Goal: Task Accomplishment & Management: Manage account settings

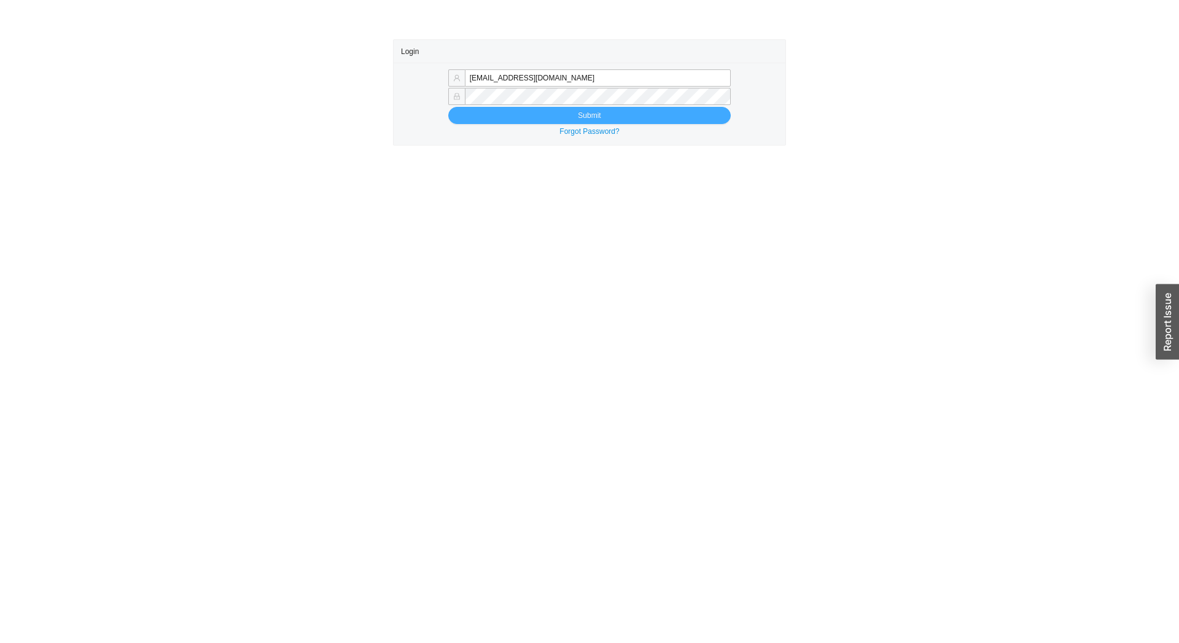
type input "tziporahj@homeandstone.com"
click at [508, 111] on button "Submit" at bounding box center [589, 115] width 282 height 17
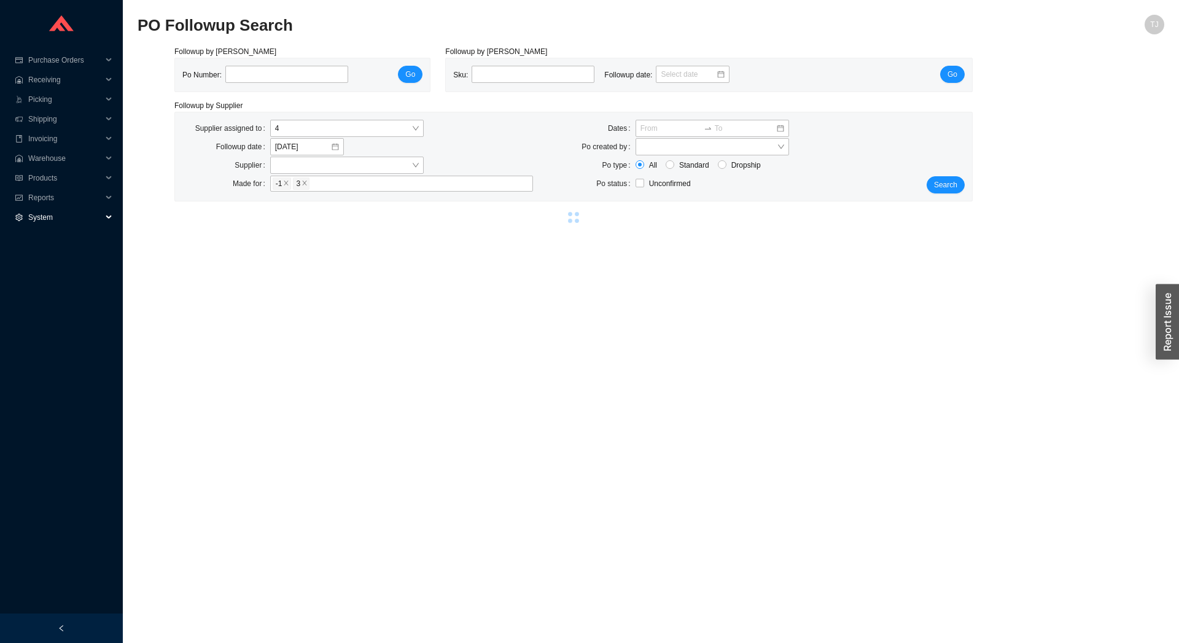
click at [42, 217] on span "System" at bounding box center [65, 218] width 74 height 20
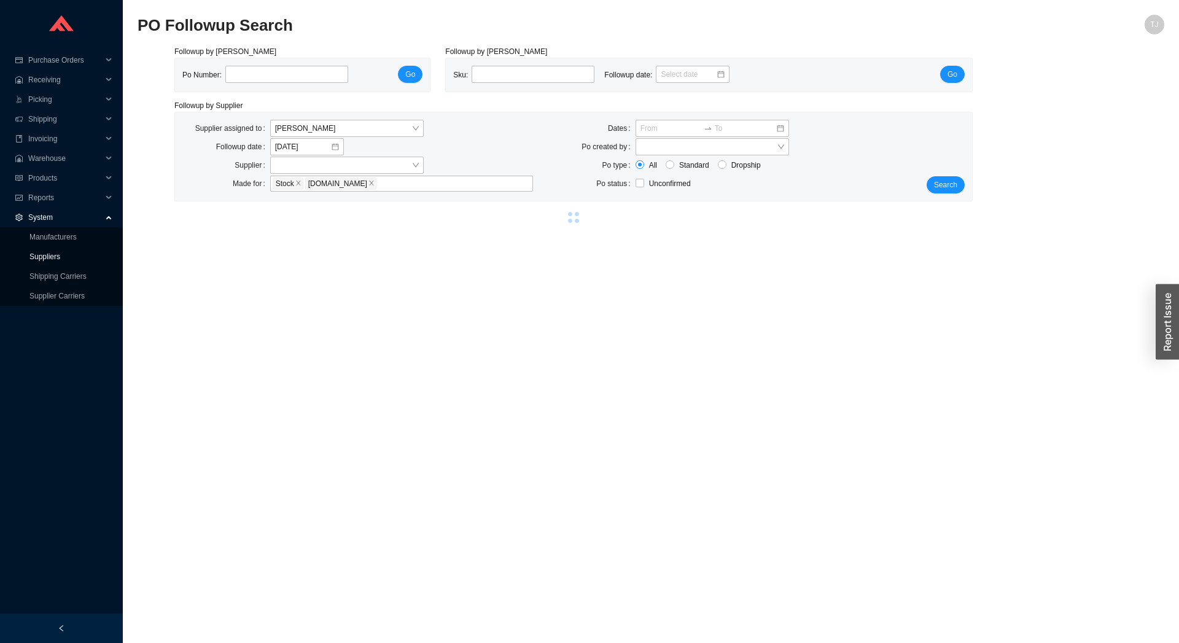
click at [39, 258] on link "Suppliers" at bounding box center [44, 256] width 31 height 9
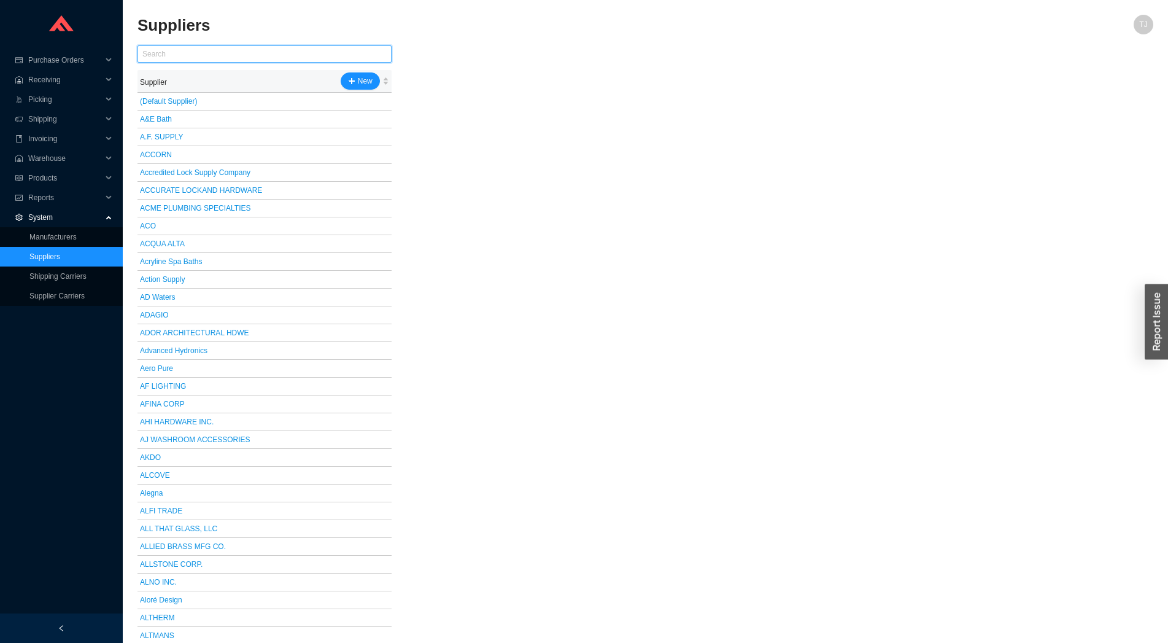
click at [238, 55] on input "text" at bounding box center [265, 53] width 254 height 17
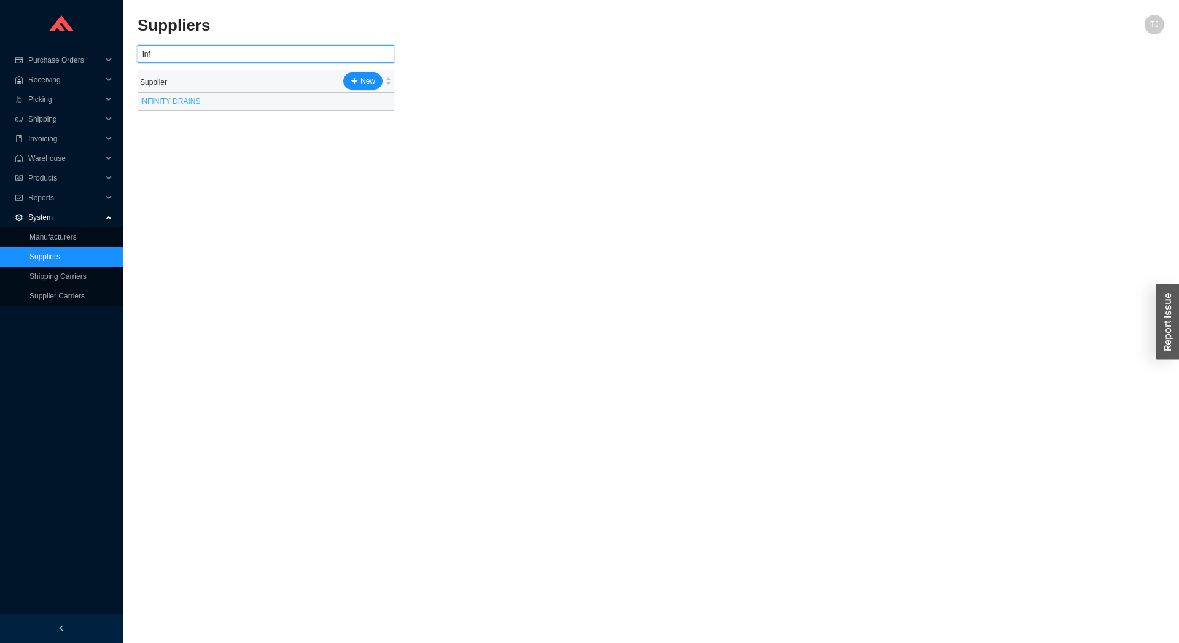
type input "inf"
click at [186, 103] on link "INFINITY DRAINS" at bounding box center [170, 101] width 60 height 9
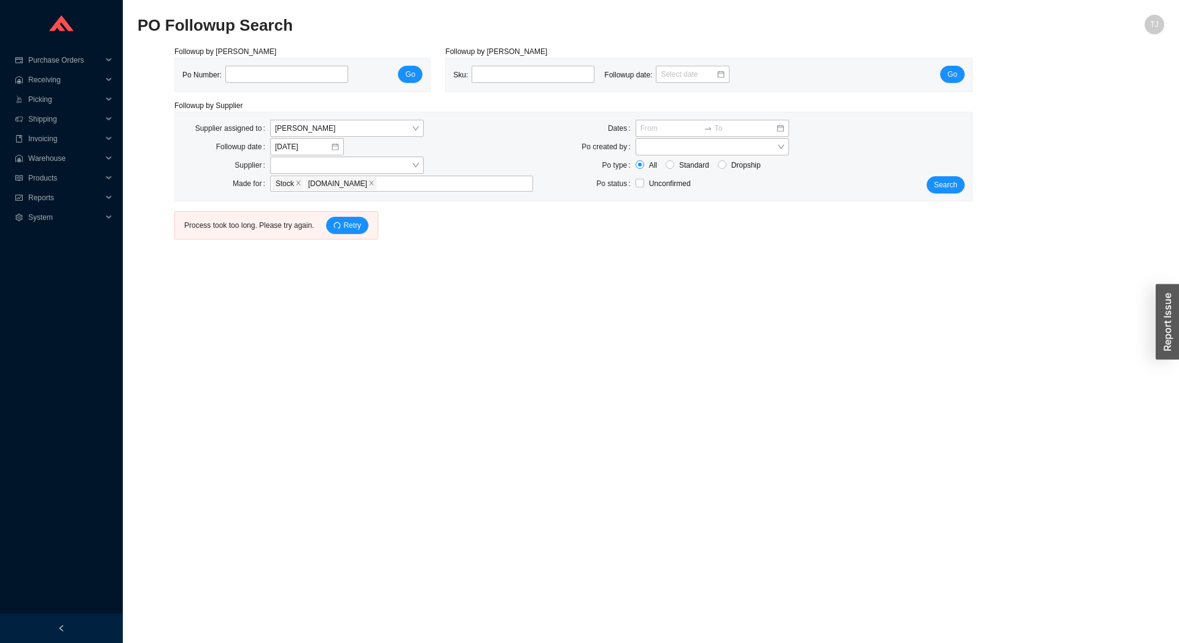
click at [338, 217] on div "Process took too long. Please try again. Retry" at bounding box center [276, 225] width 204 height 28
click at [336, 227] on icon "redo" at bounding box center [336, 225] width 7 height 7
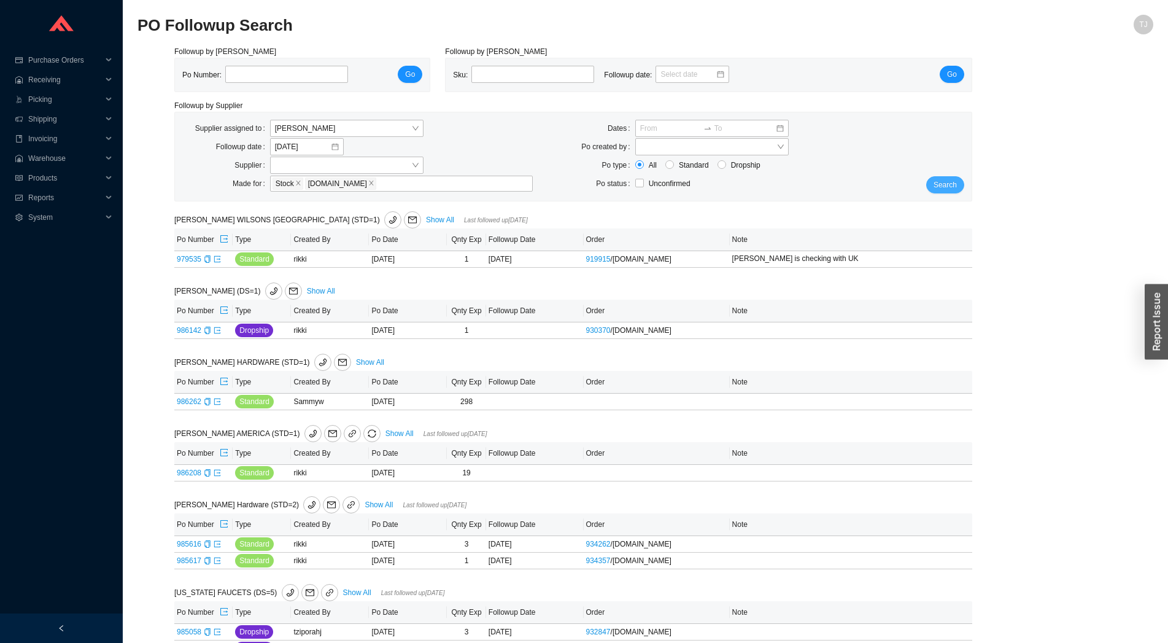
click at [940, 187] on span "Search" at bounding box center [945, 185] width 23 height 12
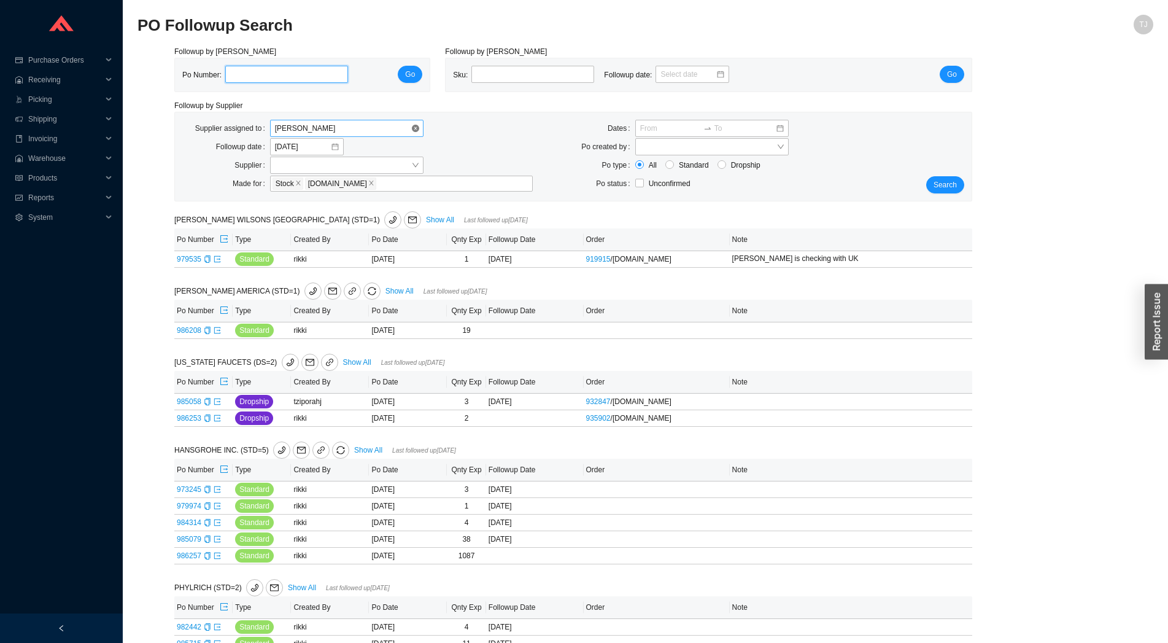
click at [316, 136] on span "[PERSON_NAME]" at bounding box center [347, 128] width 144 height 16
click at [314, 148] on div "Unassigned" at bounding box center [347, 150] width 144 height 11
click at [968, 190] on div "Search" at bounding box center [939, 157] width 66 height 74
click at [950, 184] on span "Search" at bounding box center [945, 185] width 23 height 12
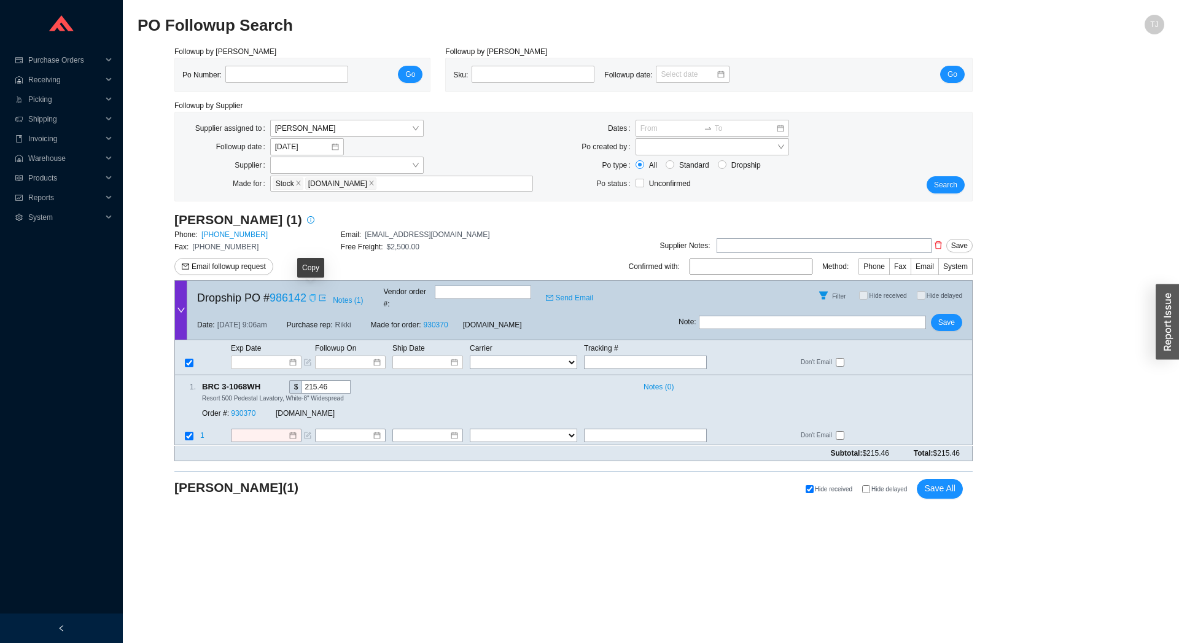
click at [312, 296] on icon "copy" at bounding box center [312, 297] width 7 height 7
click at [298, 296] on link "986142" at bounding box center [288, 298] width 37 height 12
click at [229, 238] on link "1800-446-9700" at bounding box center [234, 234] width 66 height 9
click at [262, 430] on input at bounding box center [261, 436] width 53 height 12
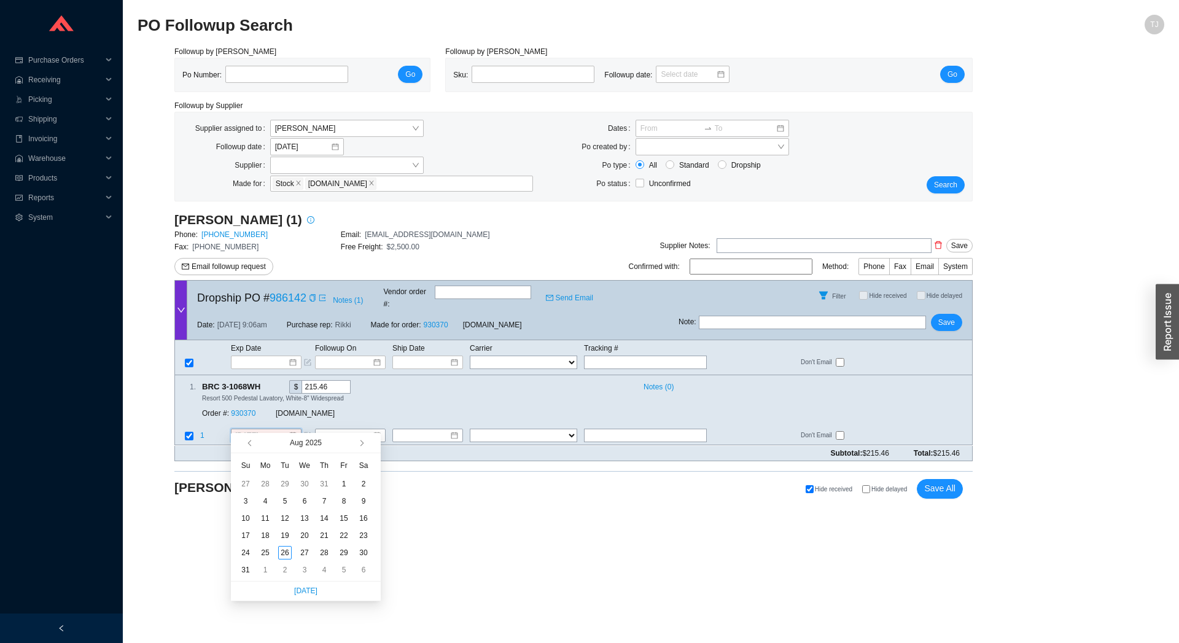
type input "7/28/2025"
click at [251, 410] on link "930370" at bounding box center [243, 414] width 25 height 9
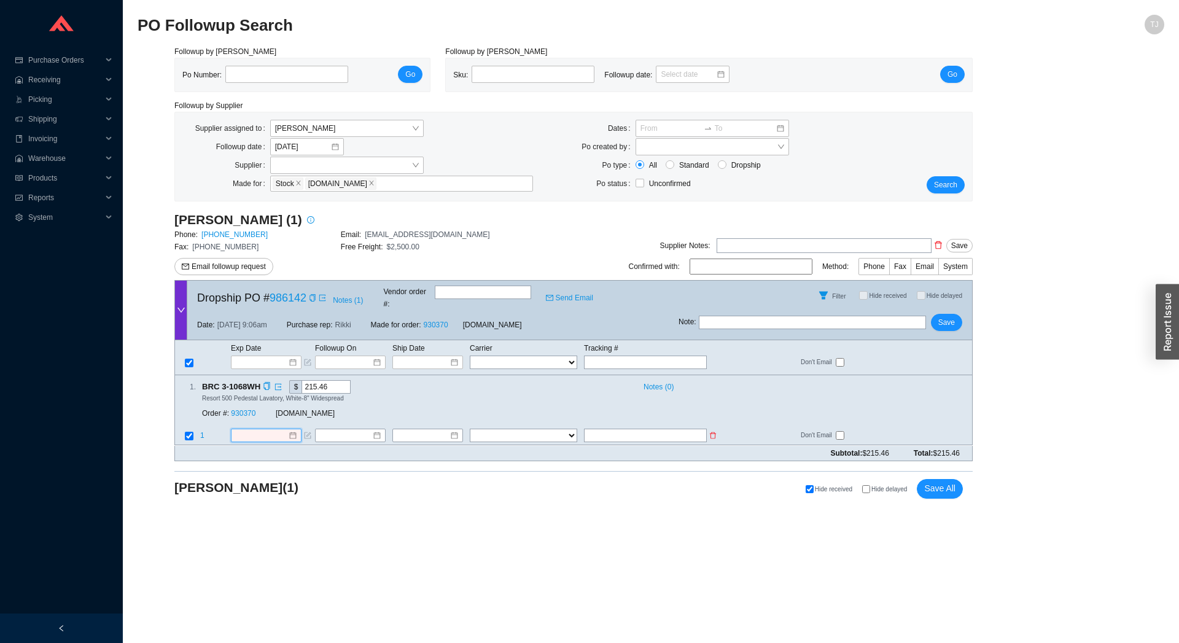
click at [271, 430] on input at bounding box center [261, 436] width 53 height 12
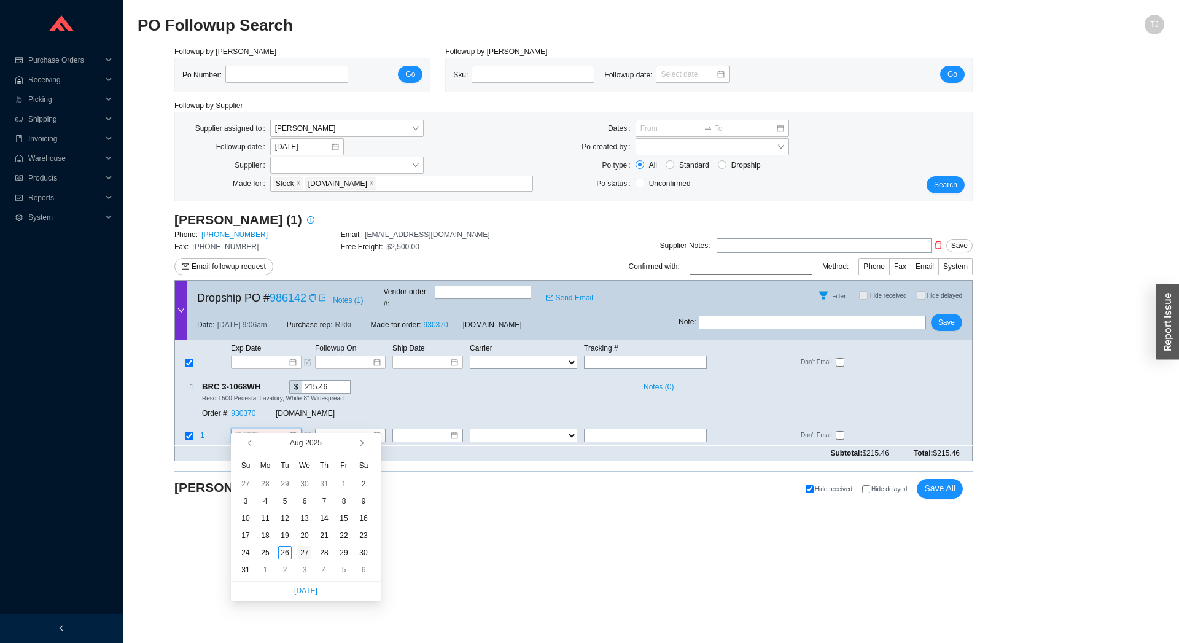
type input "[DATE]"
click at [305, 553] on div "27" at bounding box center [305, 553] width 14 height 14
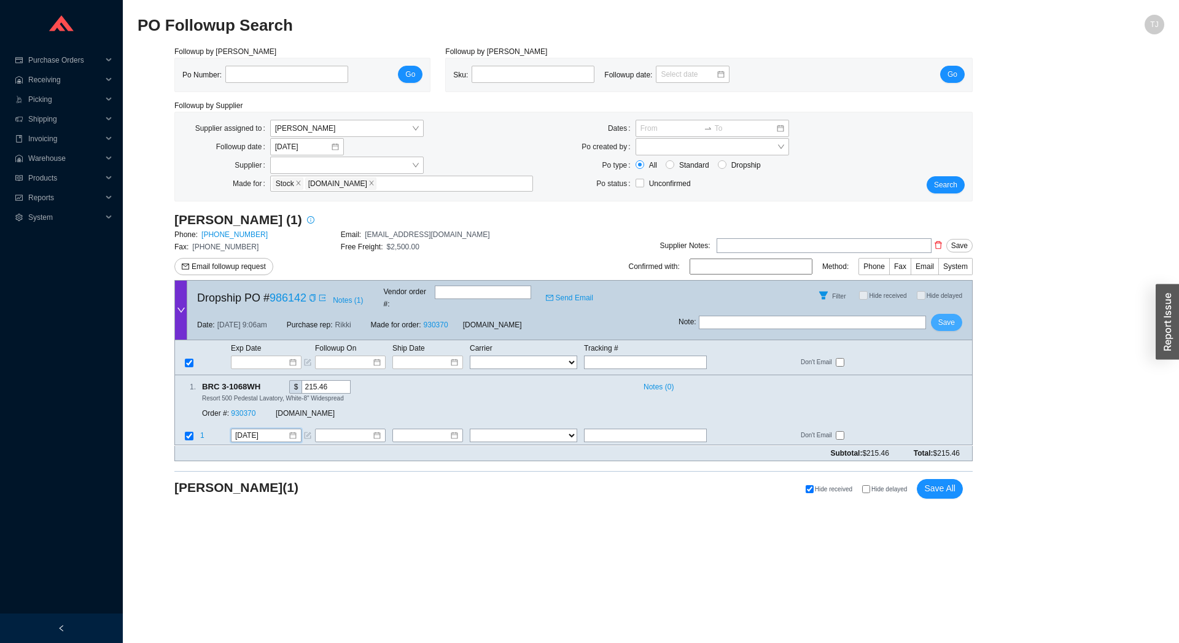
click at [950, 316] on span "Save" at bounding box center [946, 322] width 17 height 12
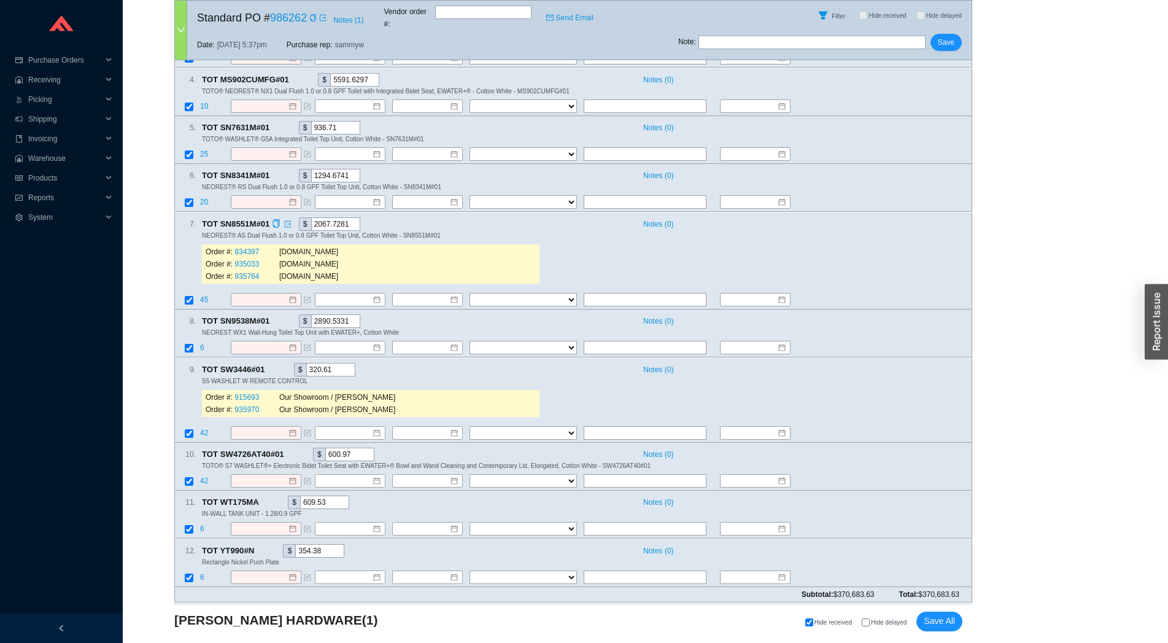
scroll to position [181, 0]
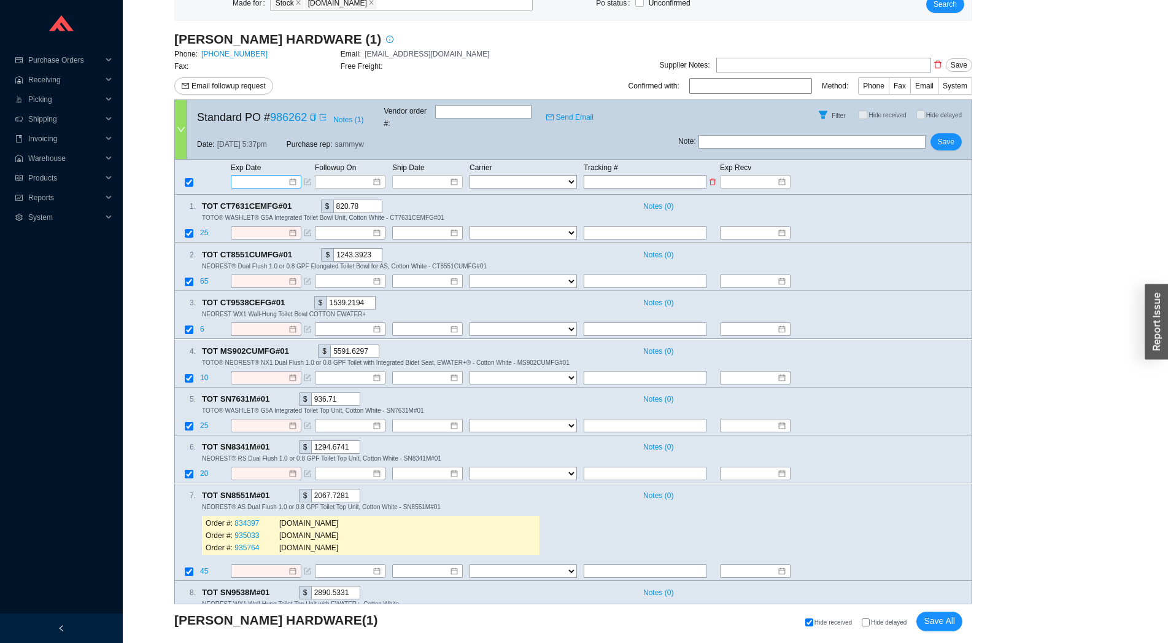
click at [239, 176] on input at bounding box center [262, 182] width 52 height 12
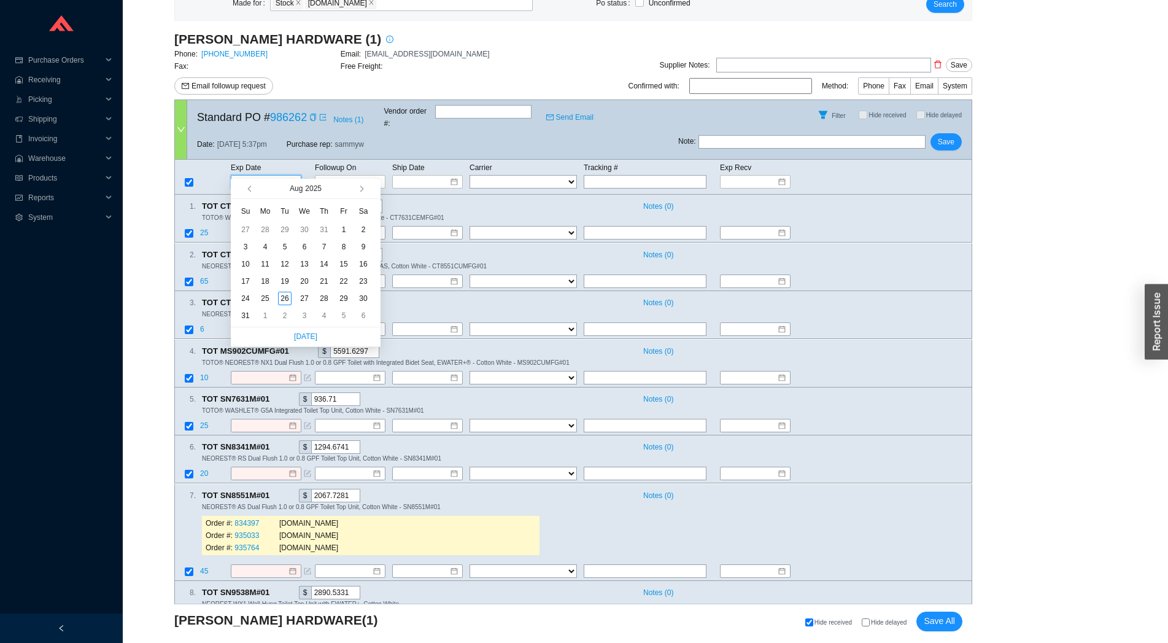
type input "[DATE]"
click at [365, 188] on button "button" at bounding box center [361, 189] width 12 height 20
type input "[DATE]"
click at [283, 281] on div "23" at bounding box center [285, 281] width 14 height 14
type input "[DATE]"
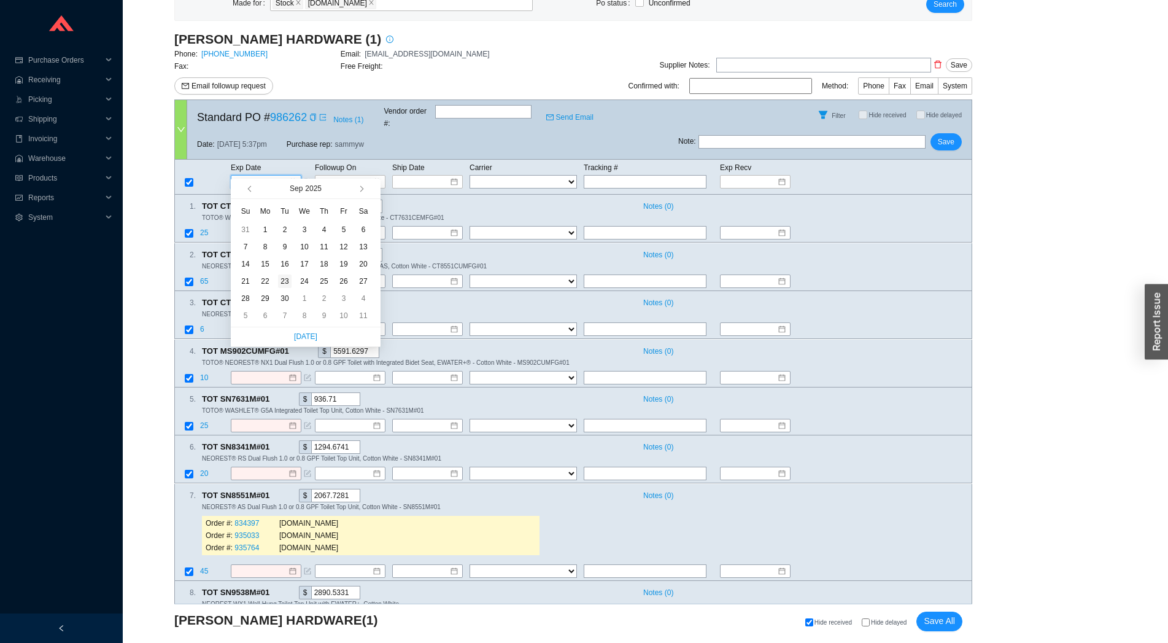
type input "9/23/2025"
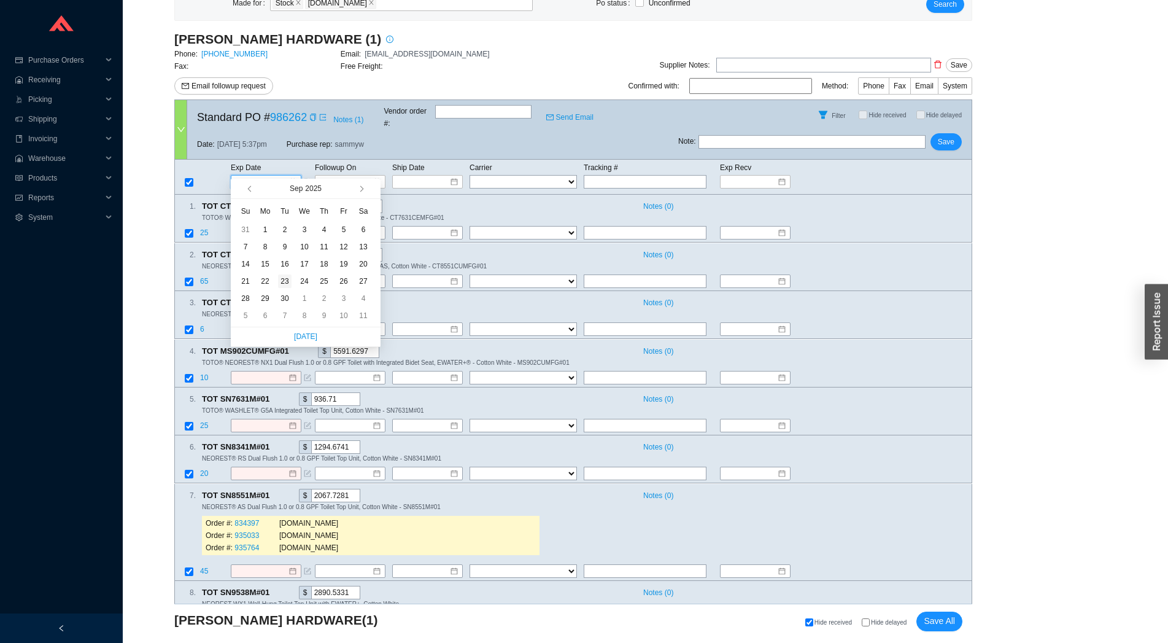
type input "9/23/2025"
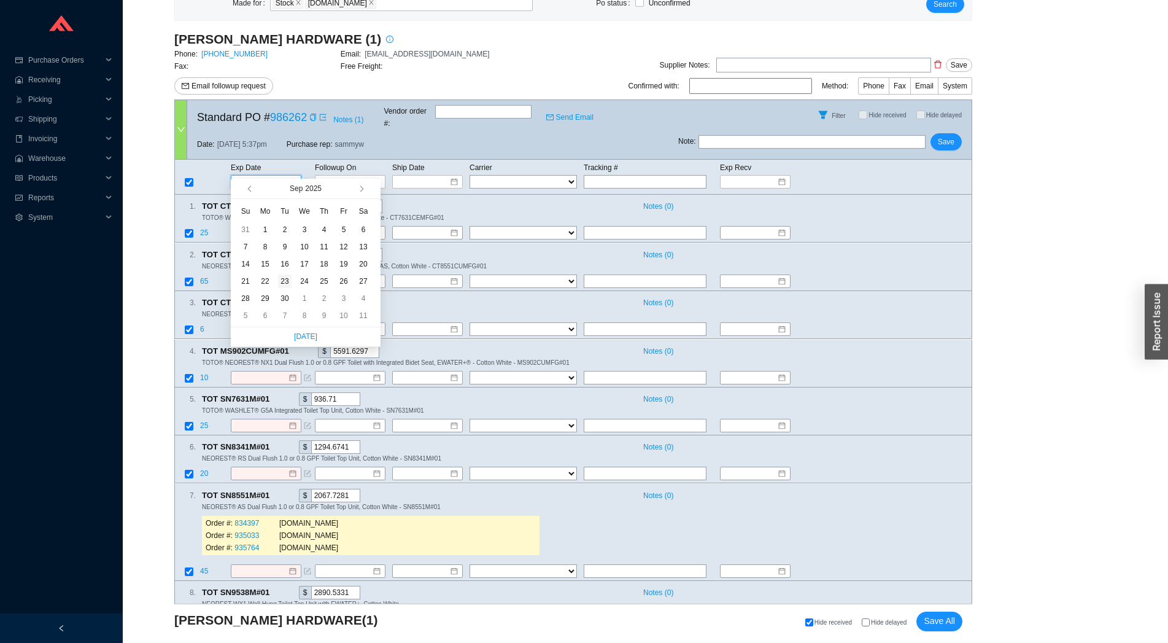
type input "9/23/2025"
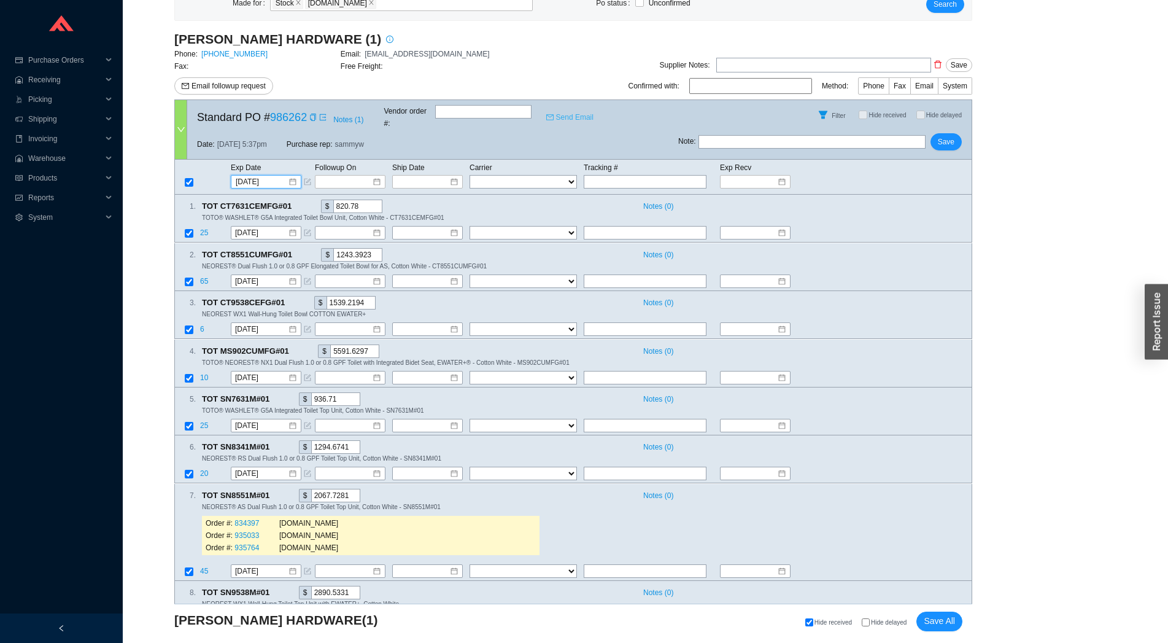
click at [556, 116] on link "Send Email" at bounding box center [569, 117] width 47 height 12
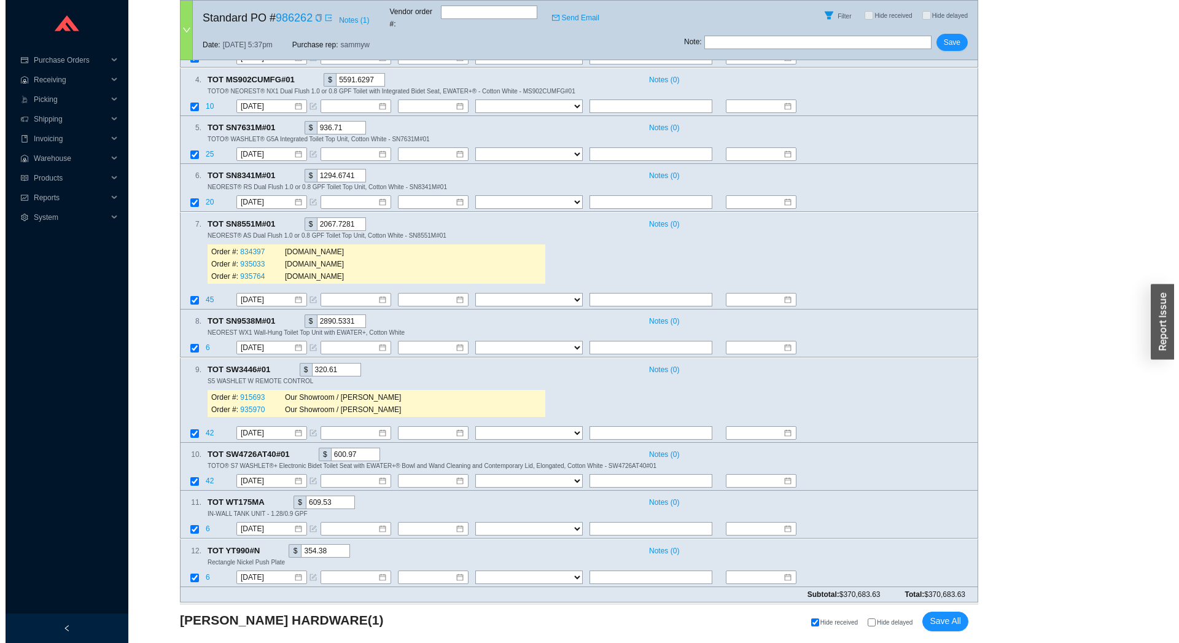
scroll to position [0, 0]
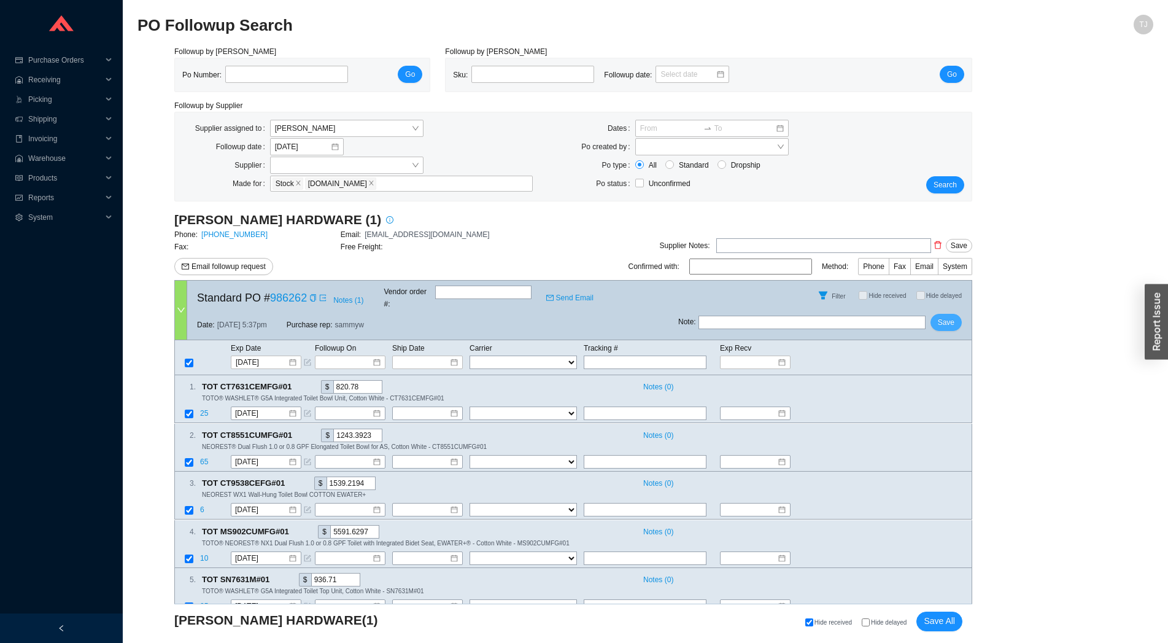
click at [948, 320] on button "Save" at bounding box center [946, 322] width 31 height 17
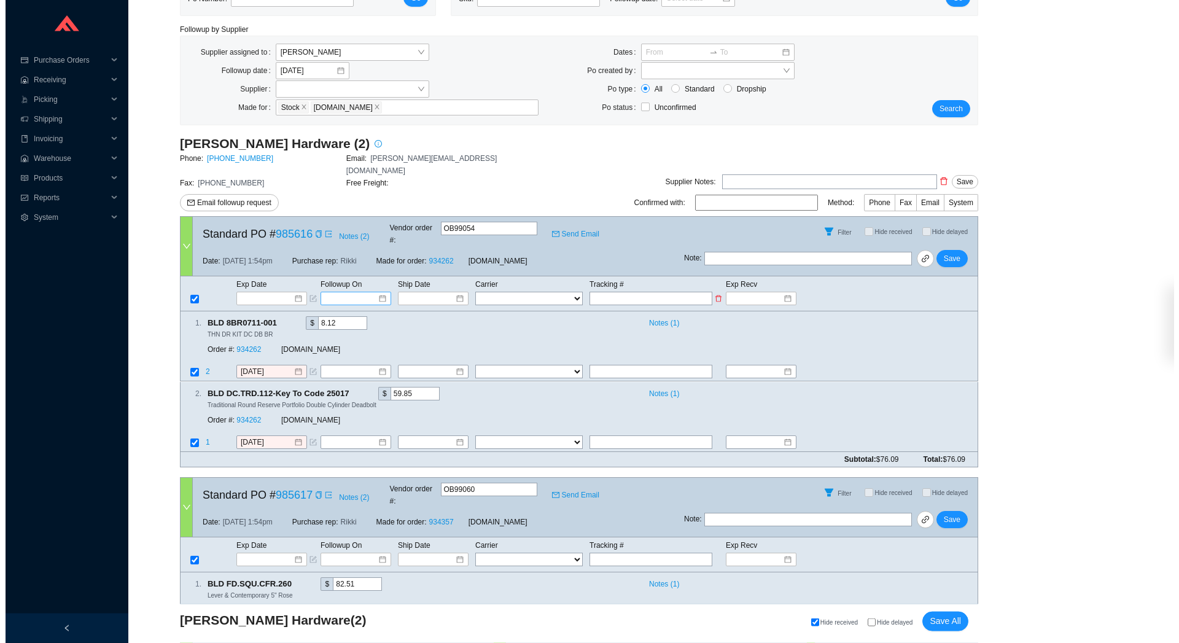
scroll to position [104, 0]
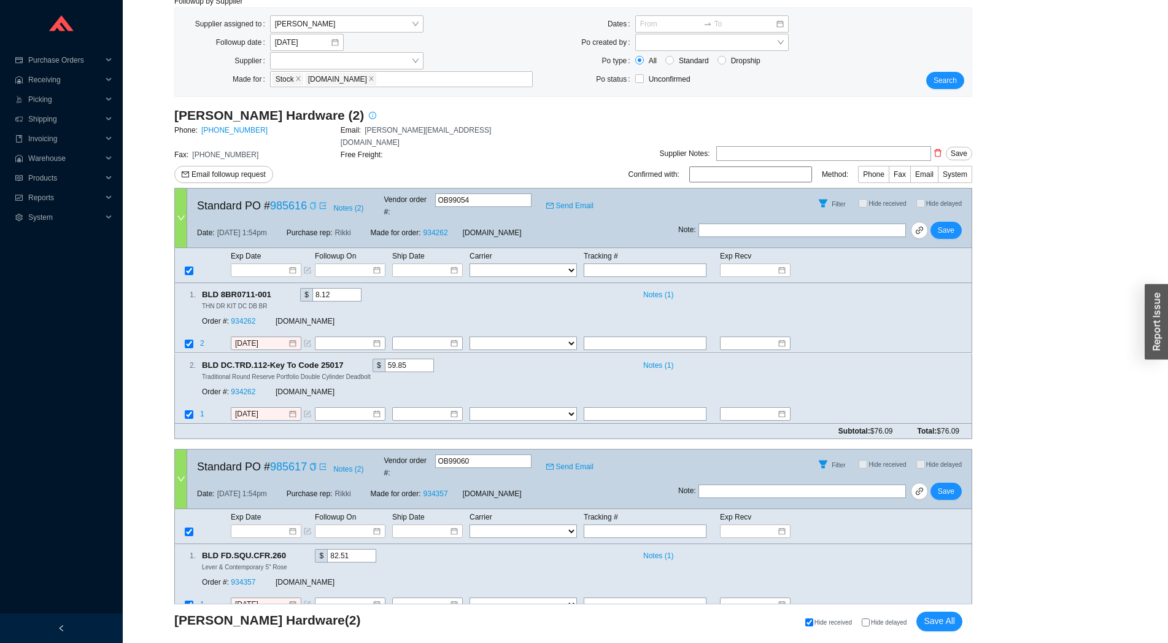
click at [313, 202] on icon "copy" at bounding box center [312, 205] width 7 height 7
click at [918, 227] on icon "link" at bounding box center [919, 230] width 7 height 7
click at [309, 463] on icon "copy" at bounding box center [312, 466] width 7 height 7
click at [258, 168] on span "Email followup request" at bounding box center [229, 174] width 74 height 12
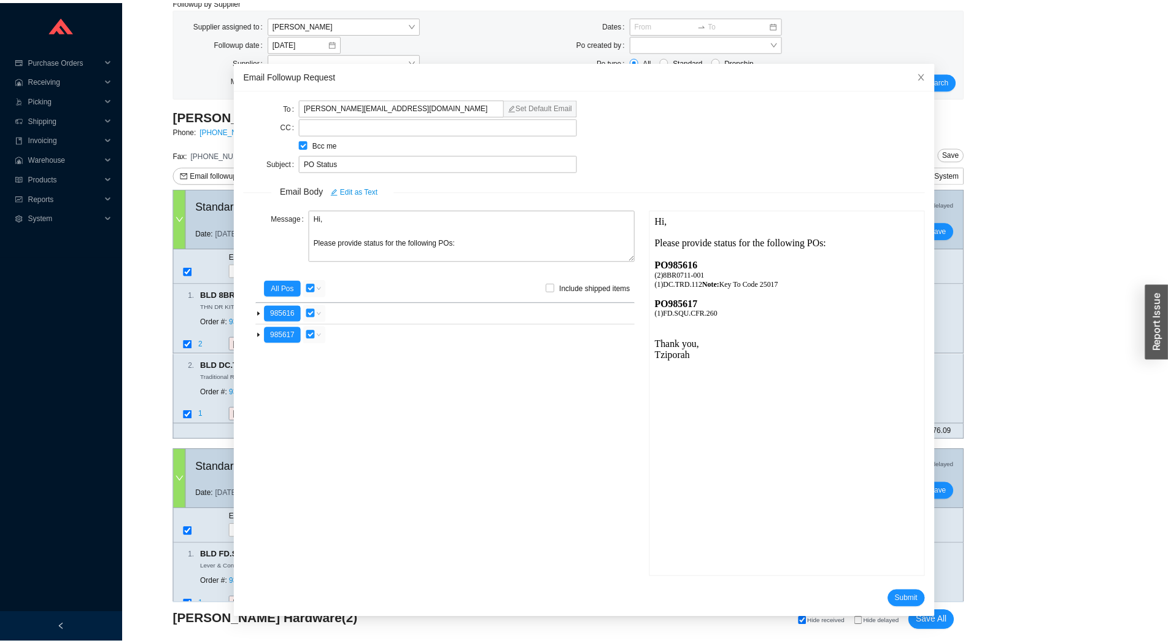
scroll to position [0, 0]
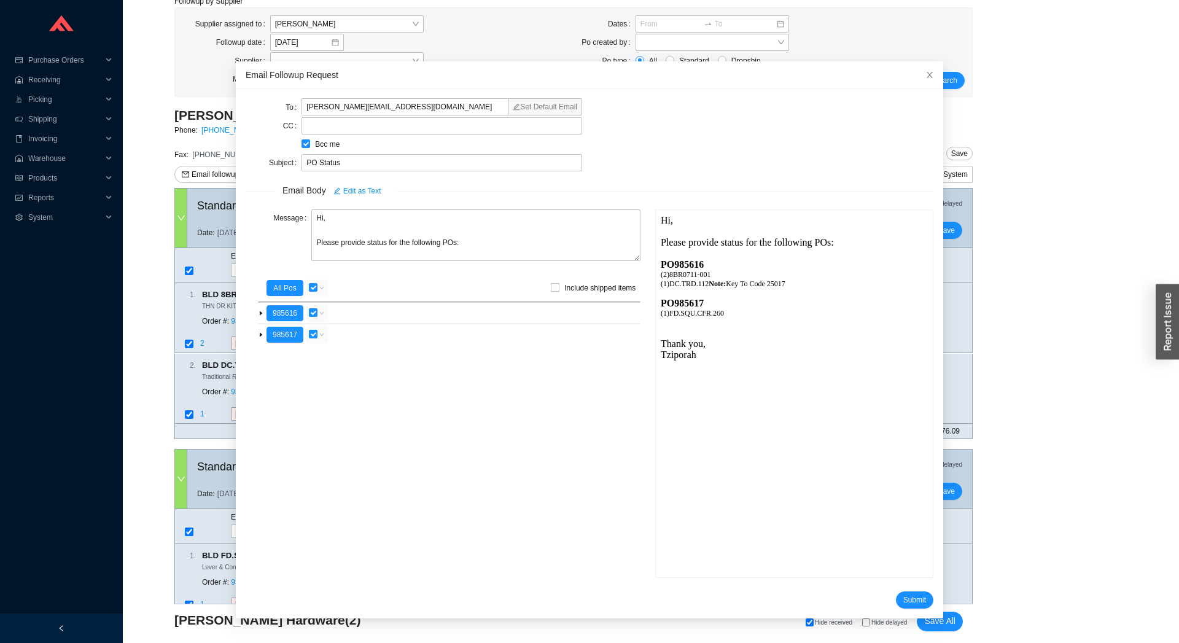
click at [890, 589] on form "To baldwin.orders@assaabloy.com Set Default Email CC Bcc me Subject PO Status E…" at bounding box center [590, 354] width 688 height 510
click at [903, 595] on span "Submit" at bounding box center [914, 600] width 23 height 12
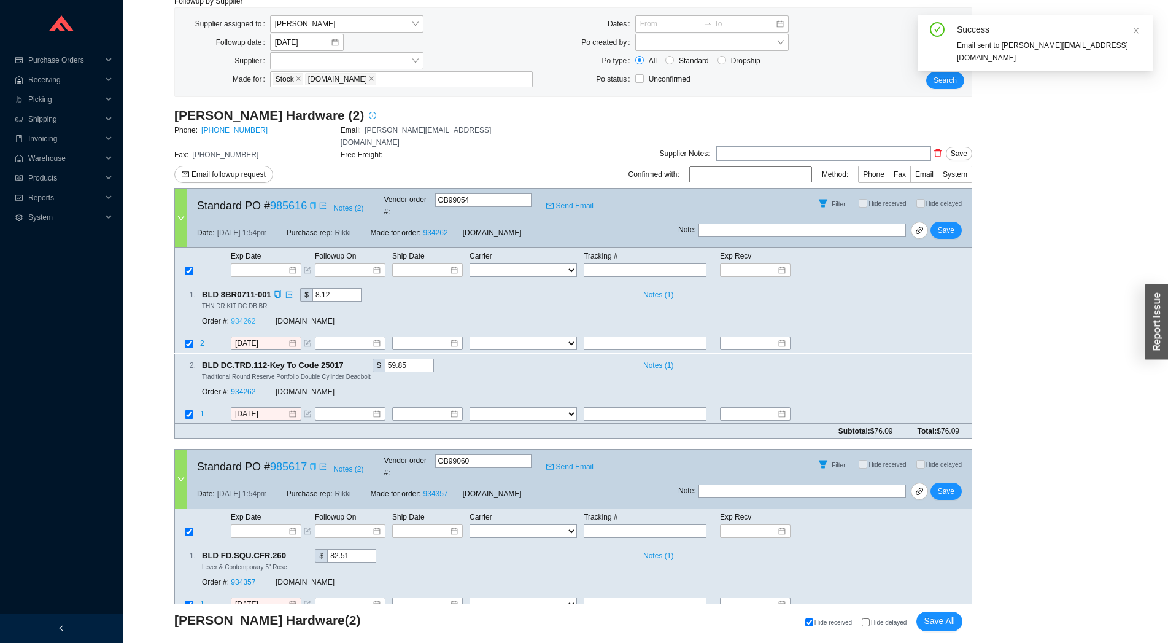
click at [248, 317] on link "934262" at bounding box center [243, 321] width 25 height 9
click at [239, 578] on link "934357" at bounding box center [243, 582] width 25 height 9
click at [254, 264] on input at bounding box center [262, 270] width 52 height 12
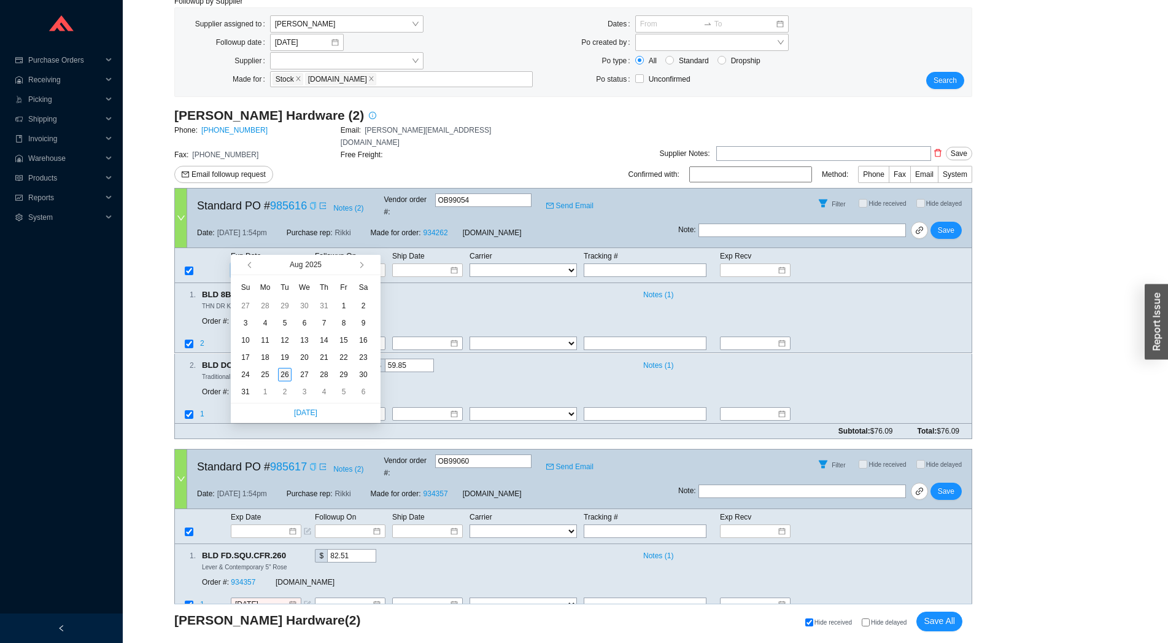
type input "[DATE]"
click at [286, 377] on div "26" at bounding box center [285, 375] width 14 height 14
type input "[DATE]"
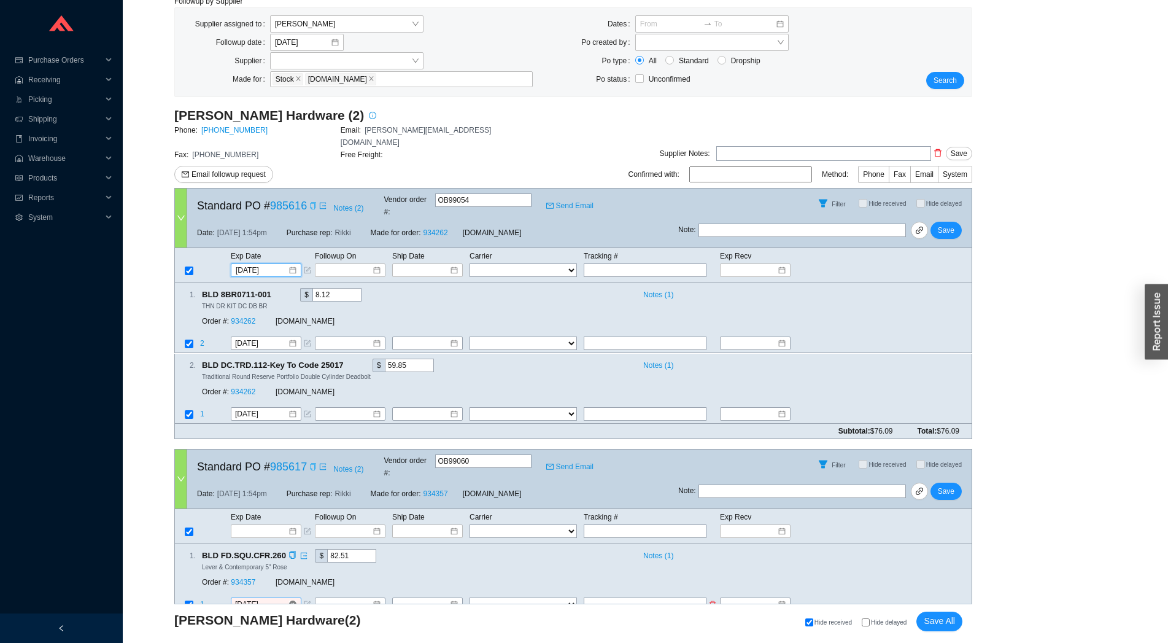
click at [265, 599] on input "[DATE]" at bounding box center [261, 605] width 53 height 12
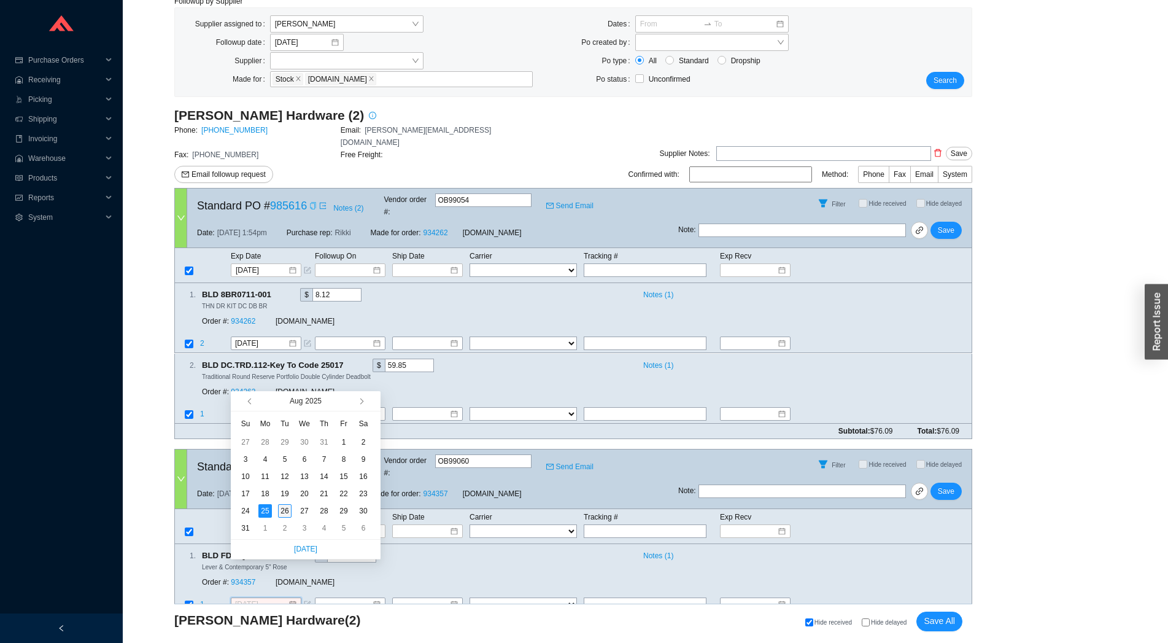
type input "[DATE]"
click at [282, 514] on div "26" at bounding box center [285, 511] width 14 height 14
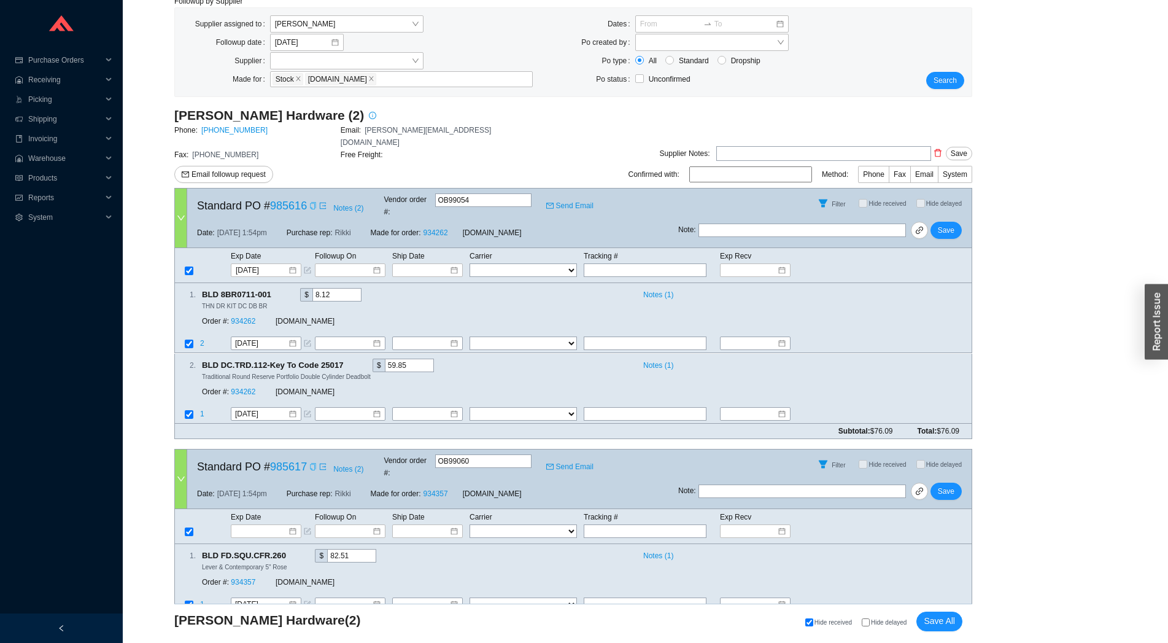
click at [933, 611] on div "Baldwin Hardware ( 2 ) Hide received Hide delayed Save All" at bounding box center [573, 623] width 798 height 39
click at [935, 615] on span "Save All" at bounding box center [939, 621] width 31 height 14
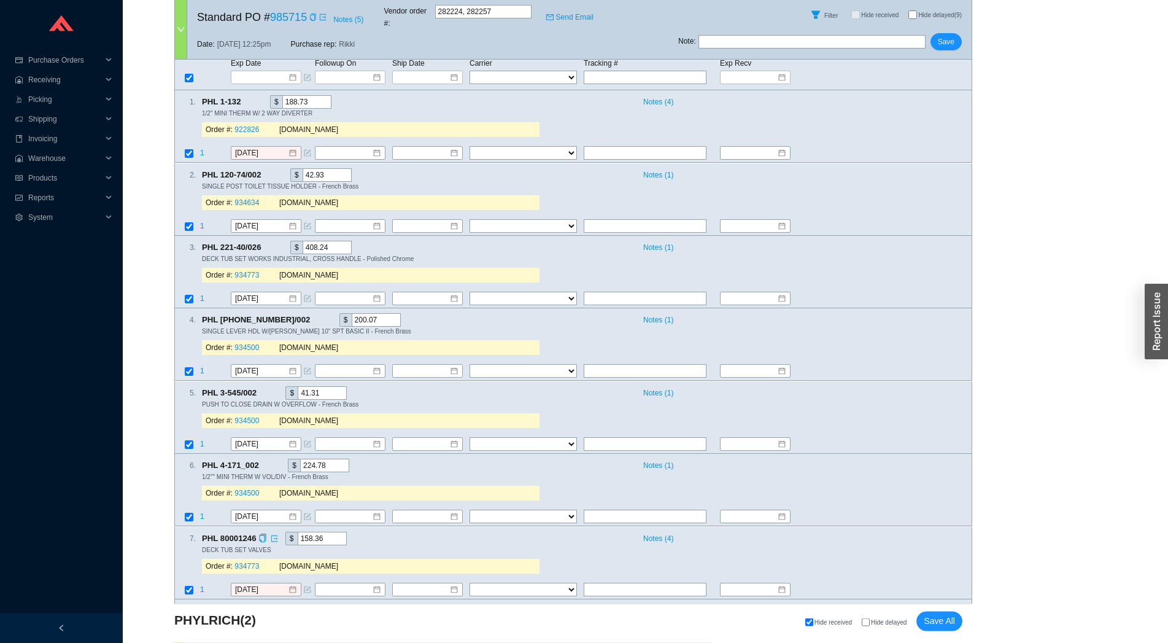
scroll to position [28, 0]
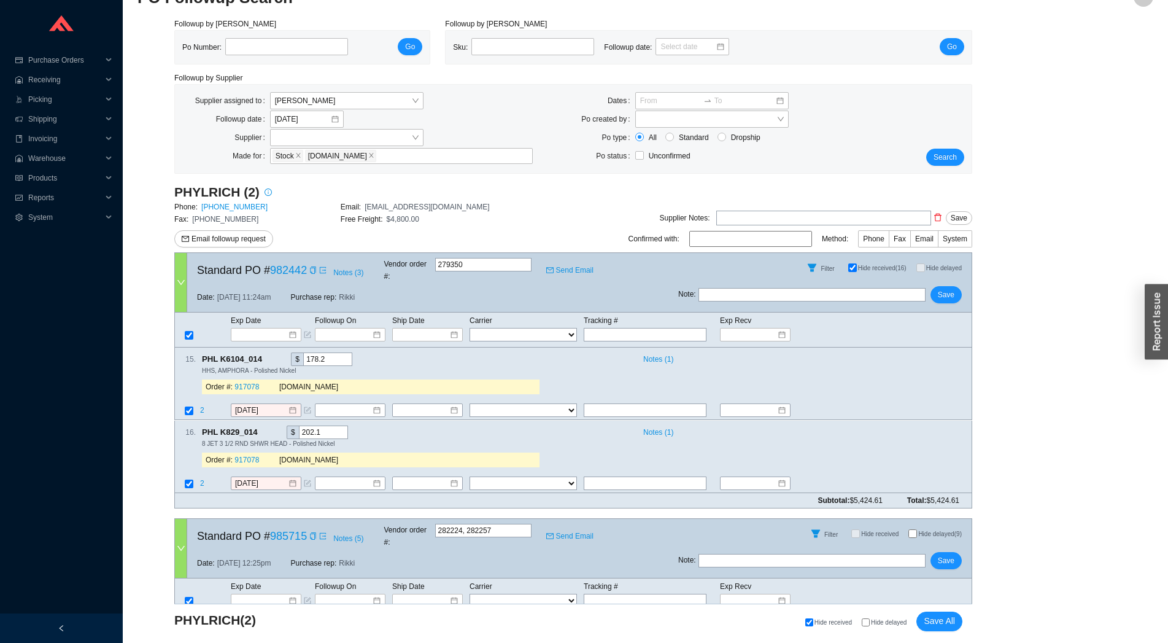
click at [879, 624] on span "Hide delayed" at bounding box center [889, 622] width 36 height 7
click at [870, 624] on input "Hide delayed" at bounding box center [866, 622] width 8 height 8
checkbox input "true"
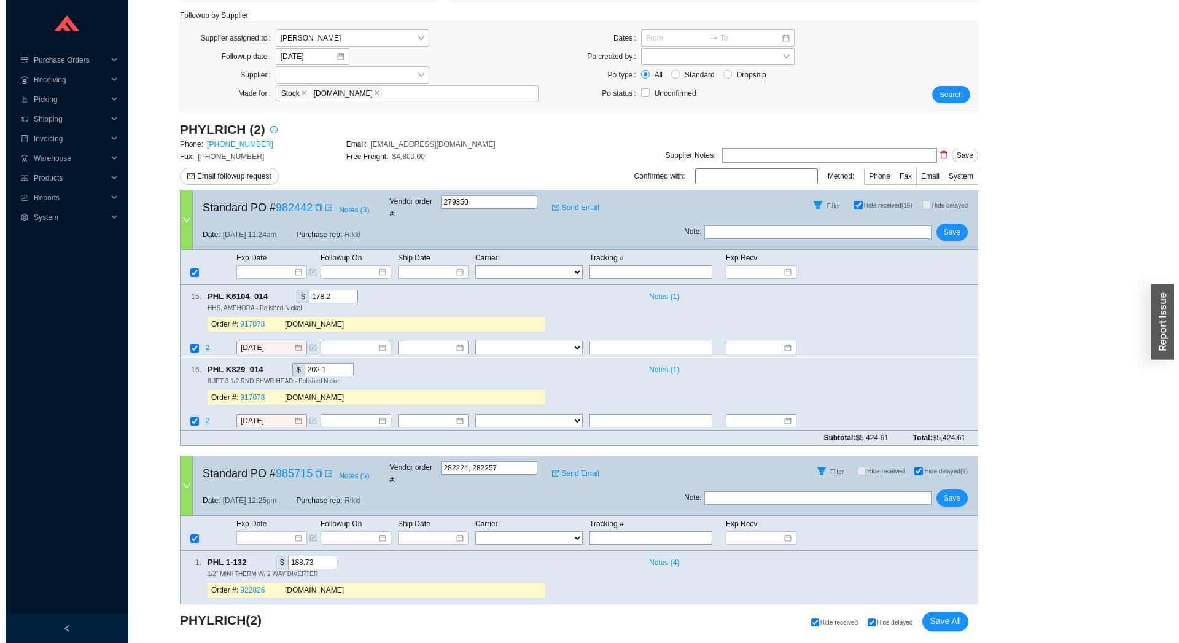
scroll to position [185, 0]
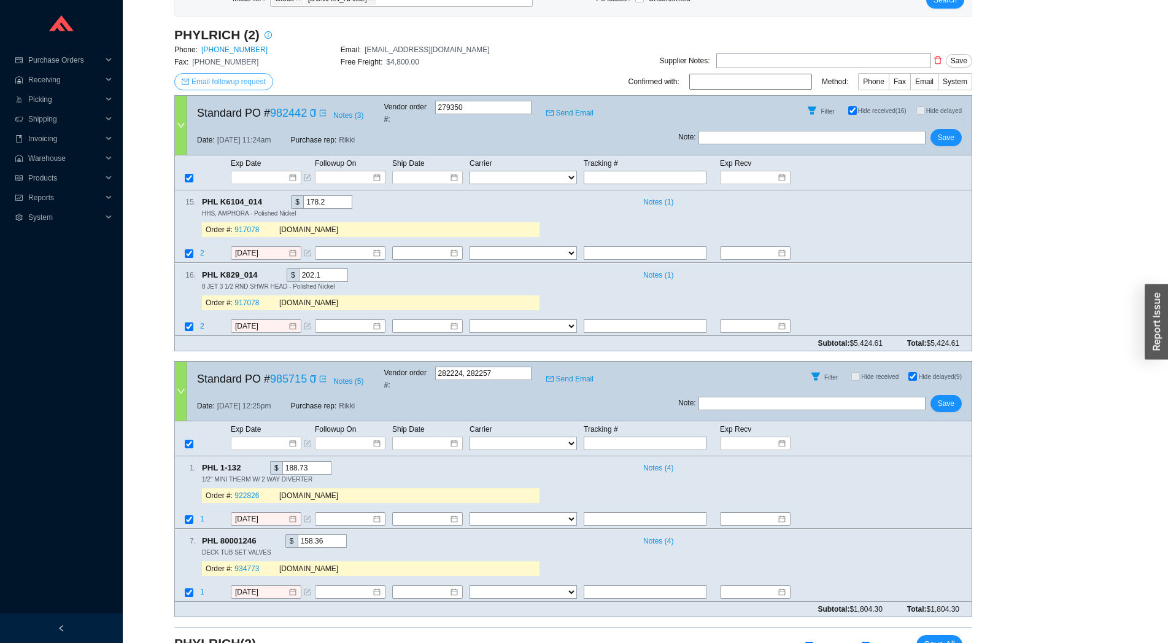
click at [220, 79] on span "Email followup request" at bounding box center [229, 82] width 74 height 12
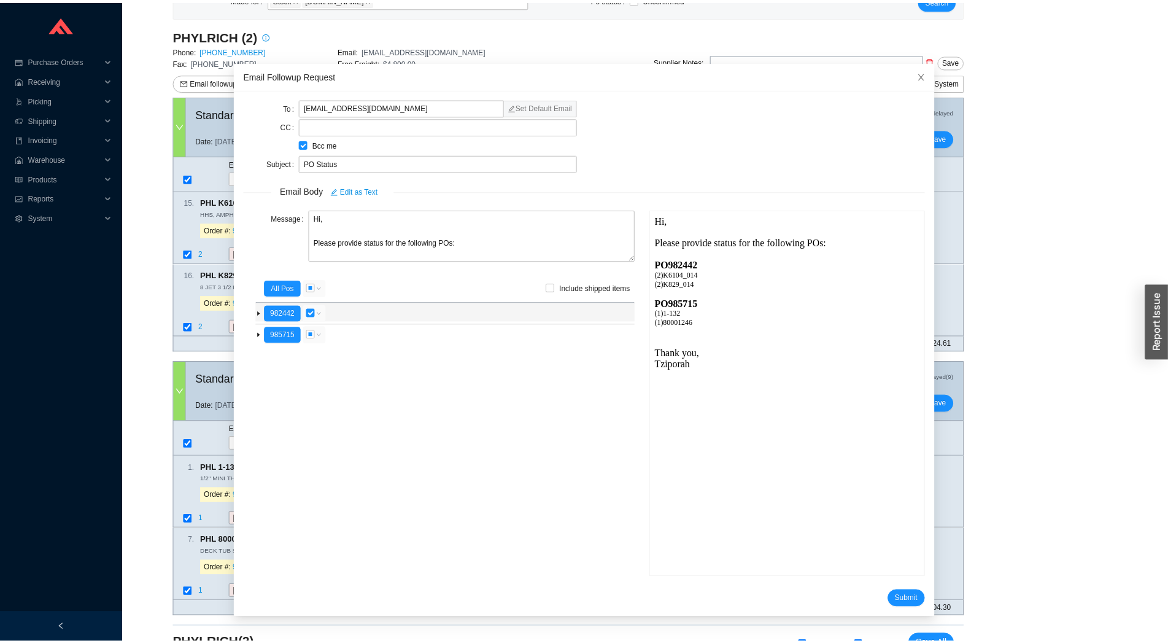
scroll to position [0, 0]
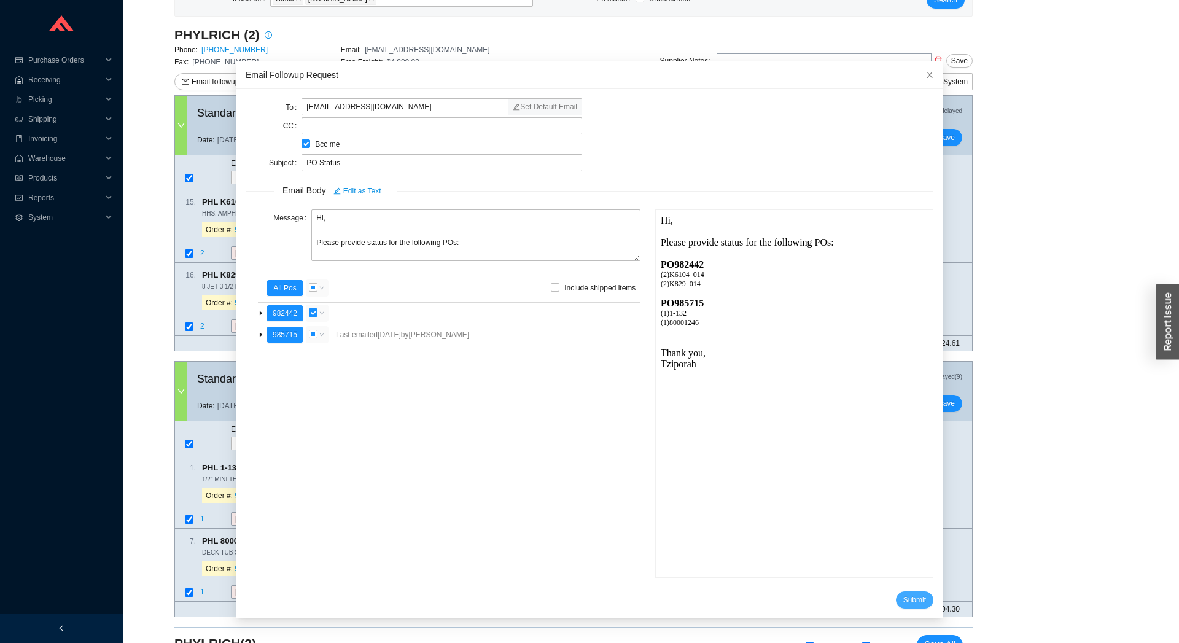
click at [903, 604] on span "Submit" at bounding box center [914, 600] width 23 height 12
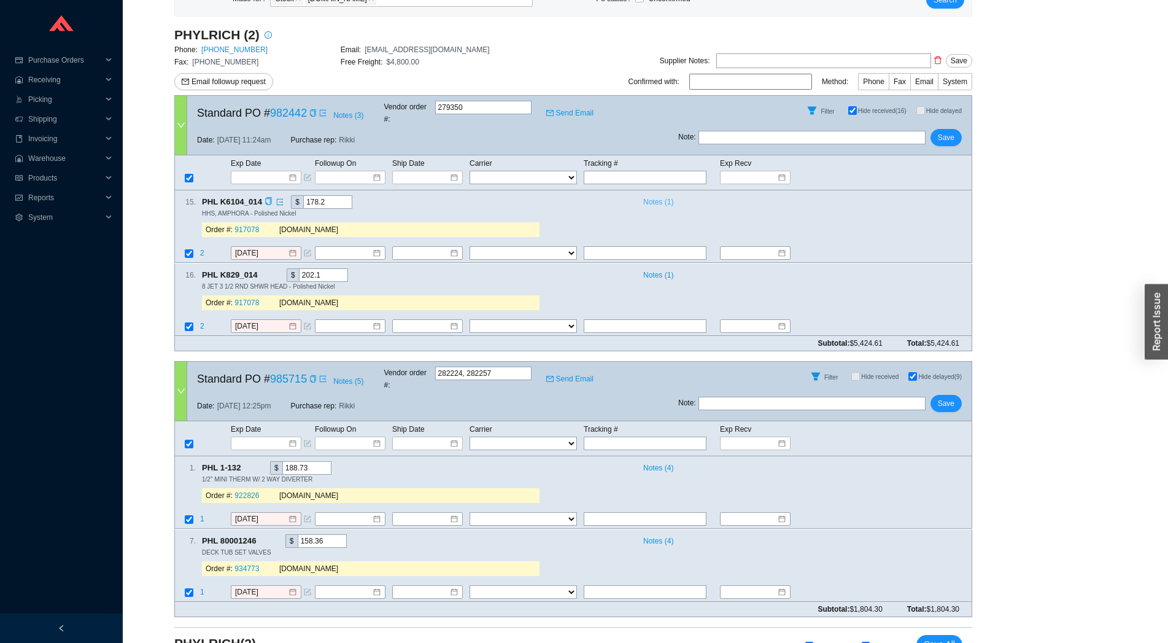
click at [661, 196] on span "Notes ( 1 )" at bounding box center [658, 202] width 30 height 12
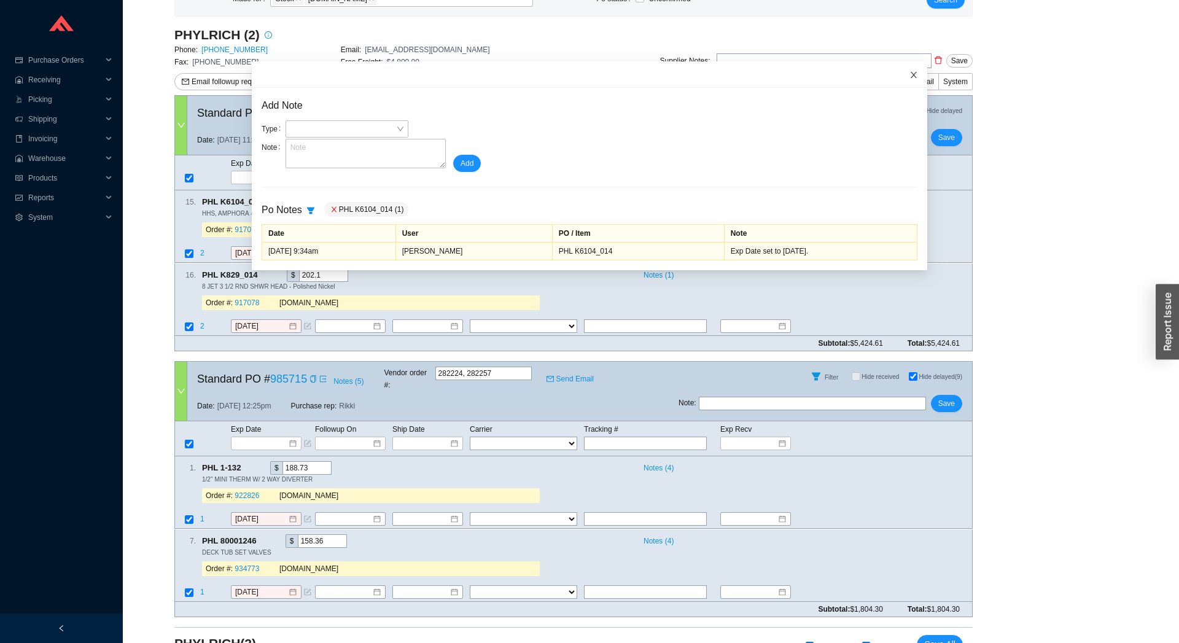
click at [904, 72] on span "Close" at bounding box center [913, 74] width 27 height 27
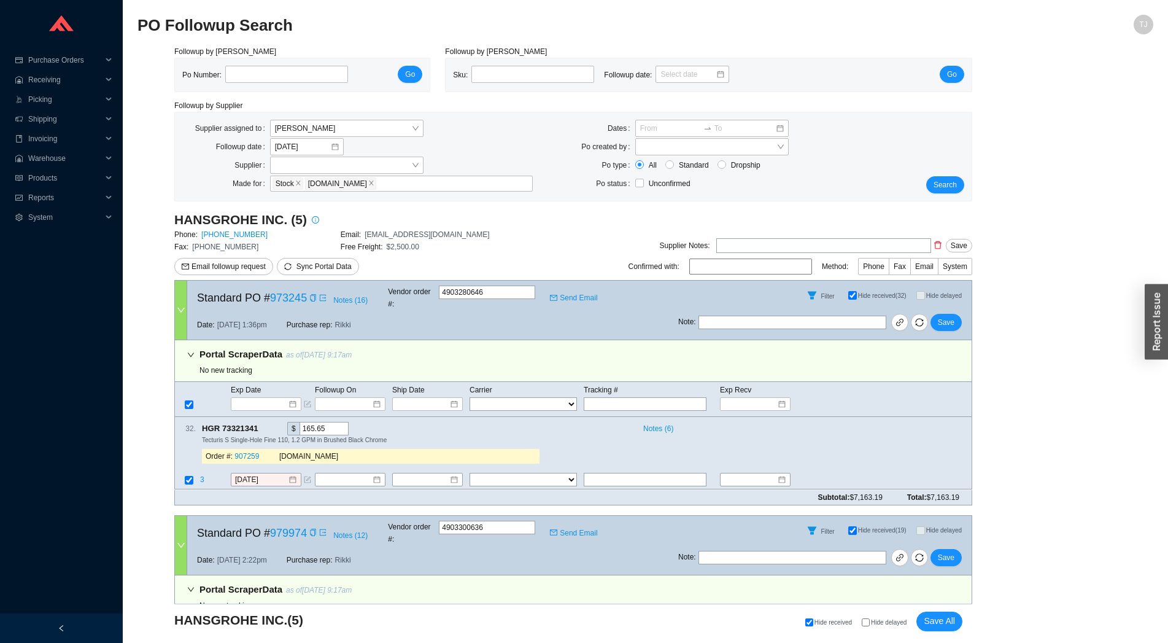
select select "1"
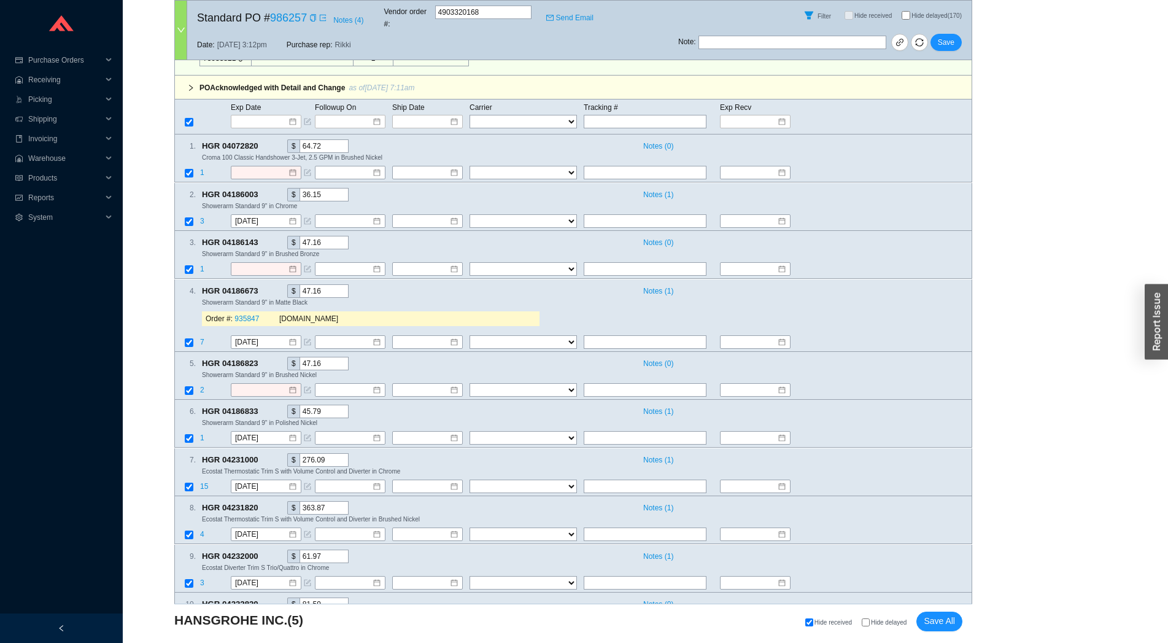
scroll to position [4885, 0]
click at [888, 623] on span "Hide delayed" at bounding box center [889, 622] width 36 height 7
click at [870, 623] on input "Hide delayed" at bounding box center [866, 622] width 8 height 8
checkbox input "true"
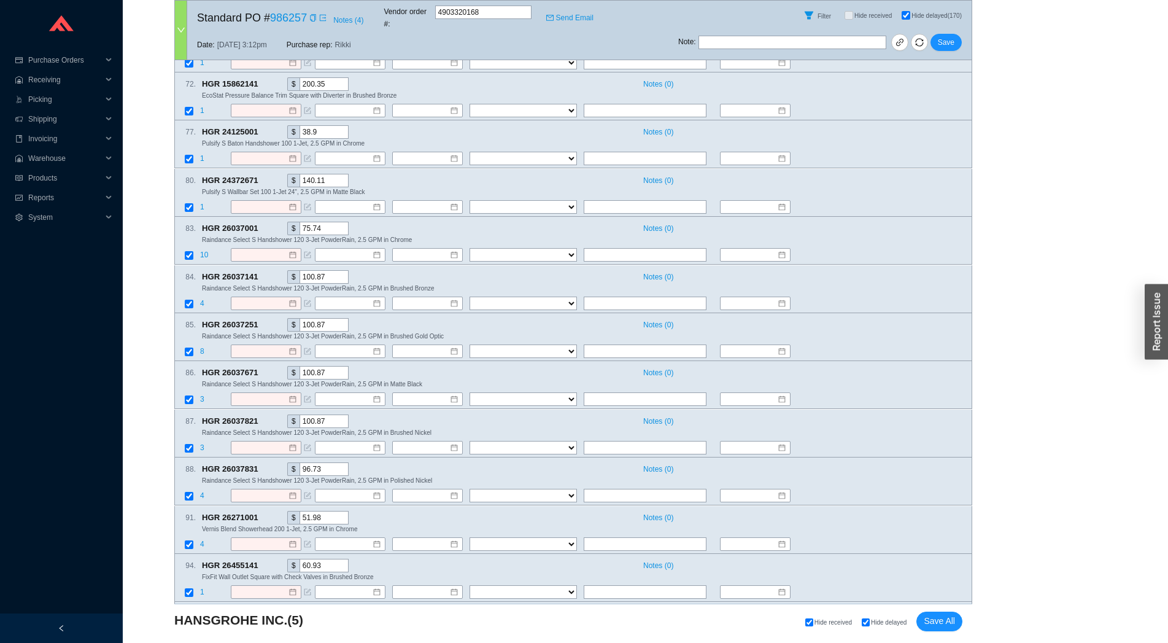
checkbox input "true"
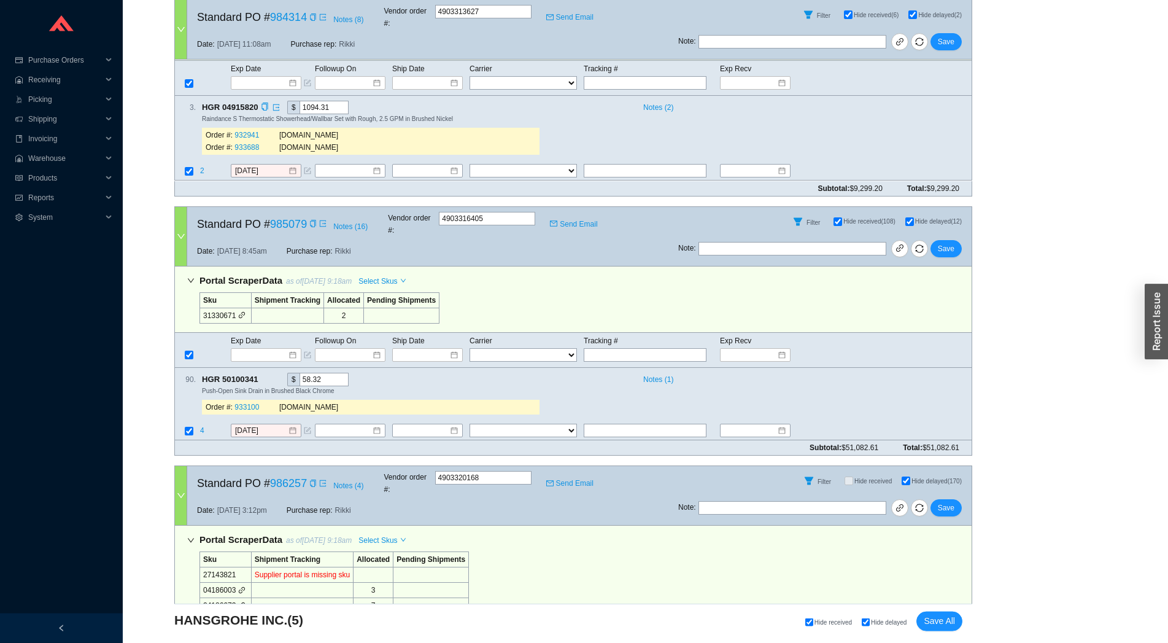
scroll to position [814, 0]
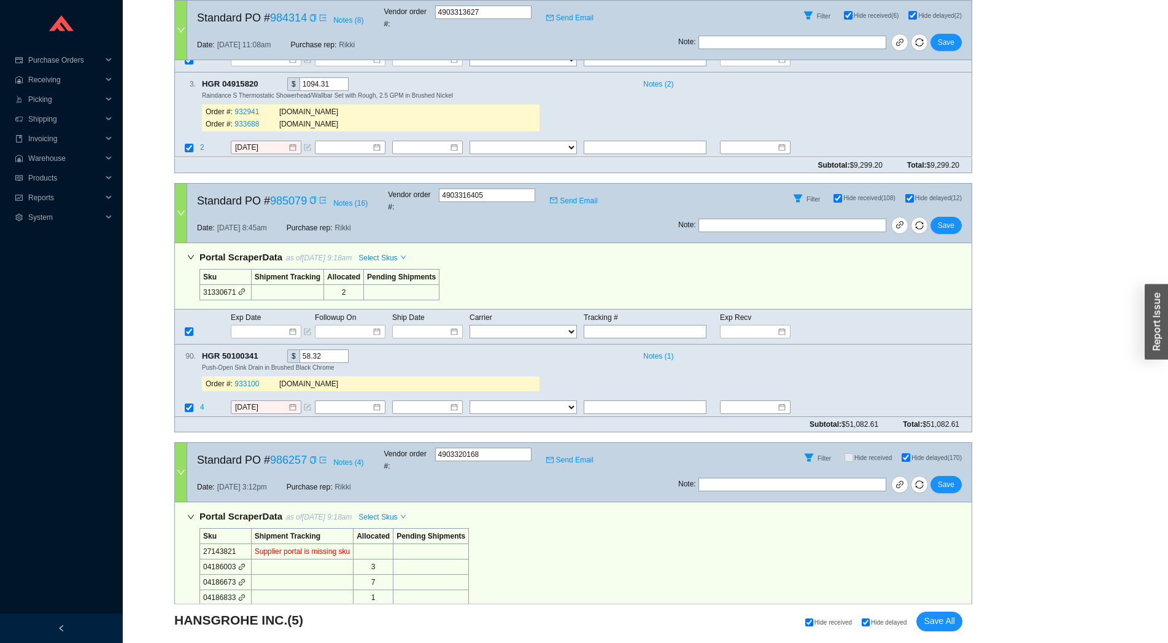
click at [193, 515] on icon "down" at bounding box center [191, 517] width 6 height 4
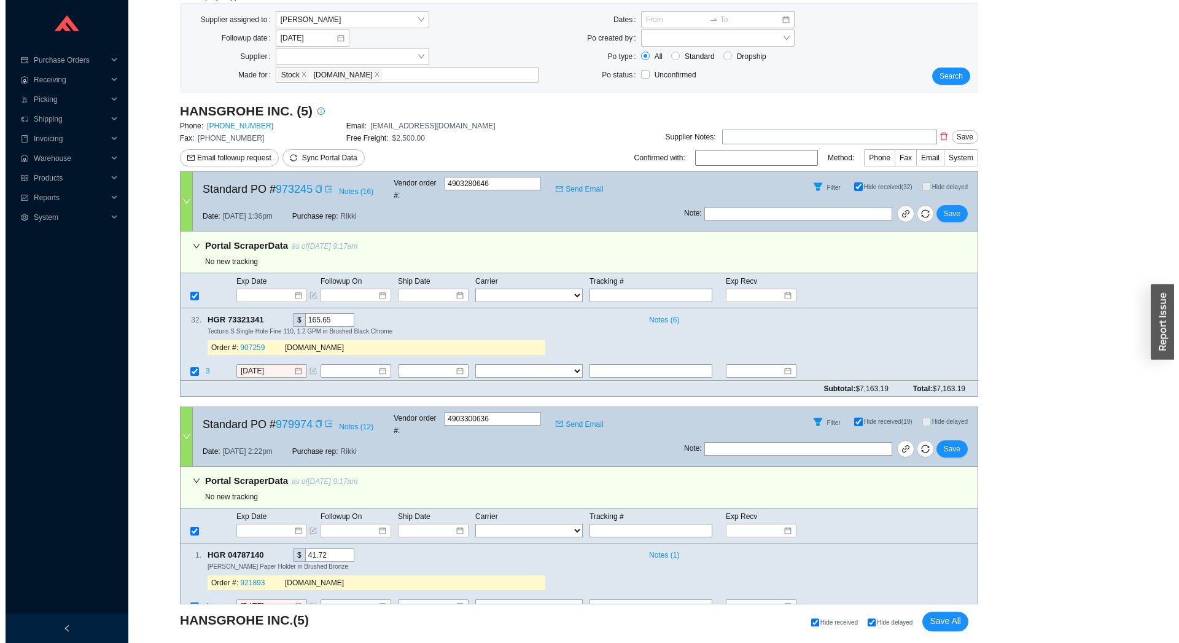
scroll to position [0, 0]
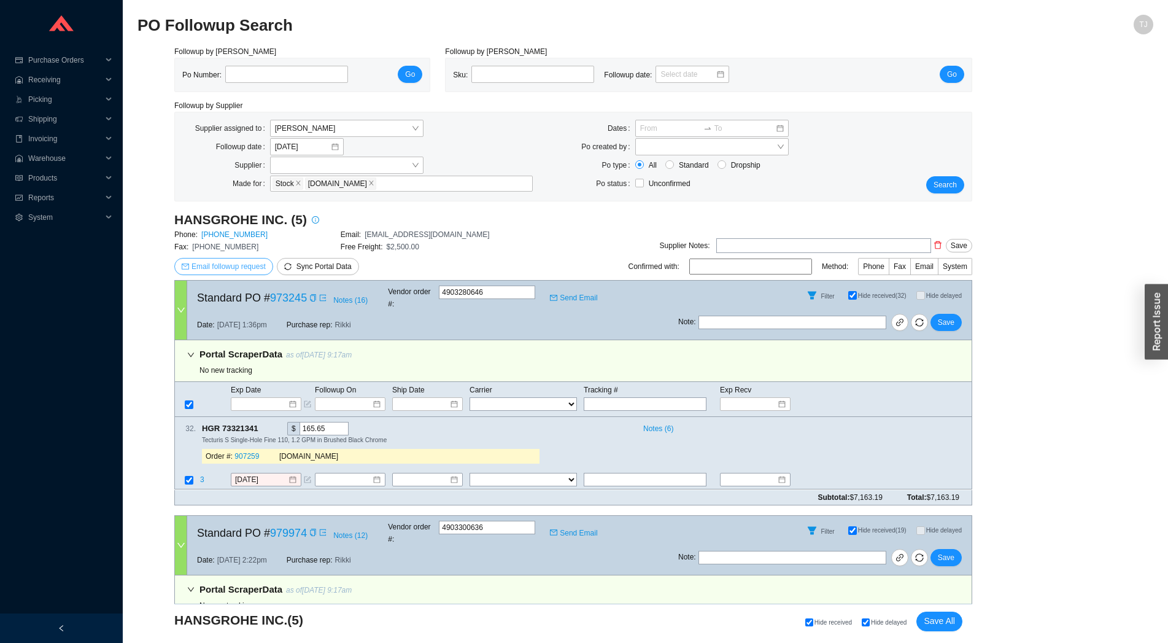
click at [244, 266] on span "Email followup request" at bounding box center [229, 266] width 74 height 12
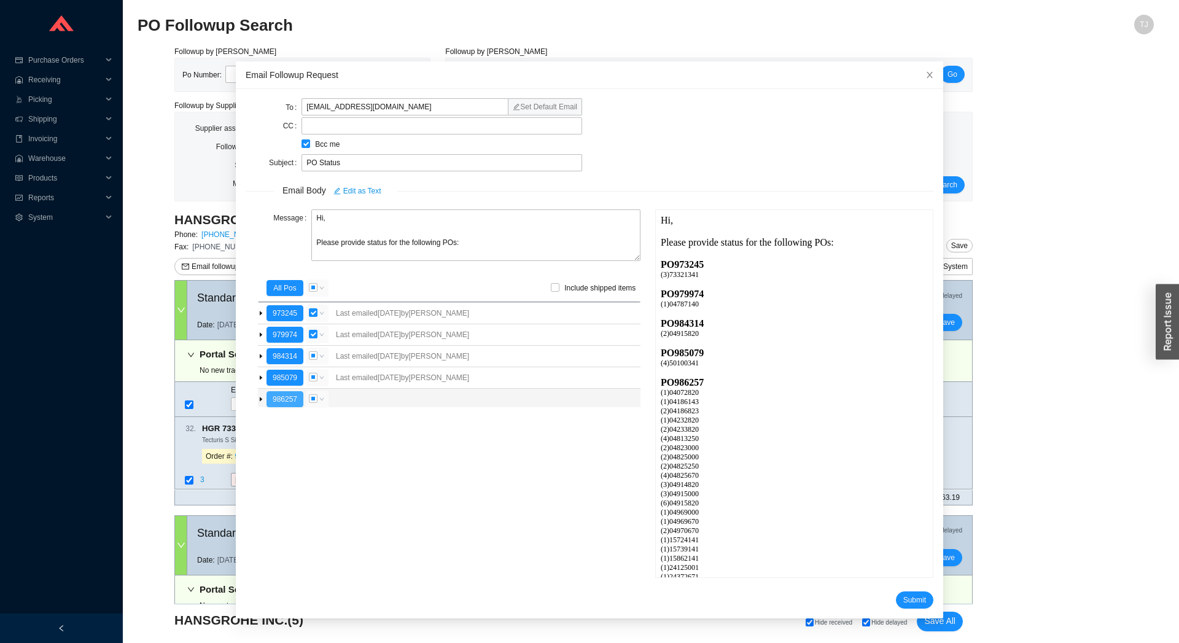
click at [282, 399] on button "986257" at bounding box center [284, 399] width 37 height 16
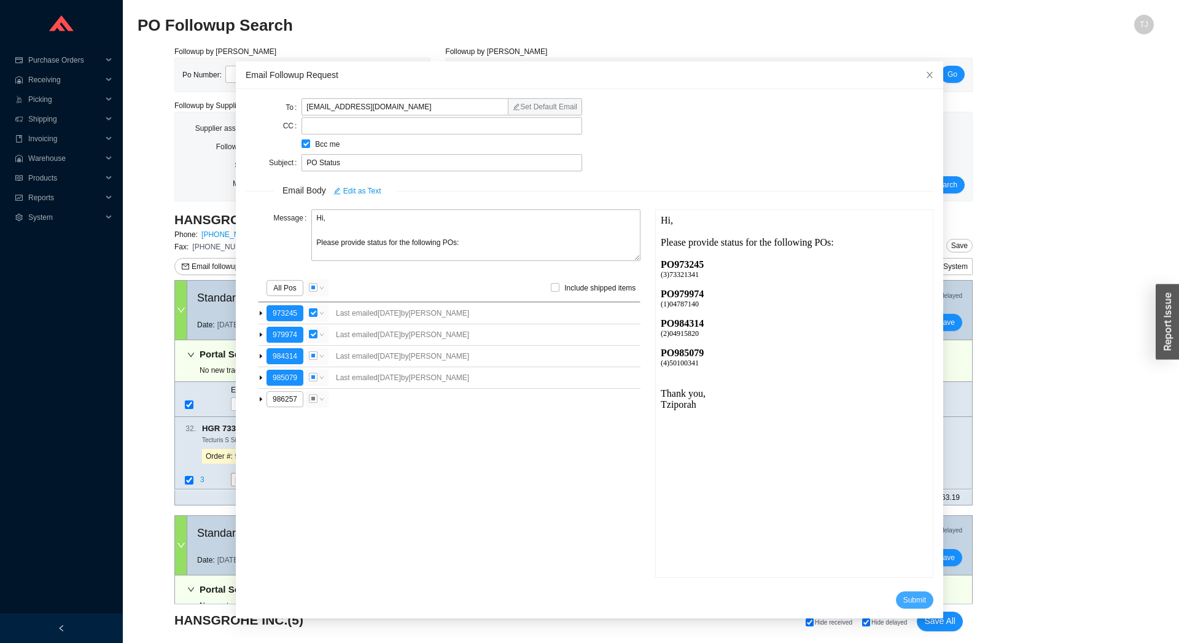
click at [903, 597] on span "Submit" at bounding box center [914, 600] width 23 height 12
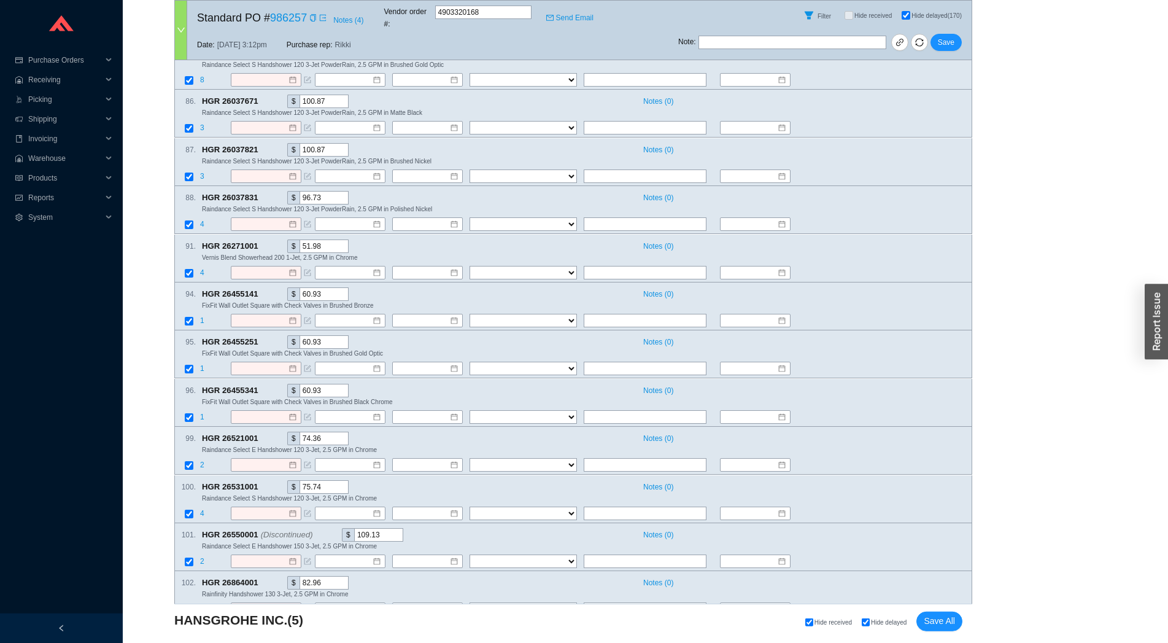
scroll to position [2985, 0]
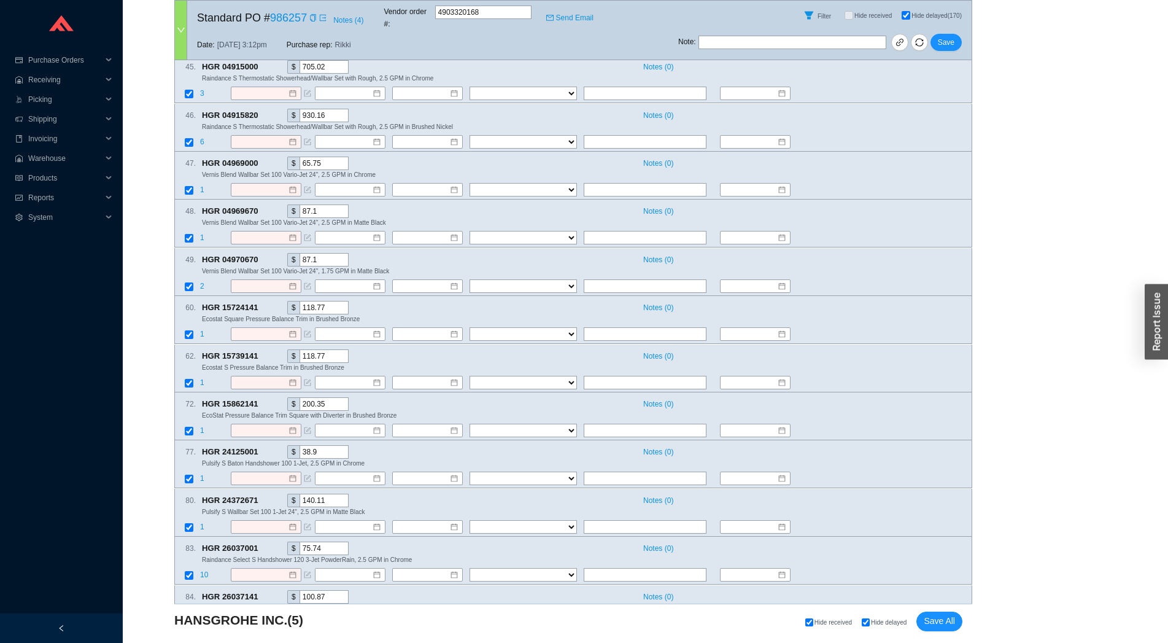
click at [187, 28] on div at bounding box center [181, 30] width 12 height 59
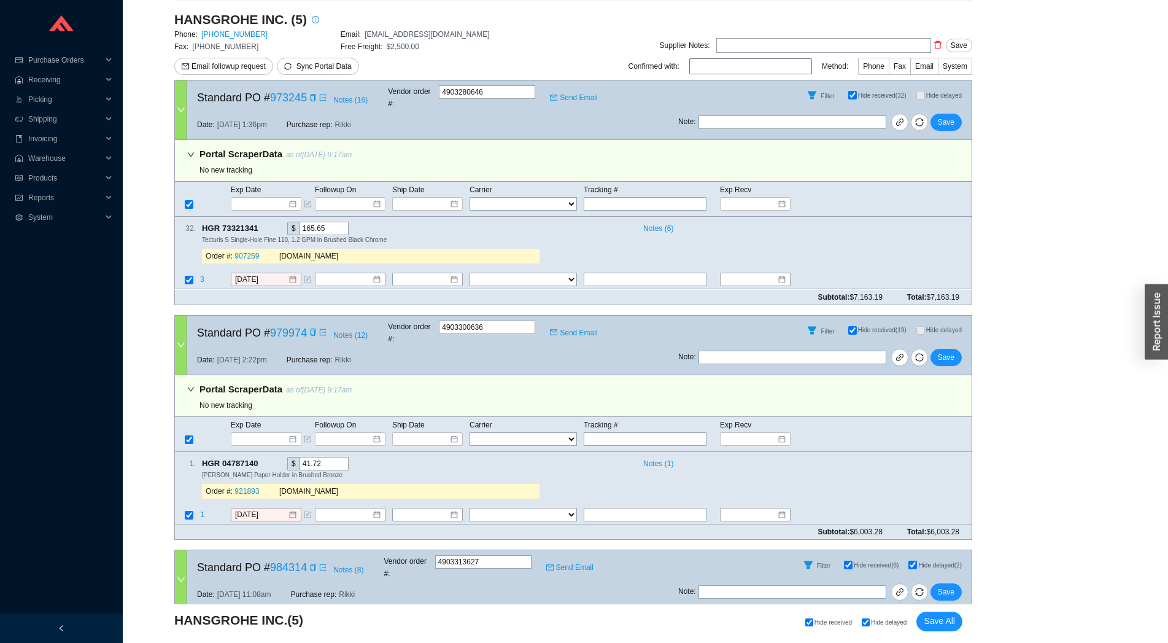
scroll to position [135, 0]
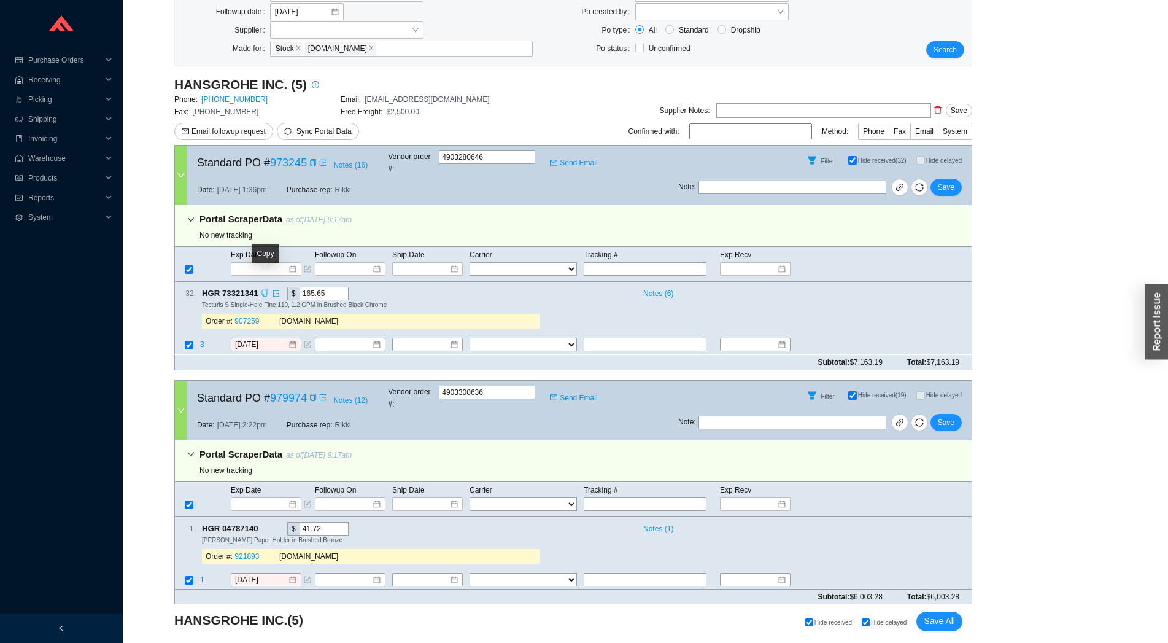
click at [266, 289] on icon "copy" at bounding box center [265, 293] width 8 height 8
click at [200, 341] on span "3" at bounding box center [203, 345] width 6 height 9
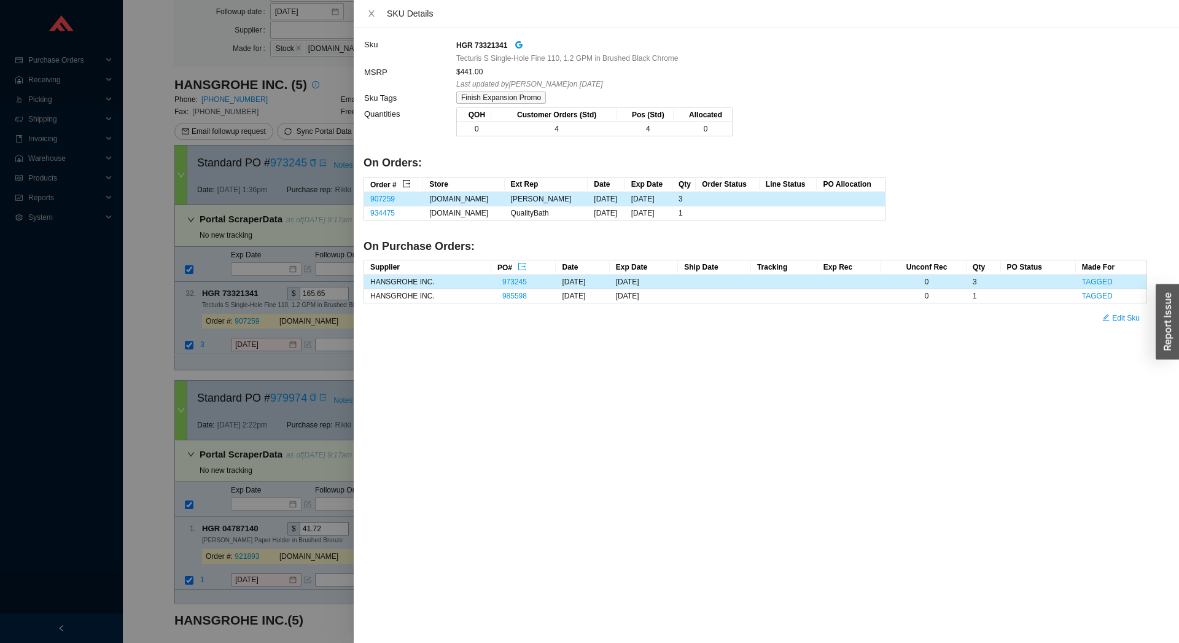
click at [409, 181] on icon "export" at bounding box center [406, 183] width 7 height 7
click at [243, 290] on div at bounding box center [589, 321] width 1179 height 643
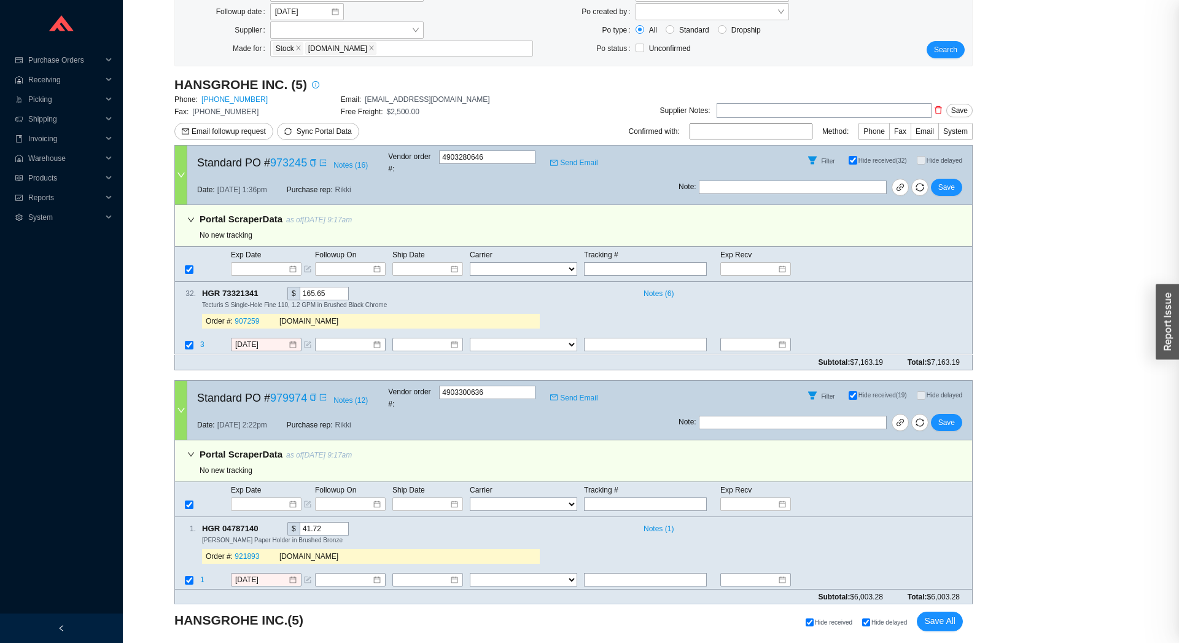
click at [241, 281] on div at bounding box center [589, 321] width 1179 height 643
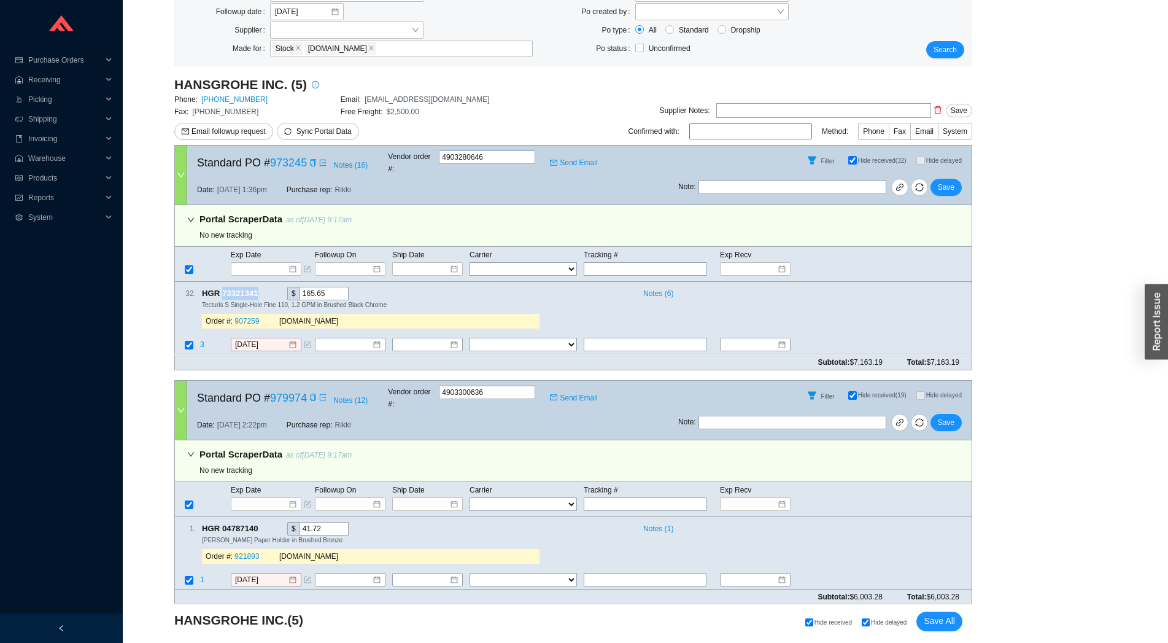
click at [241, 287] on span "HGR 73321341" at bounding box center [235, 294] width 67 height 14
copy span "73321341"
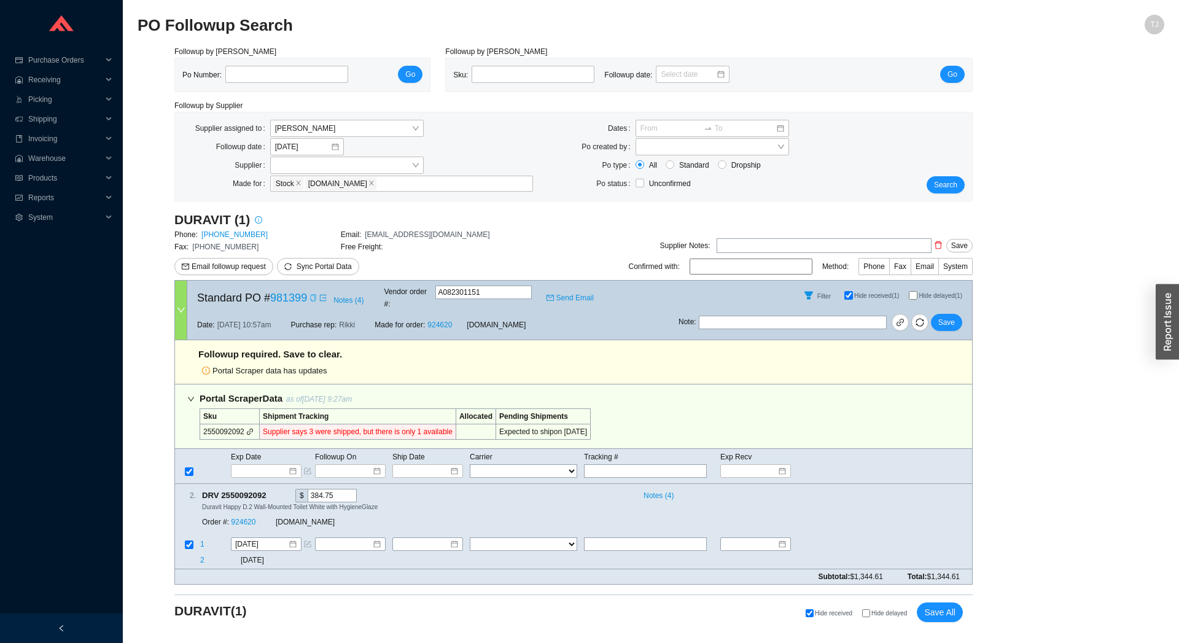
click at [309, 295] on icon "copy" at bounding box center [312, 297] width 7 height 7
click at [906, 314] on link at bounding box center [900, 322] width 17 height 17
click at [275, 491] on icon "copy" at bounding box center [273, 495] width 8 height 8
click at [307, 298] on span at bounding box center [312, 298] width 10 height 12
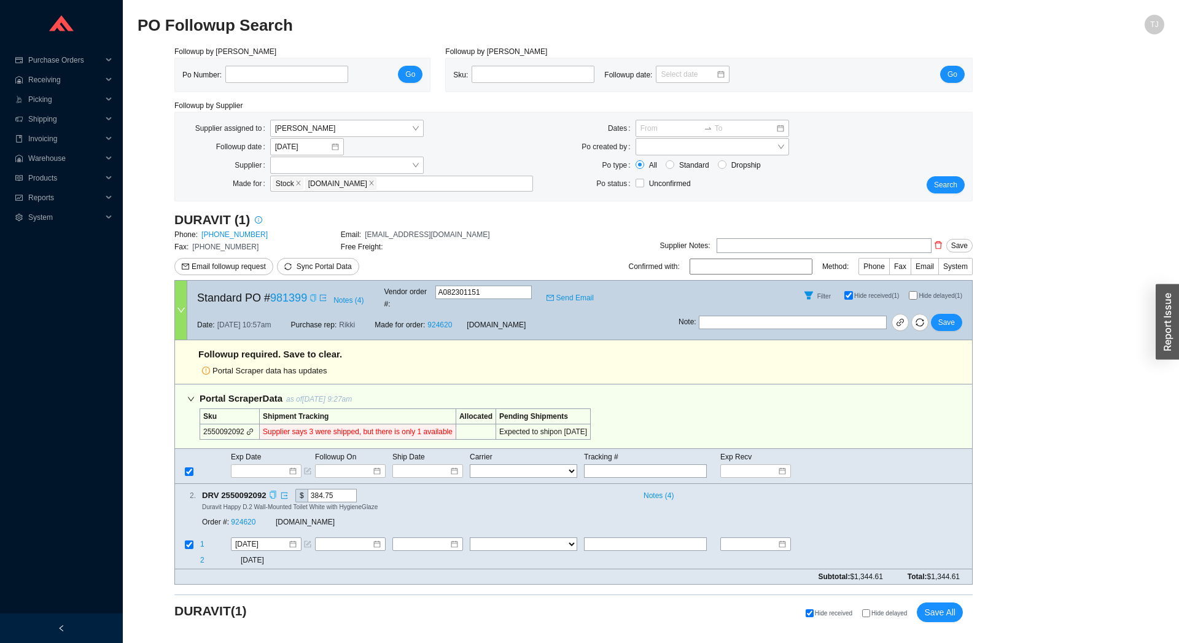
click at [310, 295] on icon "copy" at bounding box center [312, 297] width 7 height 7
click at [866, 293] on span "Hide received (1)" at bounding box center [876, 295] width 45 height 7
click at [853, 293] on input "Hide received (1)" at bounding box center [848, 295] width 9 height 9
checkbox input "false"
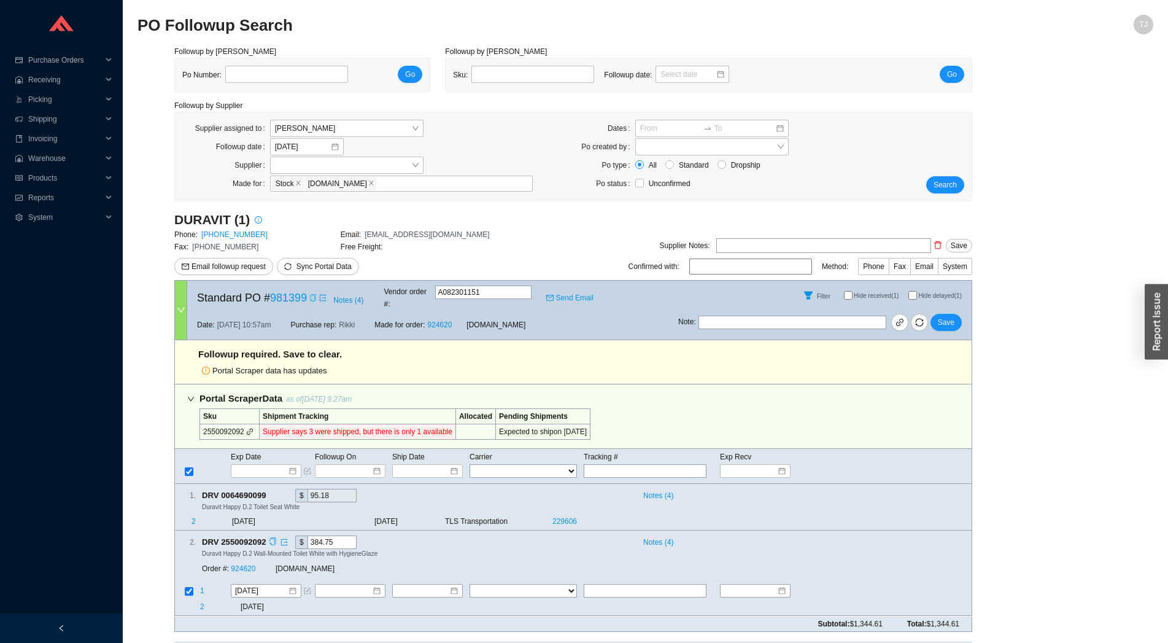
click at [993, 462] on div "Followup by PO Po Number: Go Followup by Sku Sku: Followup date: Go Followup by…" at bounding box center [646, 362] width 1016 height 635
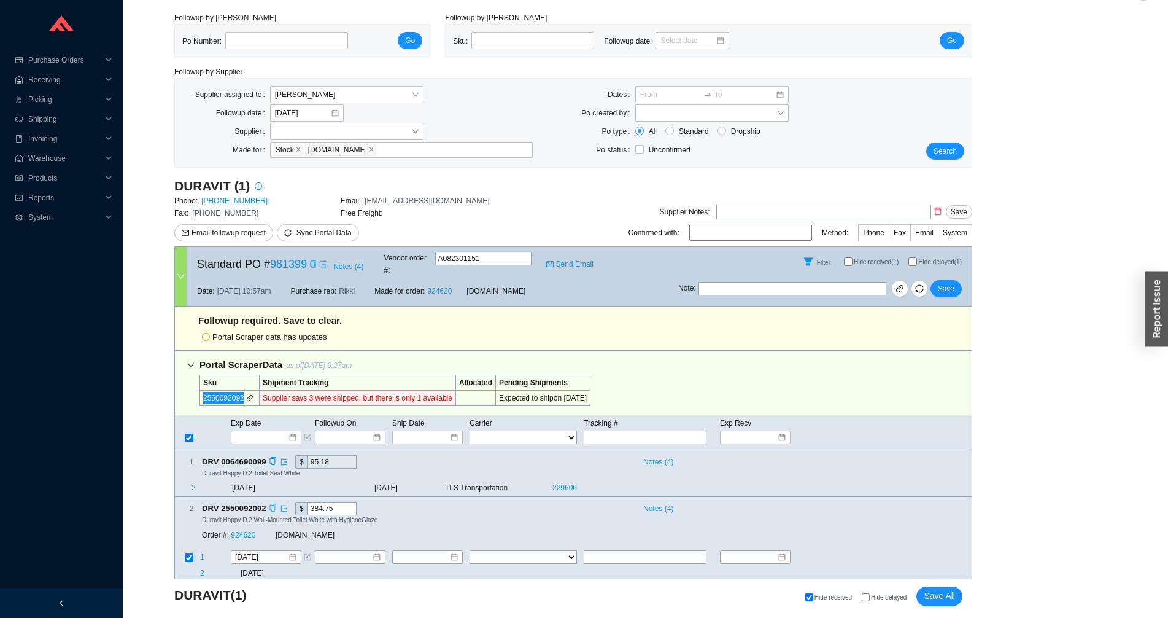
scroll to position [52, 0]
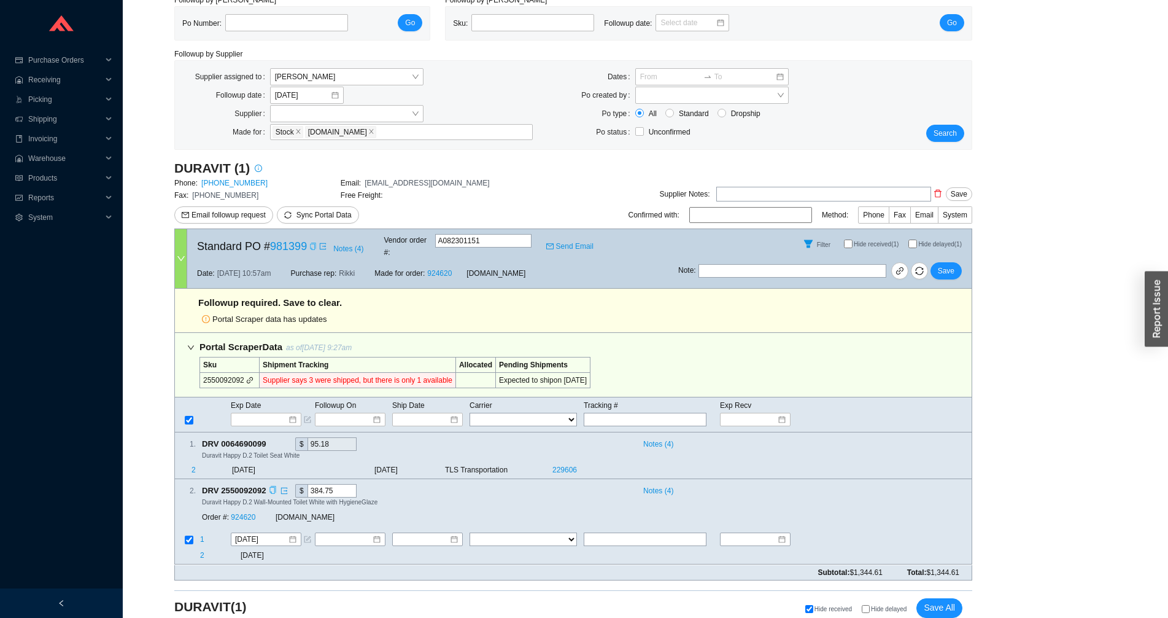
click at [605, 549] on td at bounding box center [651, 556] width 136 height 15
click at [607, 533] on input "text" at bounding box center [645, 540] width 123 height 14
paste input "39211489867+"
type input "39211489867"
click at [470, 533] on select "FedEx UPS ---------------- 2 Day Transportation INC A&B Freight A. Duie Pyle AA…" at bounding box center [523, 540] width 107 height 14
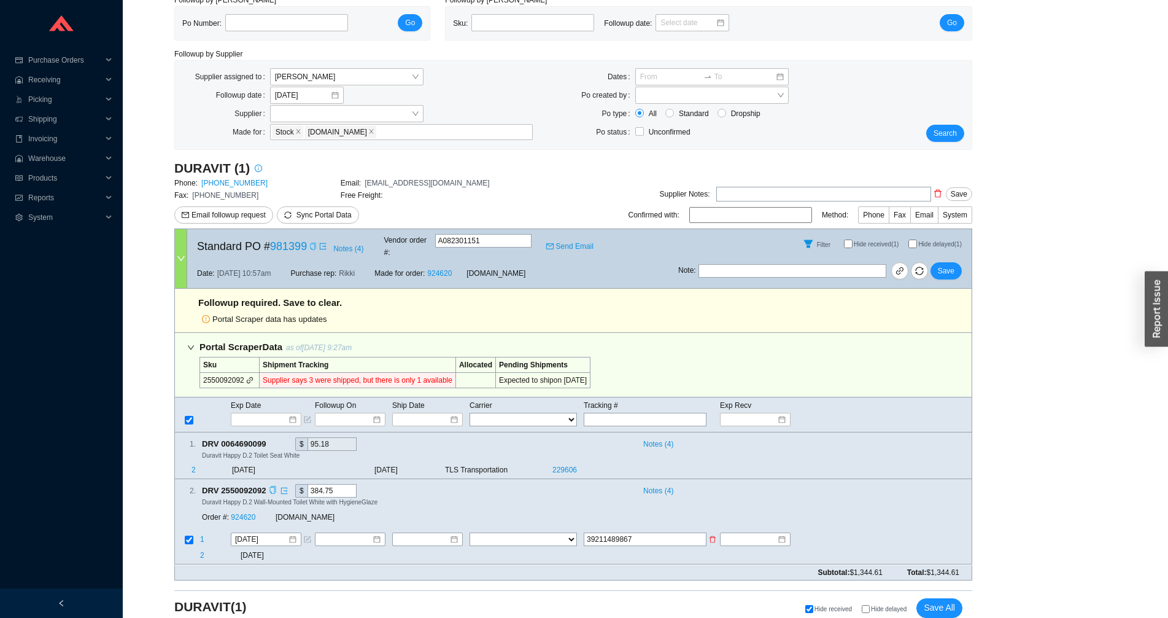
select select "22"
click option "OLD DOMINION" at bounding box center [0, 0] width 0 height 0
drag, startPoint x: 513, startPoint y: 531, endPoint x: 432, endPoint y: 533, distance: 81.7
click at [432, 534] on input at bounding box center [423, 540] width 53 height 12
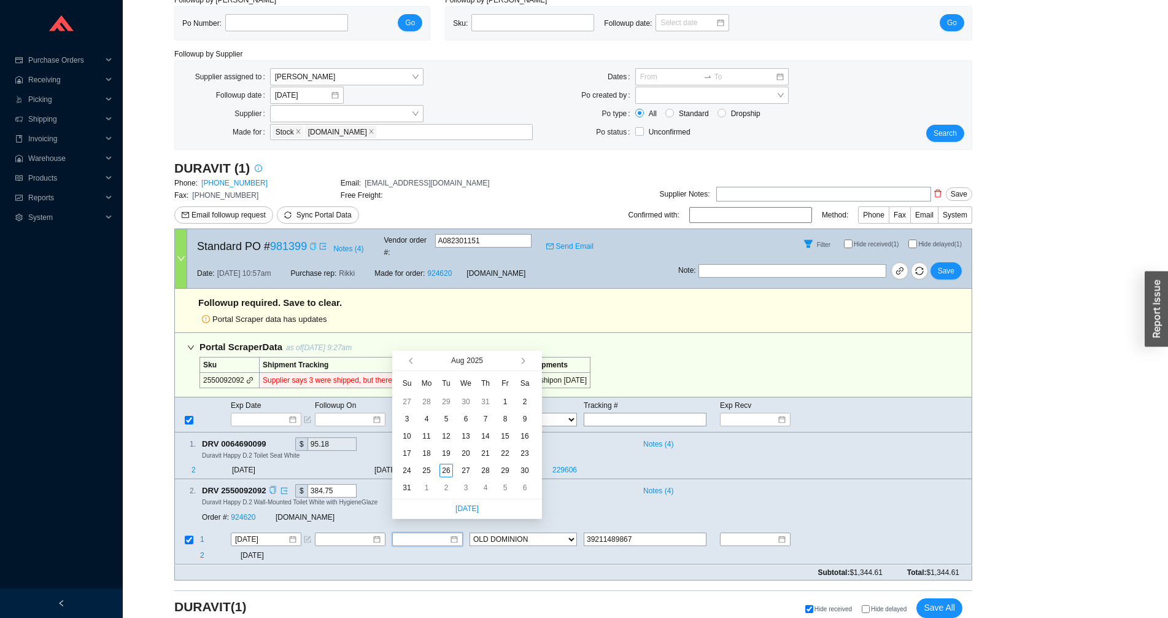
click at [432, 549] on td at bounding box center [430, 556] width 77 height 15
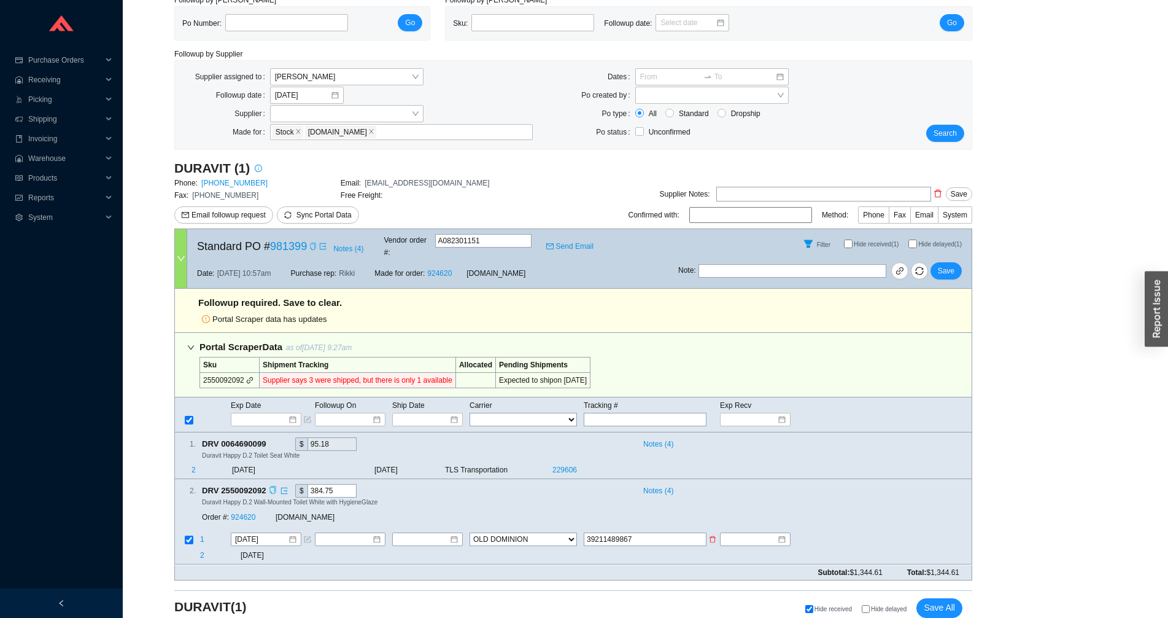
click at [616, 533] on input "39211489867" at bounding box center [645, 540] width 123 height 14
paste input "941+"
type input "39211489941"
click at [439, 534] on input at bounding box center [423, 540] width 53 height 12
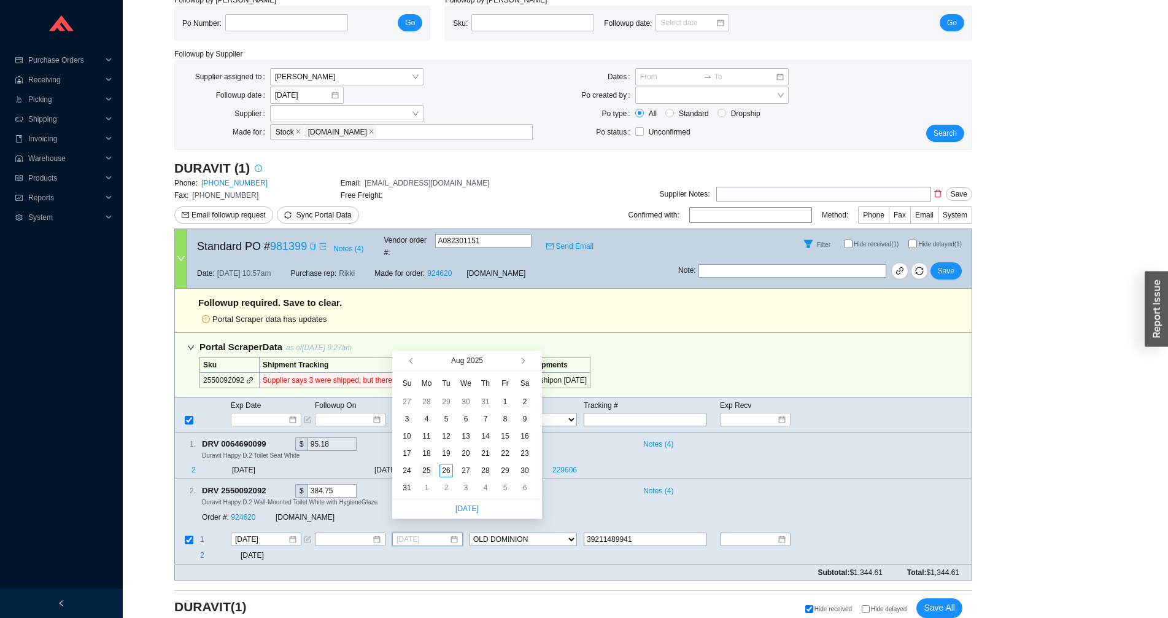
type input "8/25/2025"
click at [433, 470] on div "25" at bounding box center [427, 471] width 14 height 14
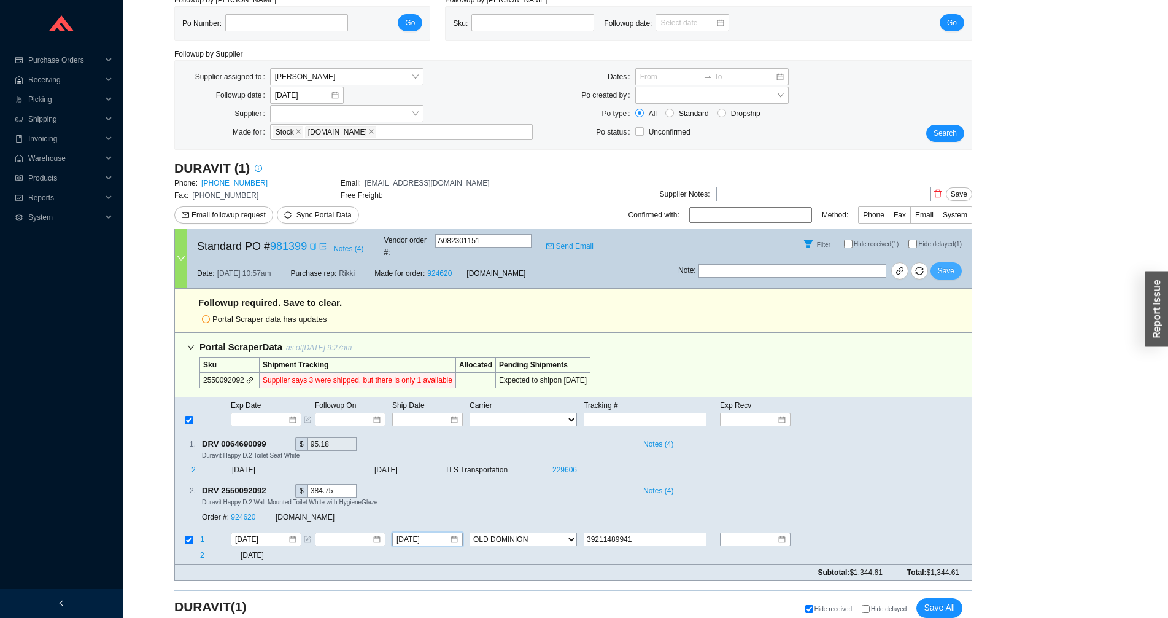
click at [938, 265] on button "Save" at bounding box center [946, 270] width 31 height 17
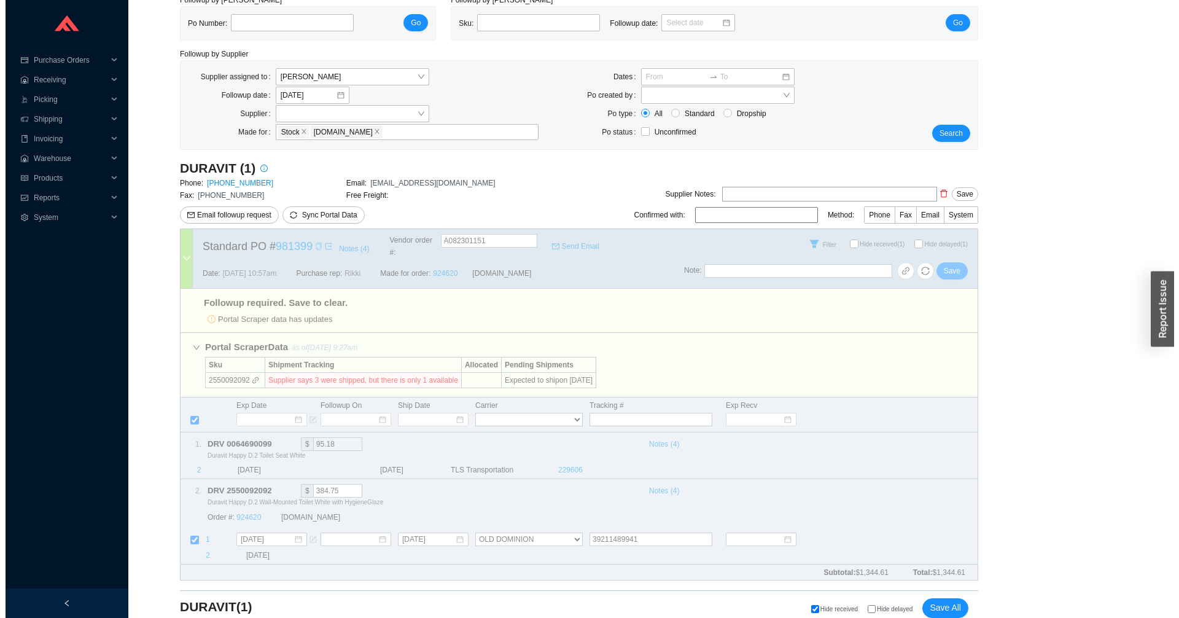
scroll to position [0, 0]
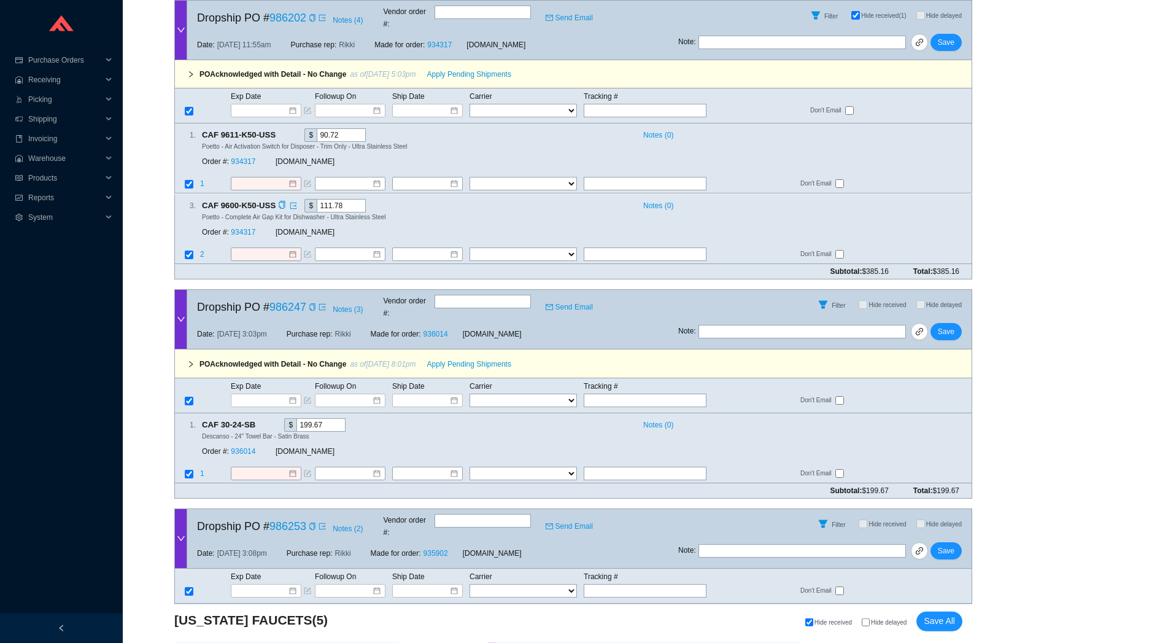
scroll to position [543, 0]
click at [465, 67] on span "Apply Pending Shipments" at bounding box center [469, 73] width 84 height 12
click at [468, 357] on span "Apply Pending Shipments" at bounding box center [469, 363] width 84 height 12
click at [246, 157] on link "934317" at bounding box center [243, 161] width 25 height 9
click at [270, 103] on input at bounding box center [262, 109] width 52 height 12
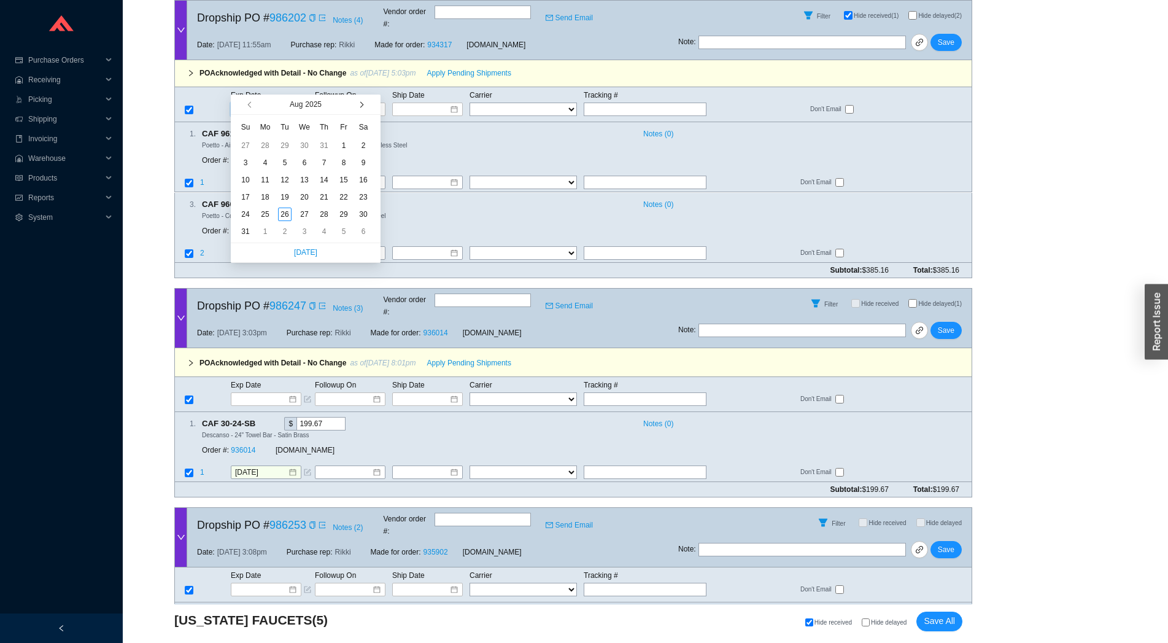
type input "8/2/2025"
click at [363, 103] on button "button" at bounding box center [361, 105] width 12 height 20
type input "9/22/2025"
click at [271, 196] on div "22" at bounding box center [265, 197] width 14 height 14
type input "9/22/2025"
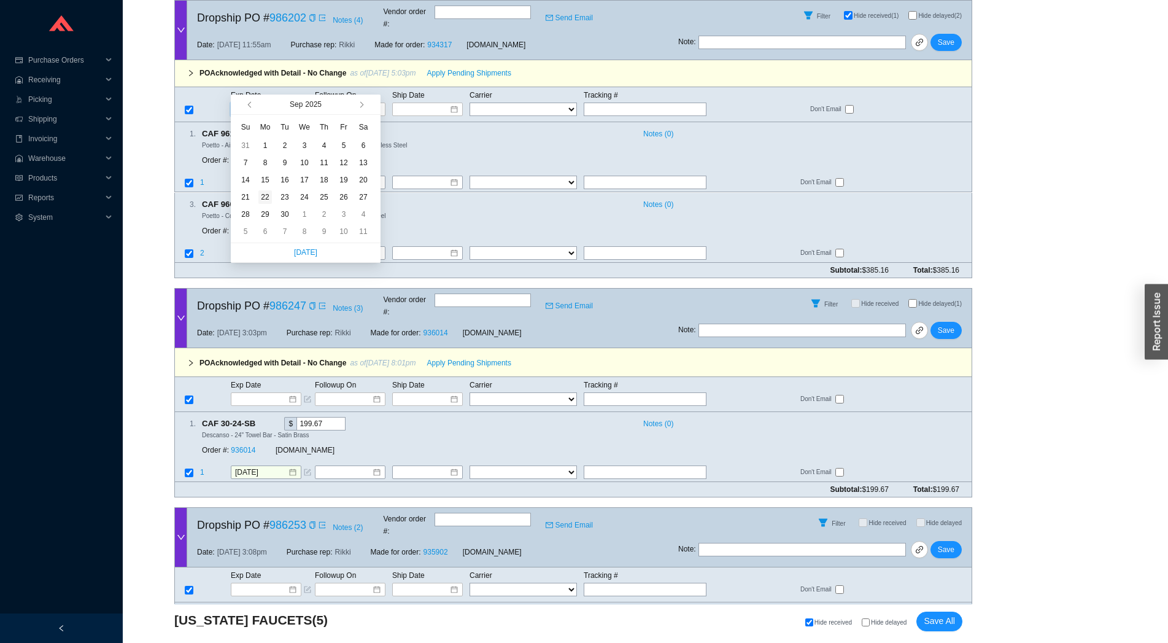
type input "9/22/2025"
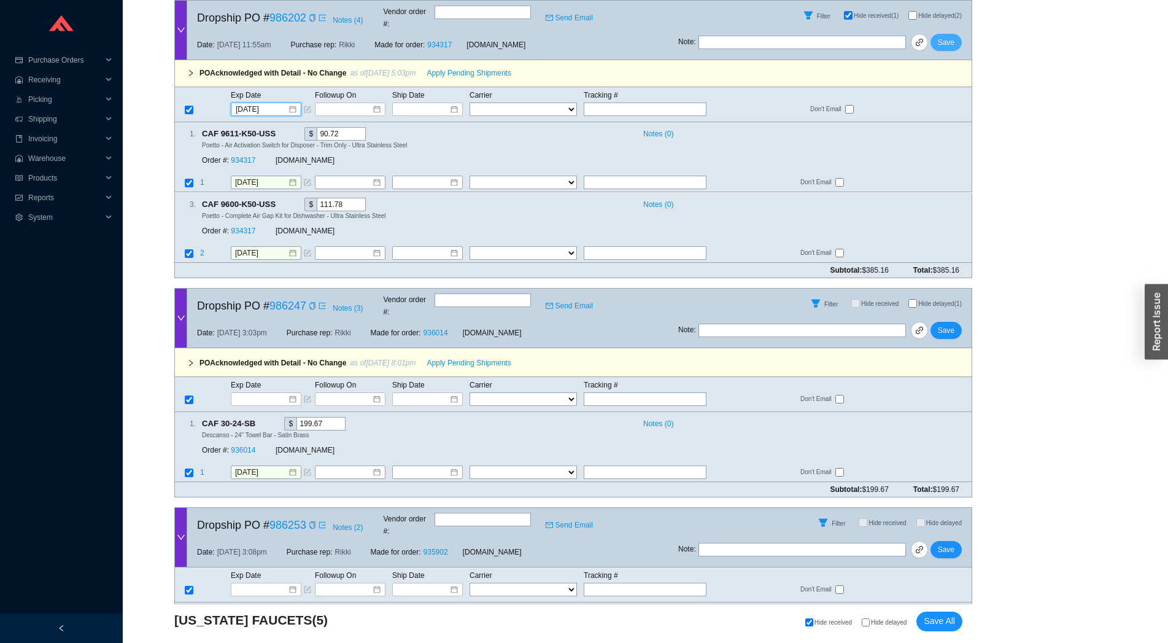
click at [950, 36] on span "Save" at bounding box center [946, 42] width 17 height 12
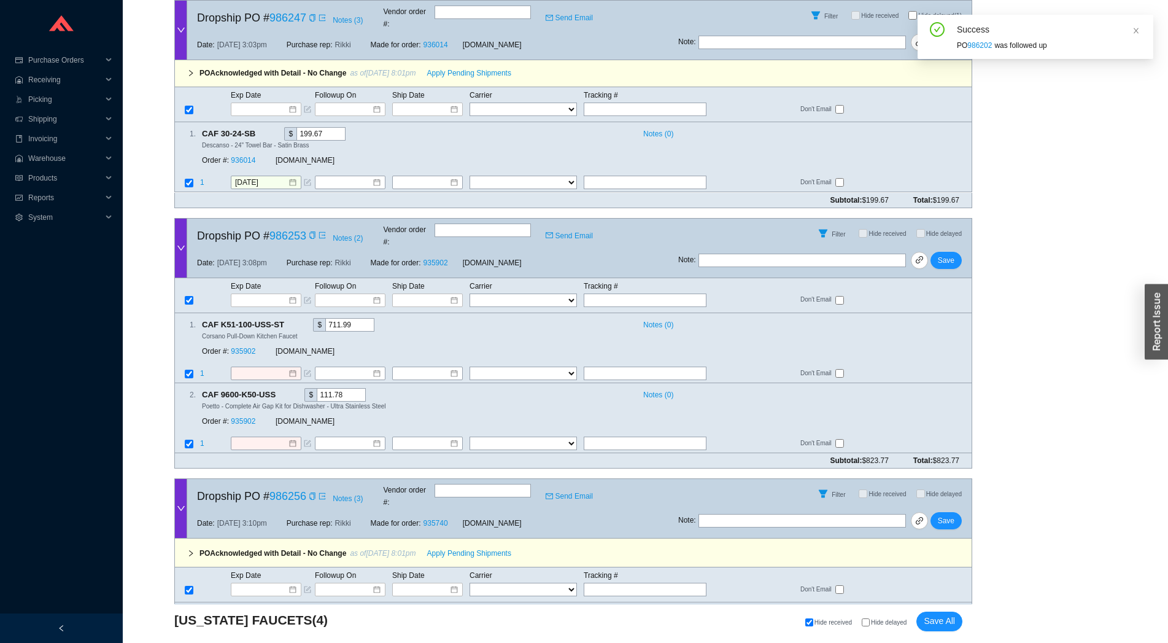
scroll to position [265, 0]
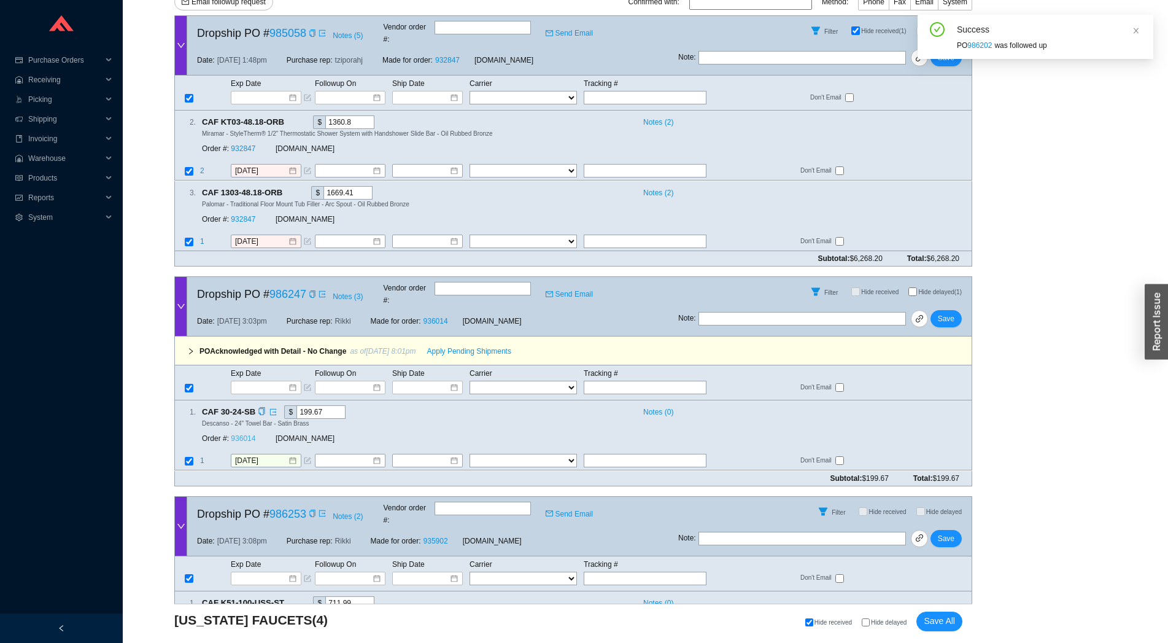
click at [247, 435] on link "936014" at bounding box center [243, 439] width 25 height 9
click at [251, 455] on input "10/21/2025" at bounding box center [261, 461] width 53 height 12
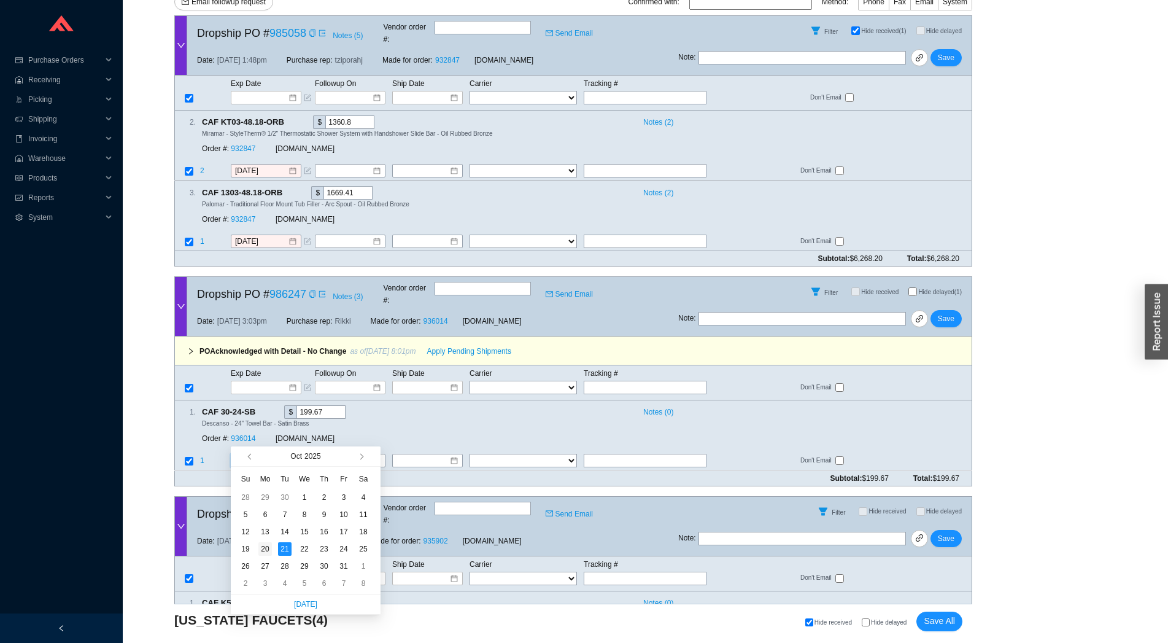
type input "10/20/2025"
click at [264, 547] on div "20" at bounding box center [265, 549] width 14 height 14
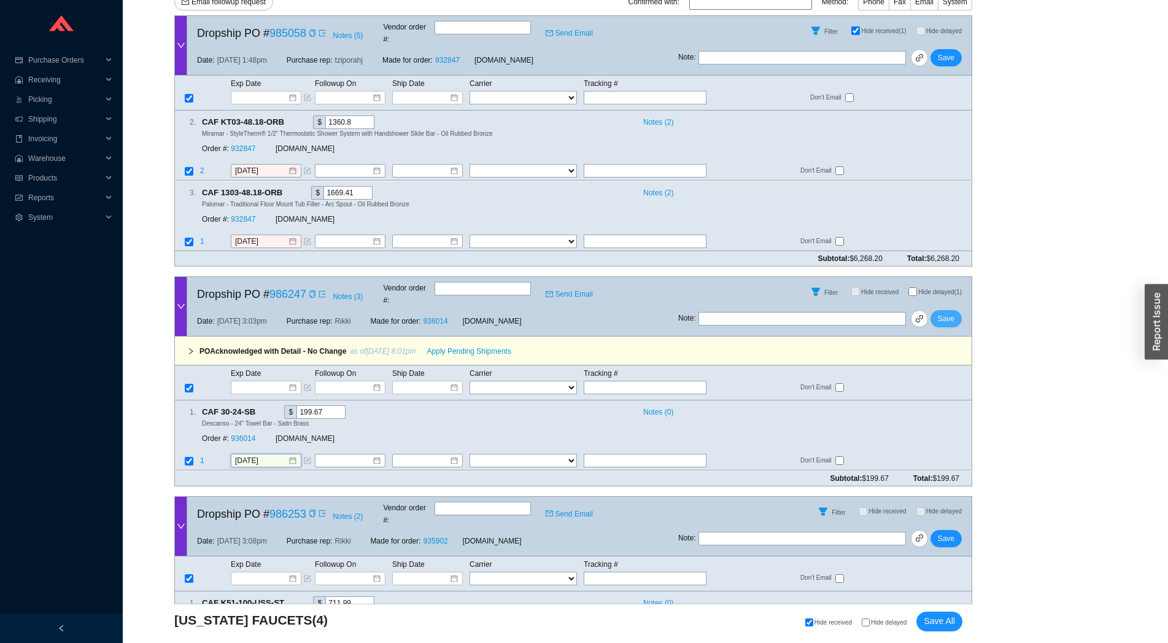
click at [950, 313] on span "Save" at bounding box center [946, 319] width 17 height 12
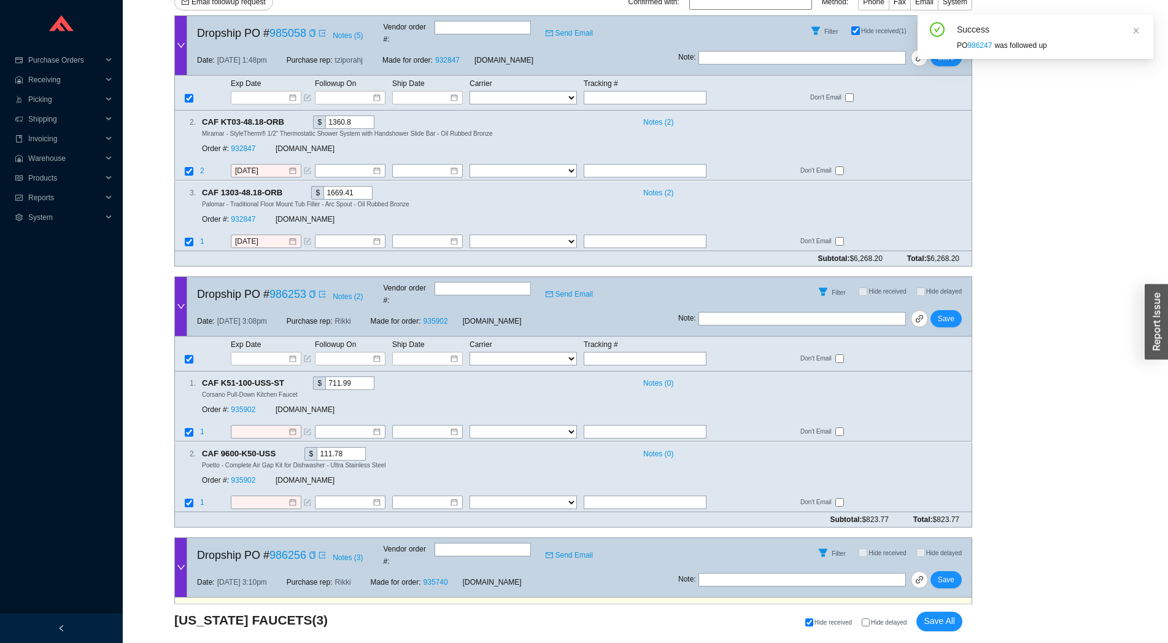
scroll to position [453, 0]
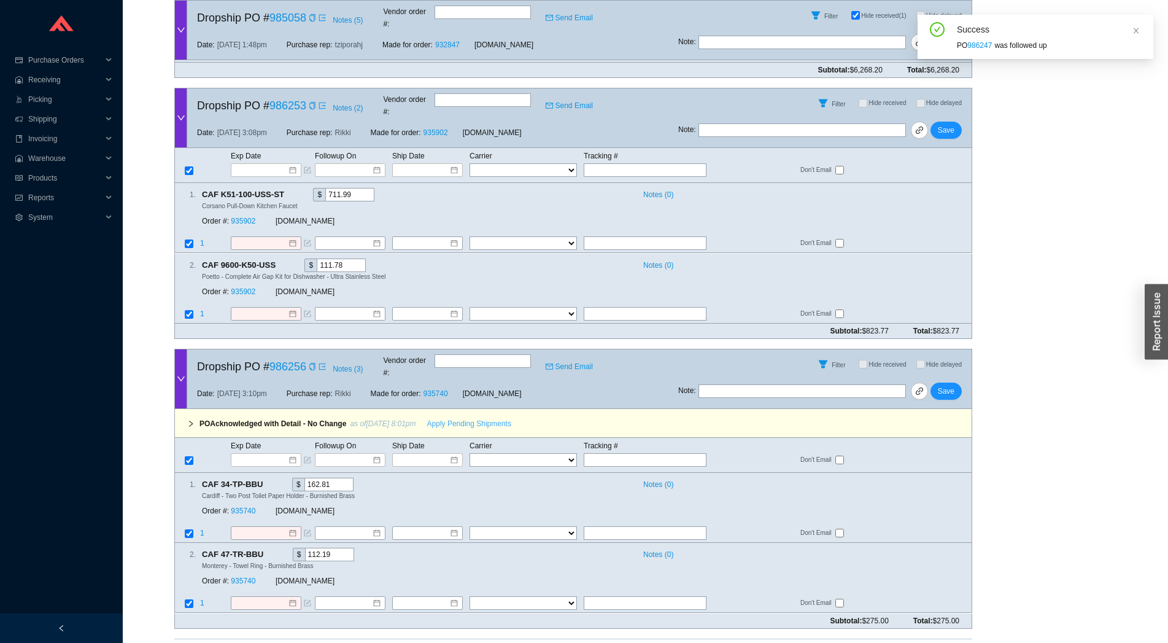
click at [447, 418] on span "Apply Pending Shipments" at bounding box center [469, 424] width 84 height 12
click at [251, 507] on link "935740" at bounding box center [243, 511] width 25 height 9
click at [260, 454] on input at bounding box center [262, 460] width 52 height 12
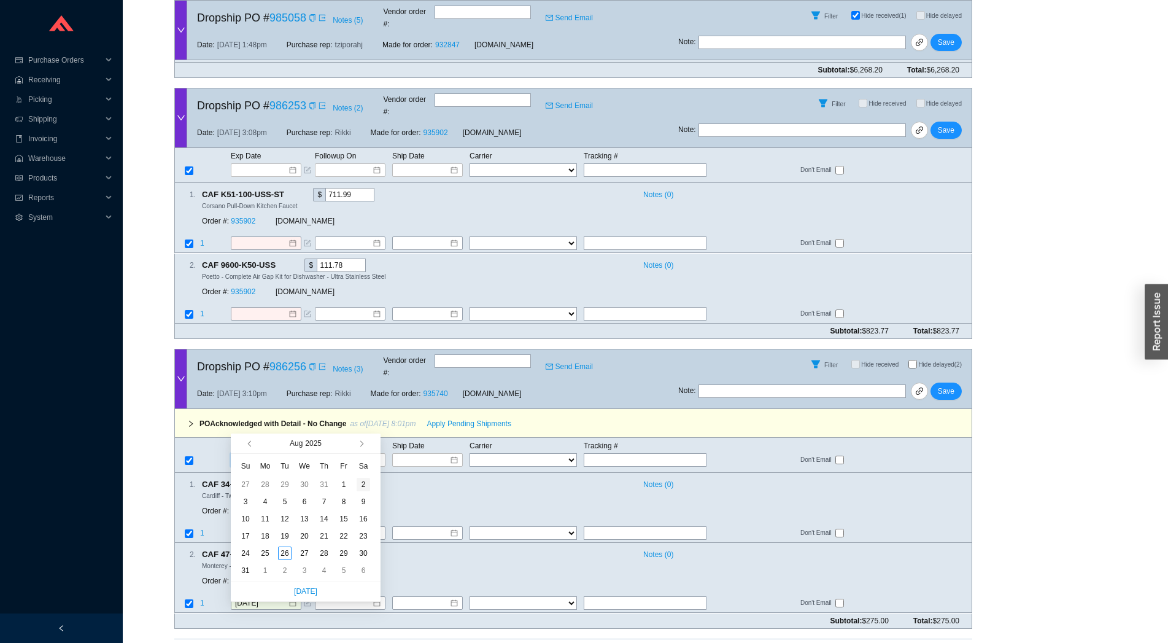
type input "8/2/2025"
click at [359, 447] on button "button" at bounding box center [361, 443] width 12 height 20
type input "9/8/2025"
click at [262, 502] on div "8" at bounding box center [265, 502] width 14 height 14
type input "9/8/2025"
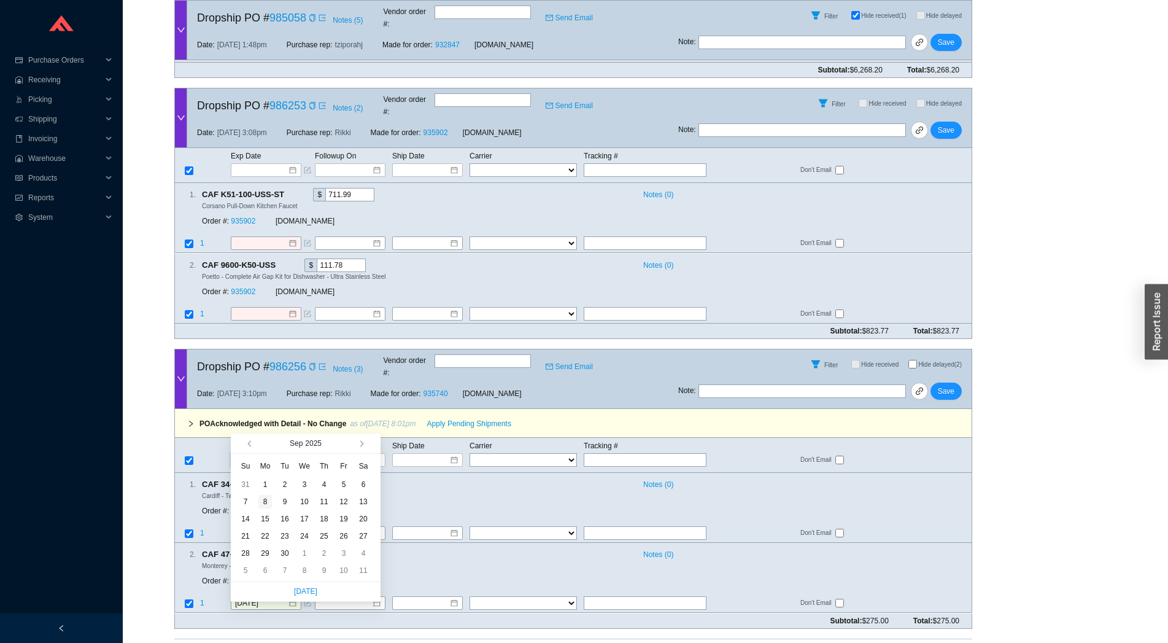
type input "9/8/2025"
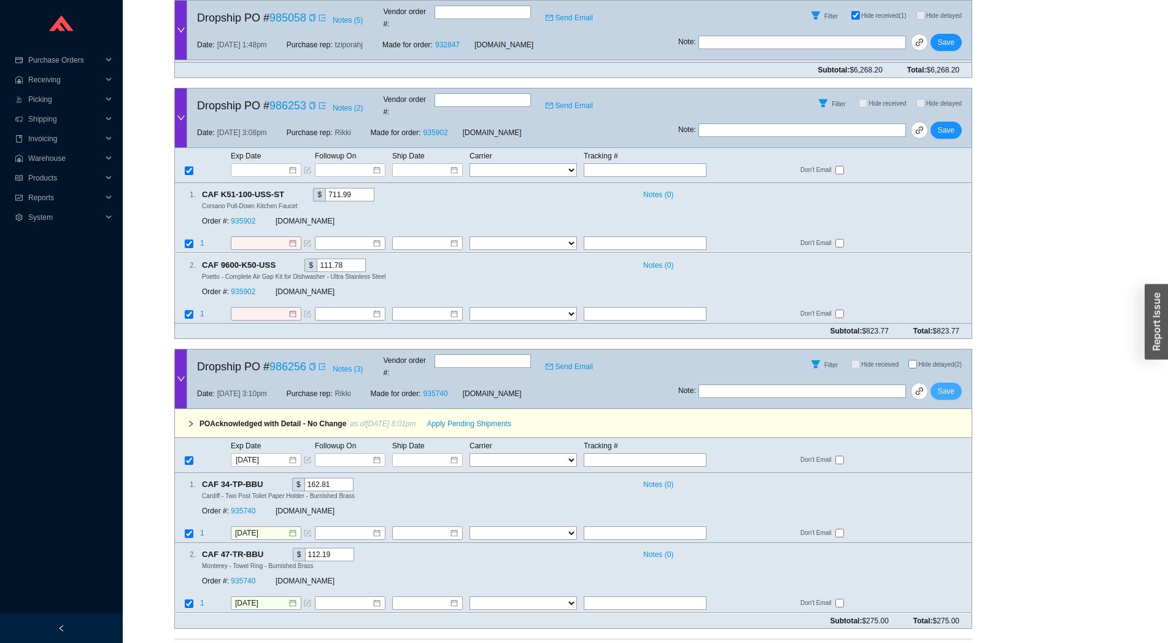
click at [938, 383] on button "Save" at bounding box center [946, 391] width 31 height 17
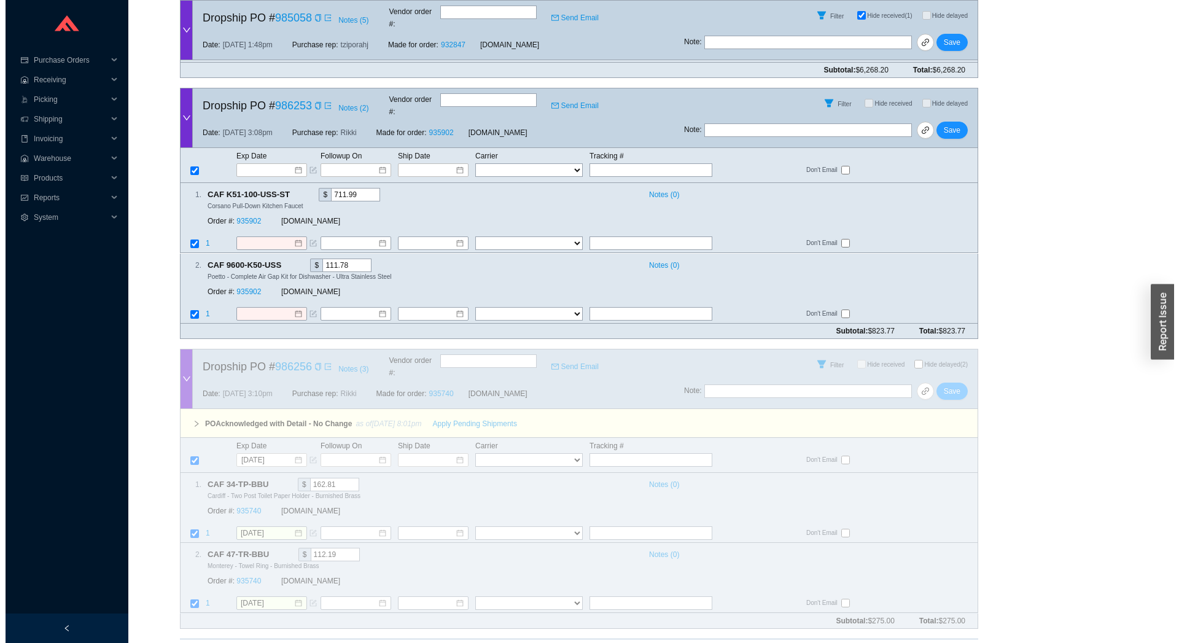
scroll to position [175, 0]
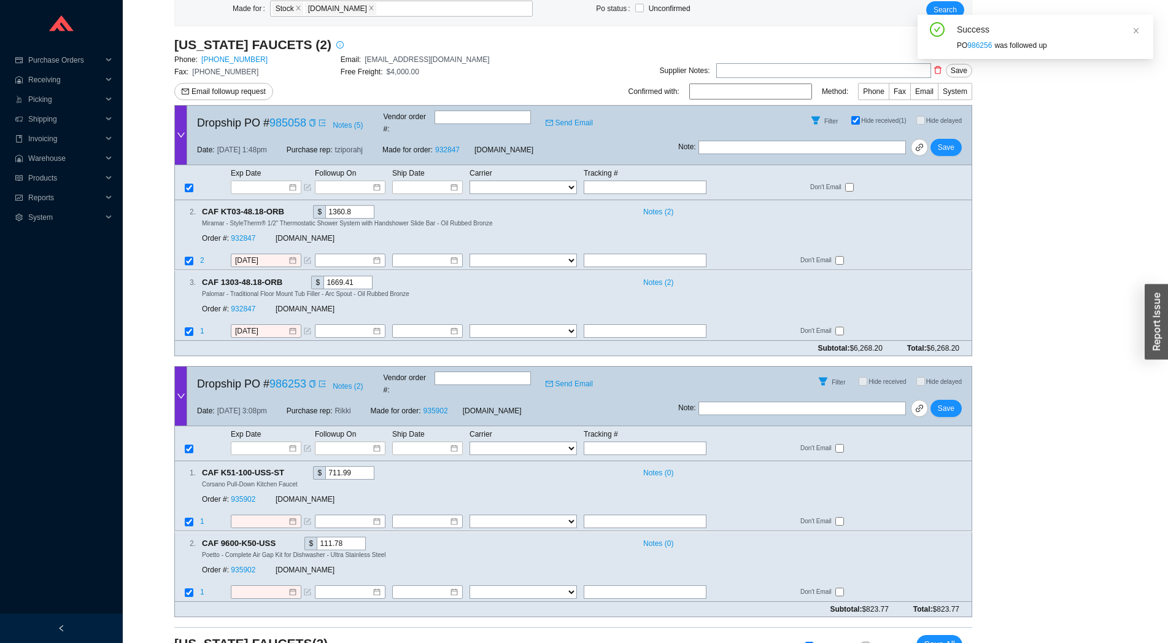
click at [1022, 147] on div "Followup by PO Po Number: Go Followup by Sku Sku: Followup date: Go Followup by…" at bounding box center [646, 268] width 1016 height 796
click at [244, 92] on span "Email followup request" at bounding box center [229, 91] width 74 height 12
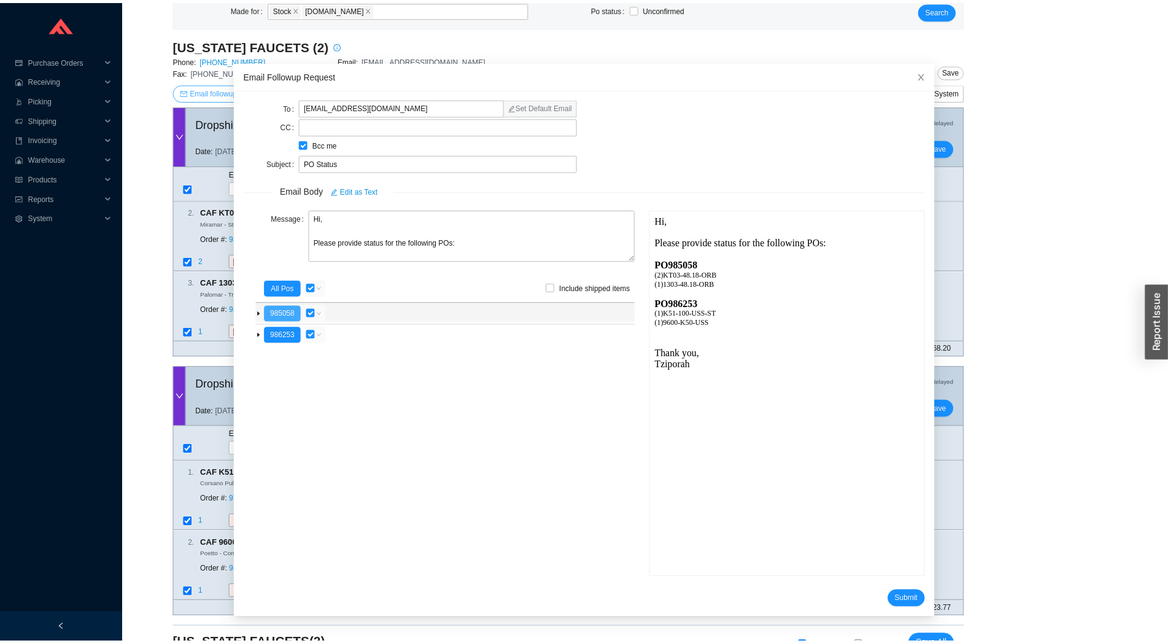
scroll to position [0, 0]
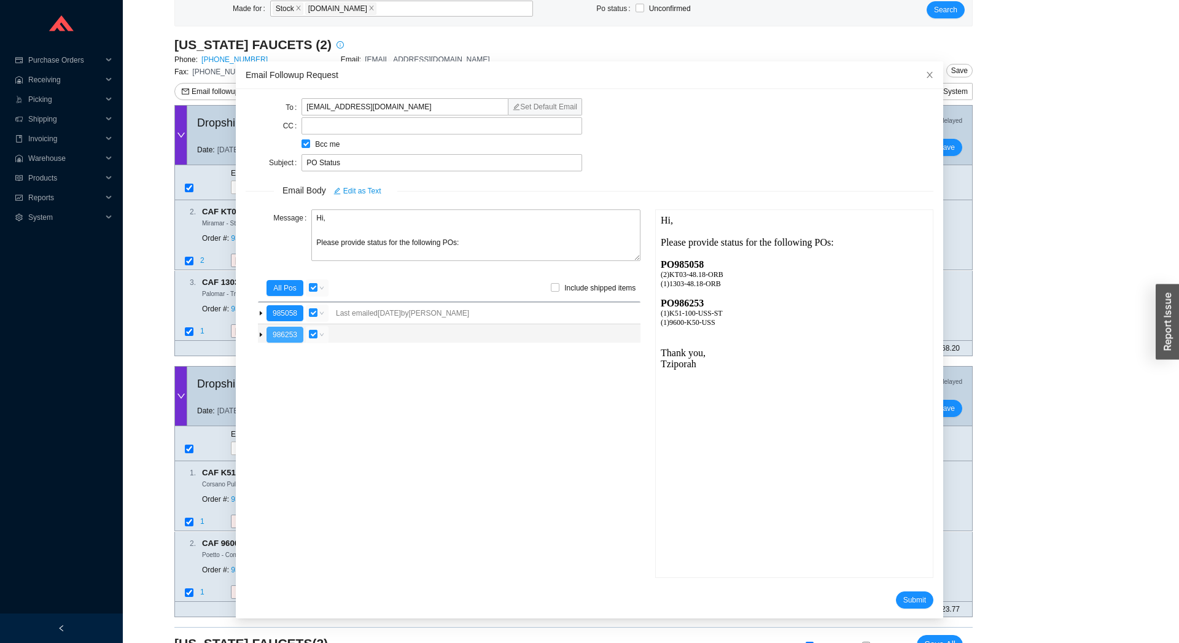
click at [282, 339] on button "986253" at bounding box center [284, 335] width 37 height 16
click at [904, 600] on span "Submit" at bounding box center [914, 600] width 23 height 12
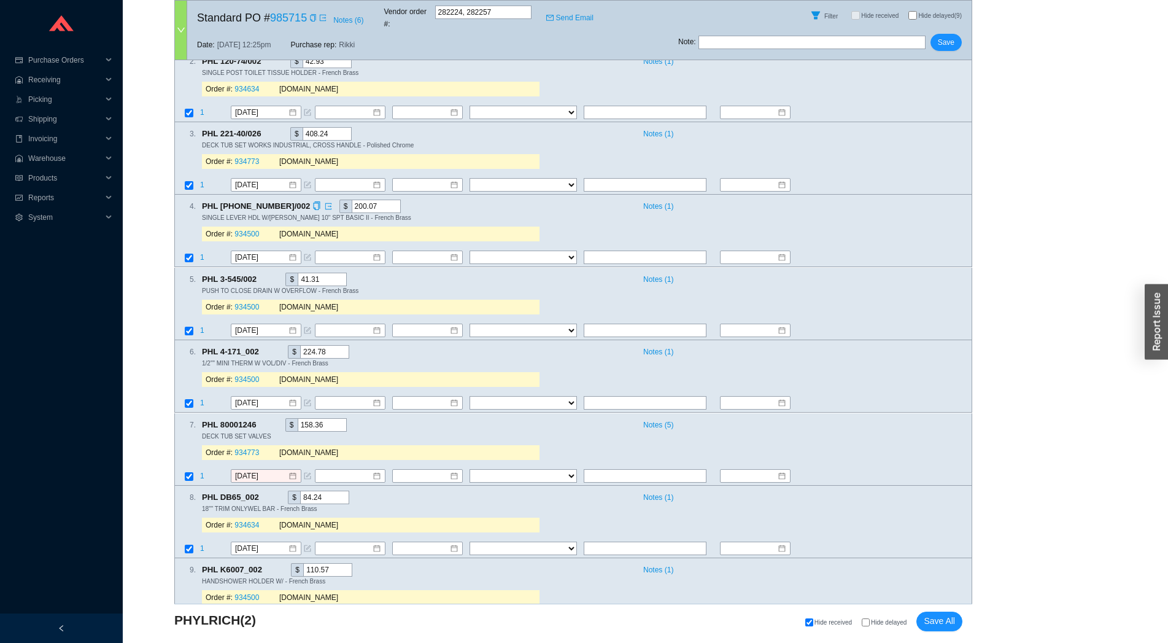
scroll to position [570, 0]
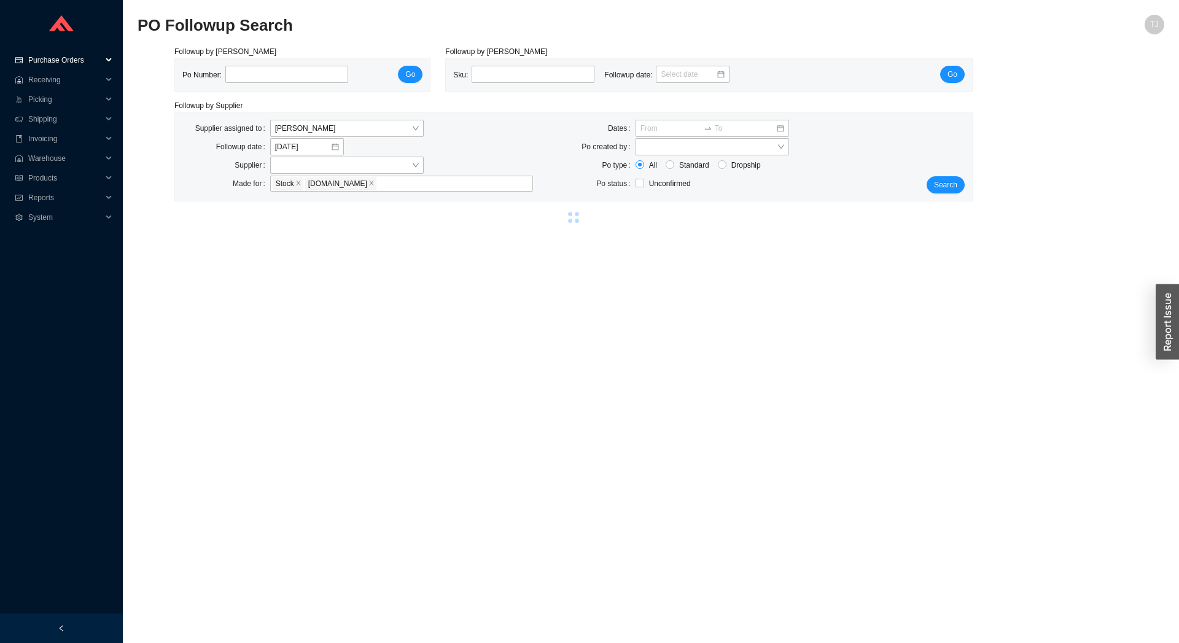
click at [57, 64] on span "Purchase Orders" at bounding box center [65, 60] width 74 height 20
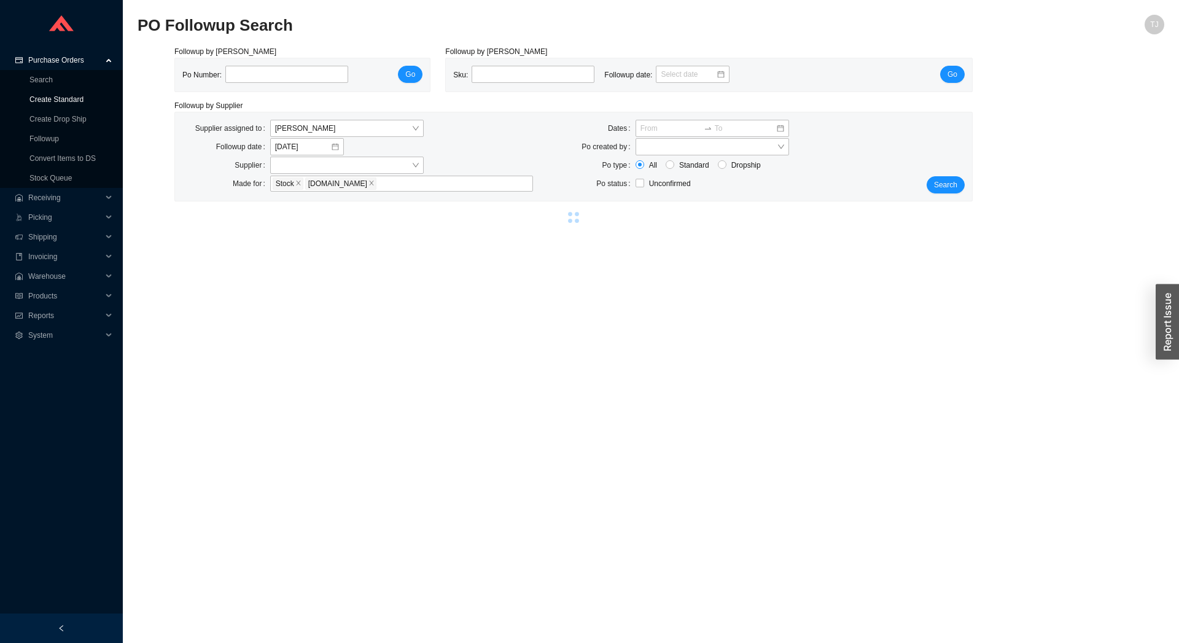
click at [60, 99] on link "Create Standard" at bounding box center [56, 99] width 54 height 9
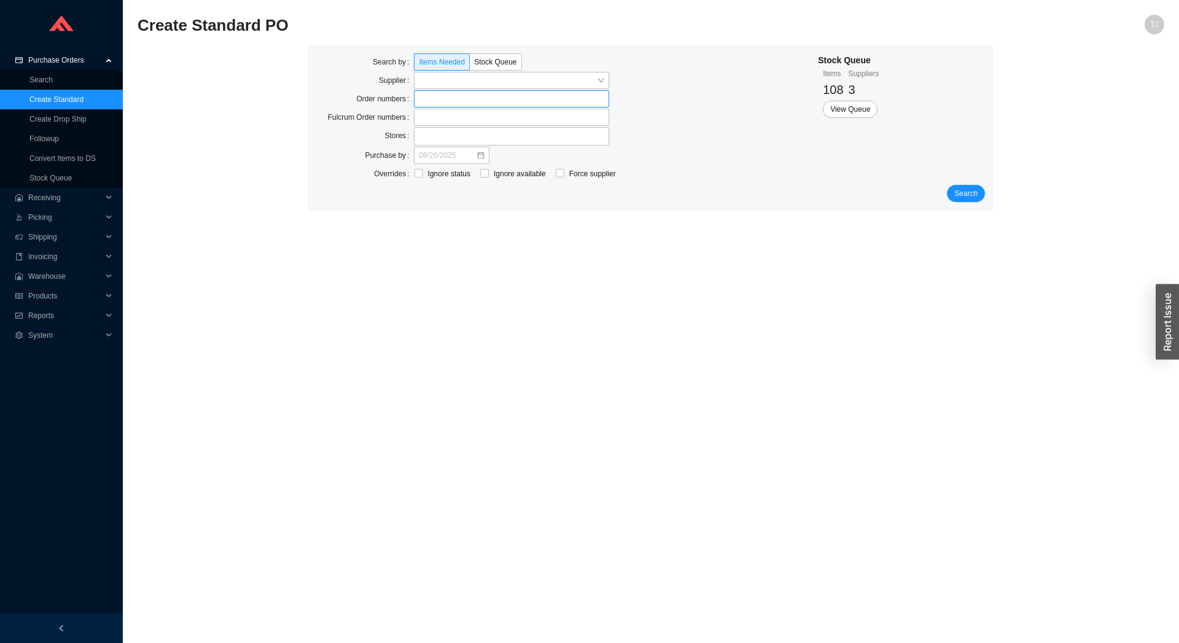
click at [436, 99] on label at bounding box center [511, 98] width 195 height 17
click at [424, 99] on input at bounding box center [420, 99] width 9 height 14
click at [421, 90] on div "Supplier" at bounding box center [463, 81] width 292 height 18
click at [973, 190] on span "Search" at bounding box center [965, 194] width 23 height 12
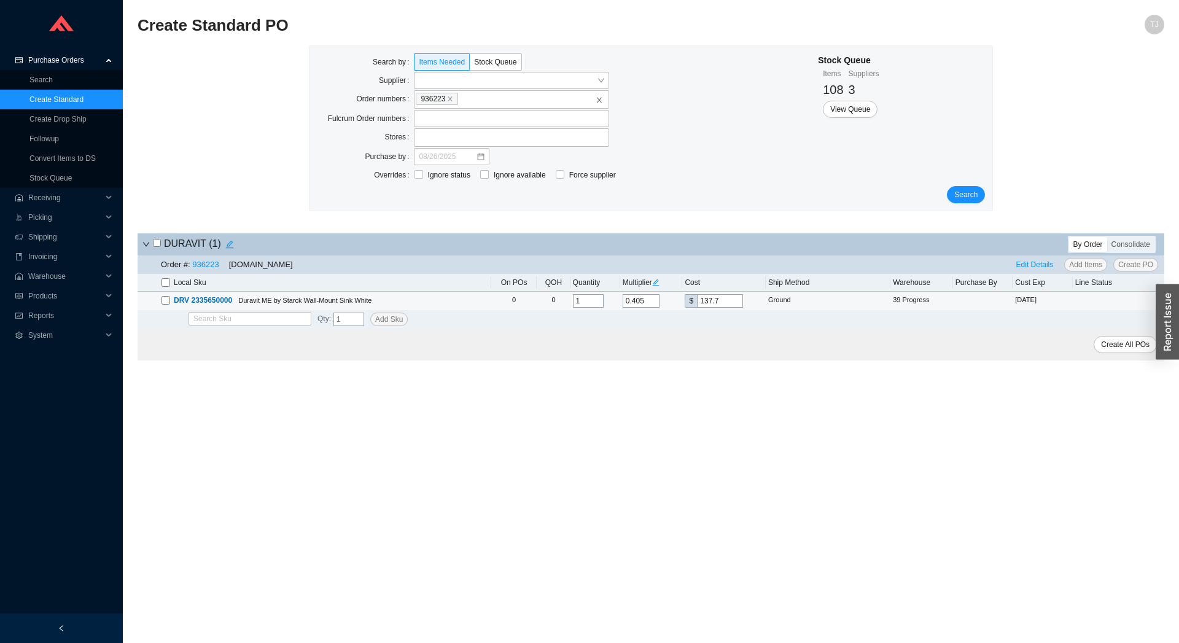
click at [169, 305] on input "checkbox" at bounding box center [165, 300] width 9 height 9
checkbox input "true"
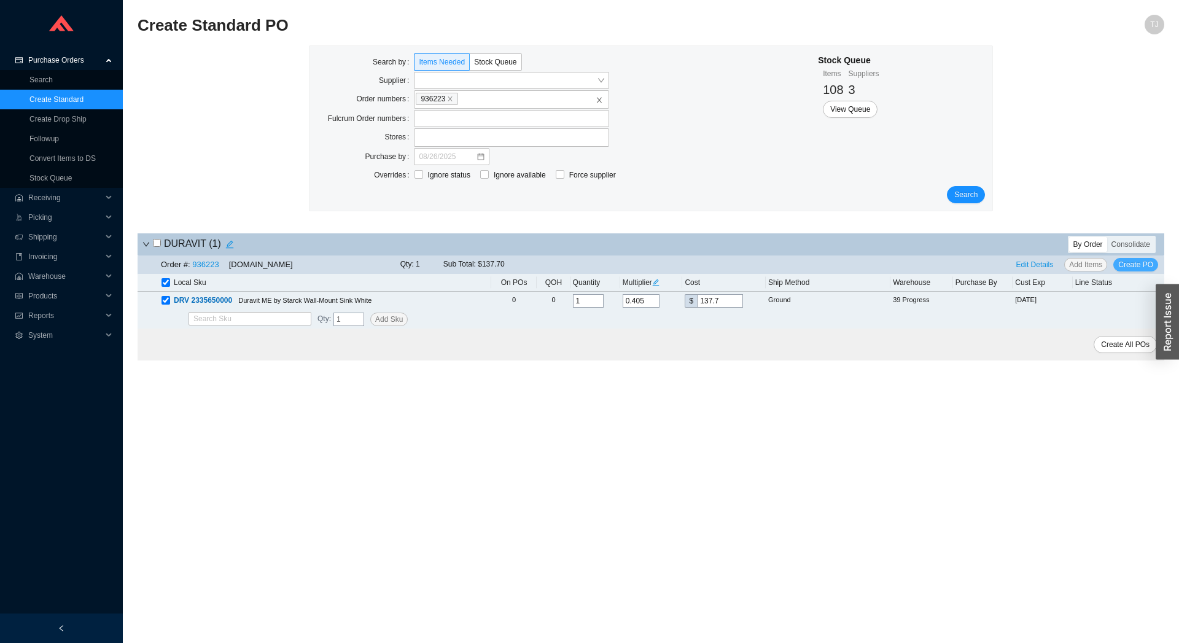
click at [1137, 268] on span "Create PO" at bounding box center [1135, 264] width 35 height 12
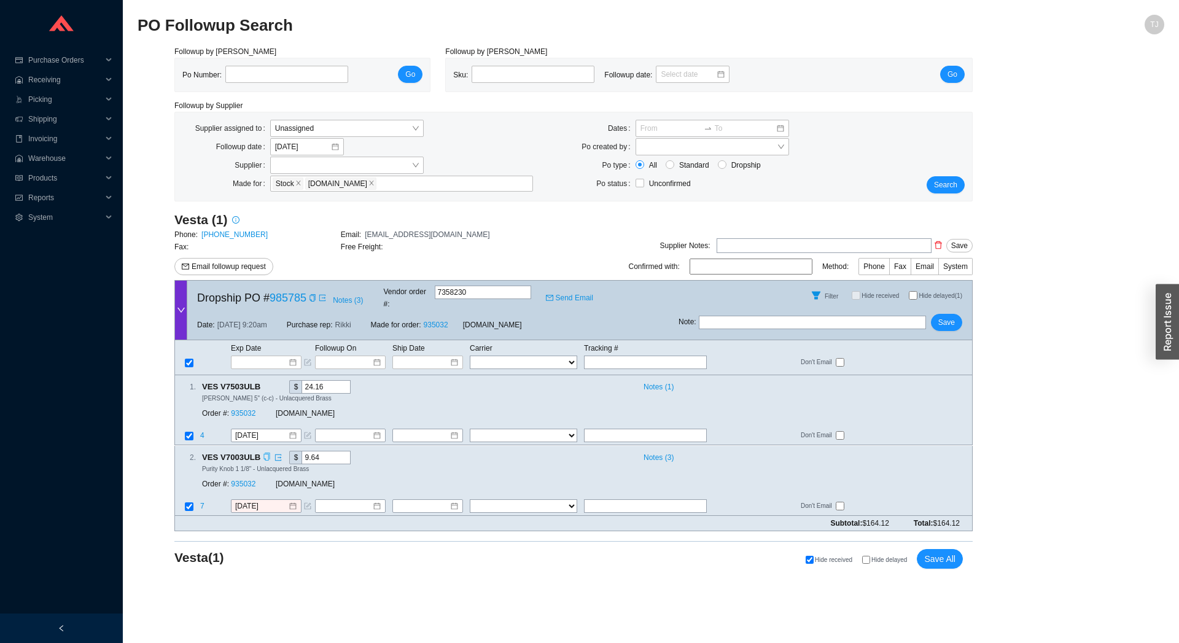
click at [263, 453] on icon "copy" at bounding box center [267, 457] width 8 height 8
click at [306, 298] on span at bounding box center [311, 298] width 10 height 12
click at [309, 297] on icon "copy" at bounding box center [312, 297] width 6 height 7
click at [268, 453] on icon "copy" at bounding box center [267, 457] width 8 height 8
click at [248, 480] on link "935032" at bounding box center [243, 484] width 25 height 9
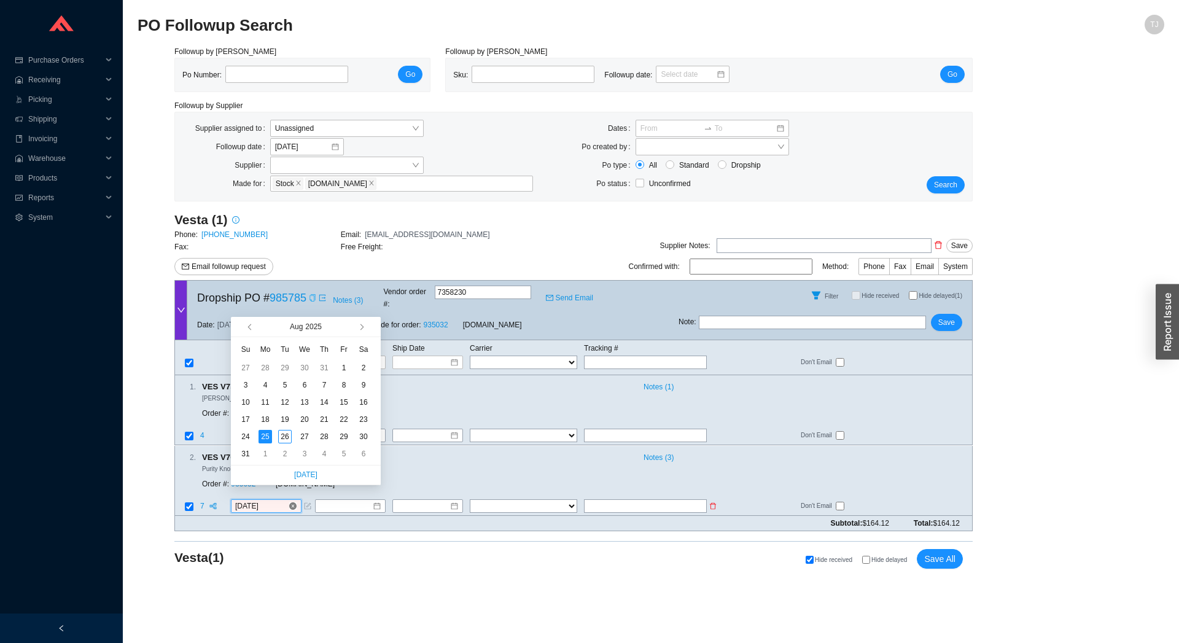
click at [258, 500] on input "[DATE]" at bounding box center [261, 506] width 53 height 12
type input "8/27/2025"
click at [303, 434] on div "27" at bounding box center [305, 437] width 14 height 14
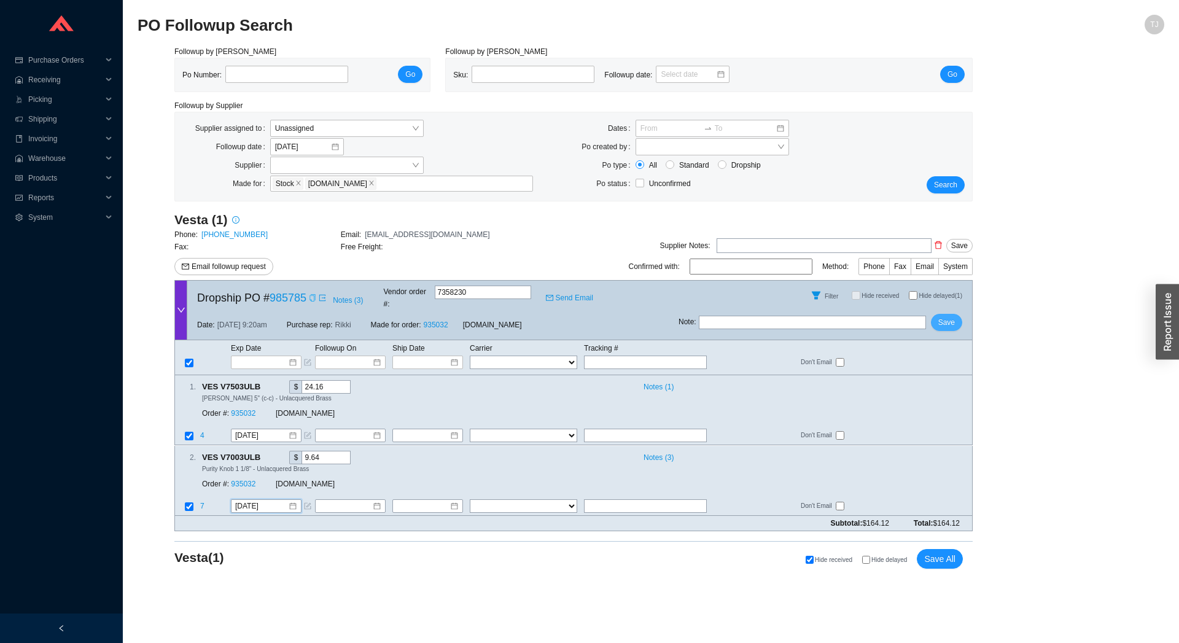
click at [950, 316] on span "Save" at bounding box center [946, 322] width 17 height 12
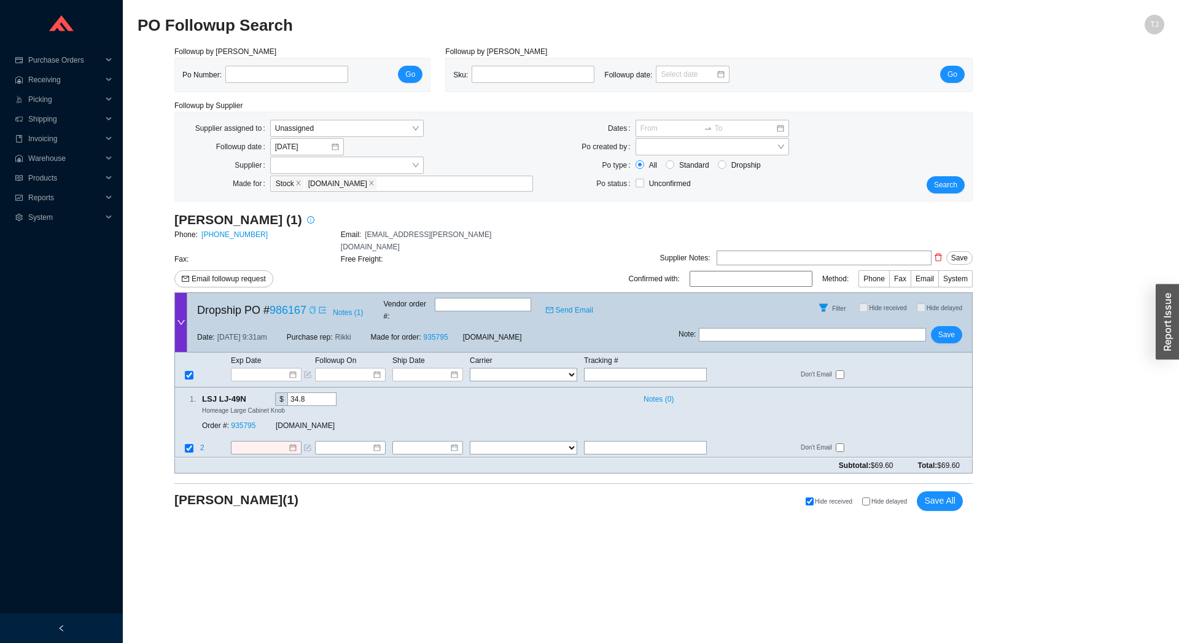
click at [309, 306] on icon "copy" at bounding box center [312, 309] width 6 height 7
click at [470, 368] on select "FedEx UPS ---------------- 2 Day Transportation INC A&B Freight A. [PERSON_NAME…" at bounding box center [523, 375] width 107 height 14
click at [634, 368] on input "text" at bounding box center [645, 375] width 123 height 14
paste input "1Z52F7774251645710"
type input "1Z52F7774251645710"
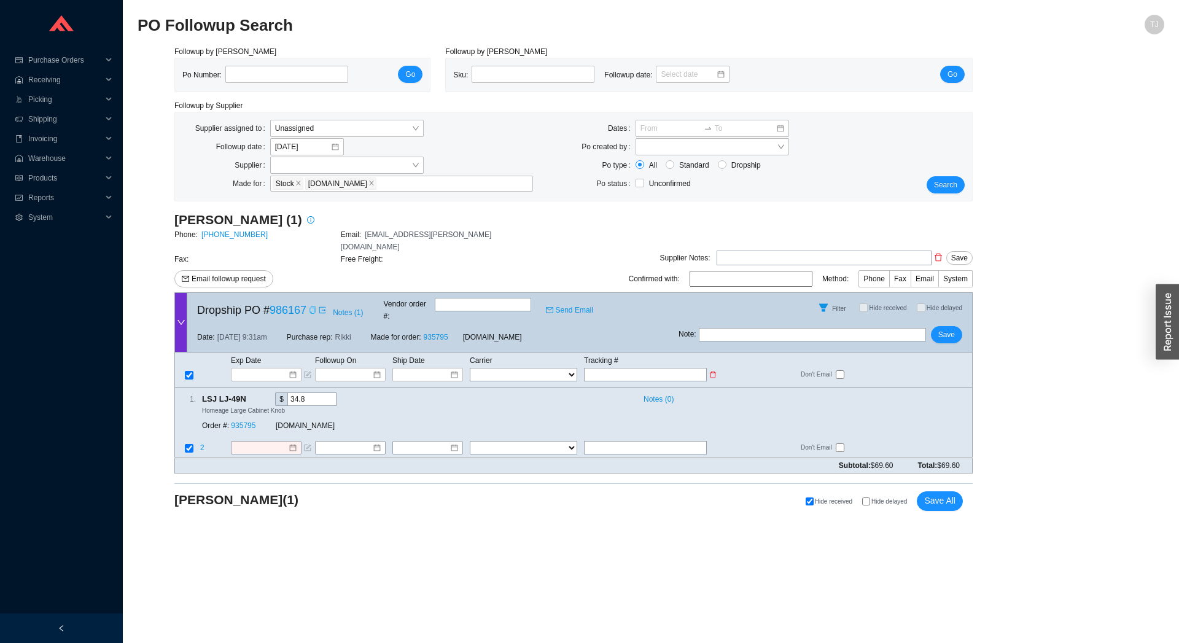
type input "1Z52F7774251645710"
click at [470, 368] on select "FedEx UPS ---------------- 2 Day Transportation INC A&B Freight A. [PERSON_NAME…" at bounding box center [523, 375] width 107 height 14
select select "2"
click option "UPS" at bounding box center [0, 0] width 0 height 0
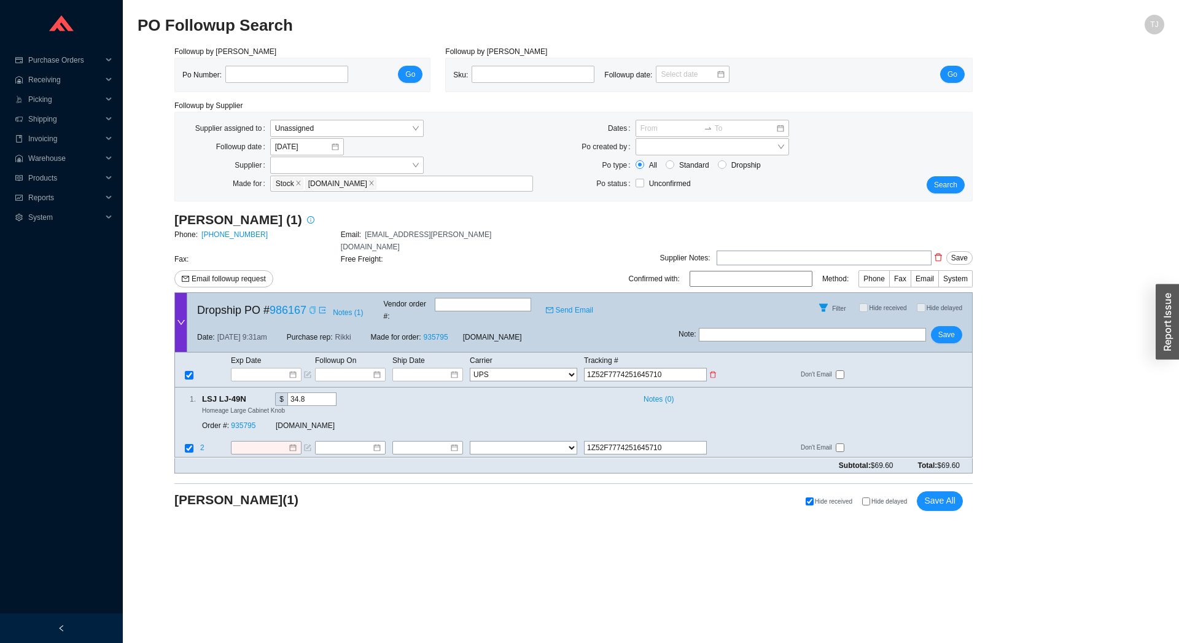
select select "2"
click at [429, 368] on input at bounding box center [423, 374] width 52 height 12
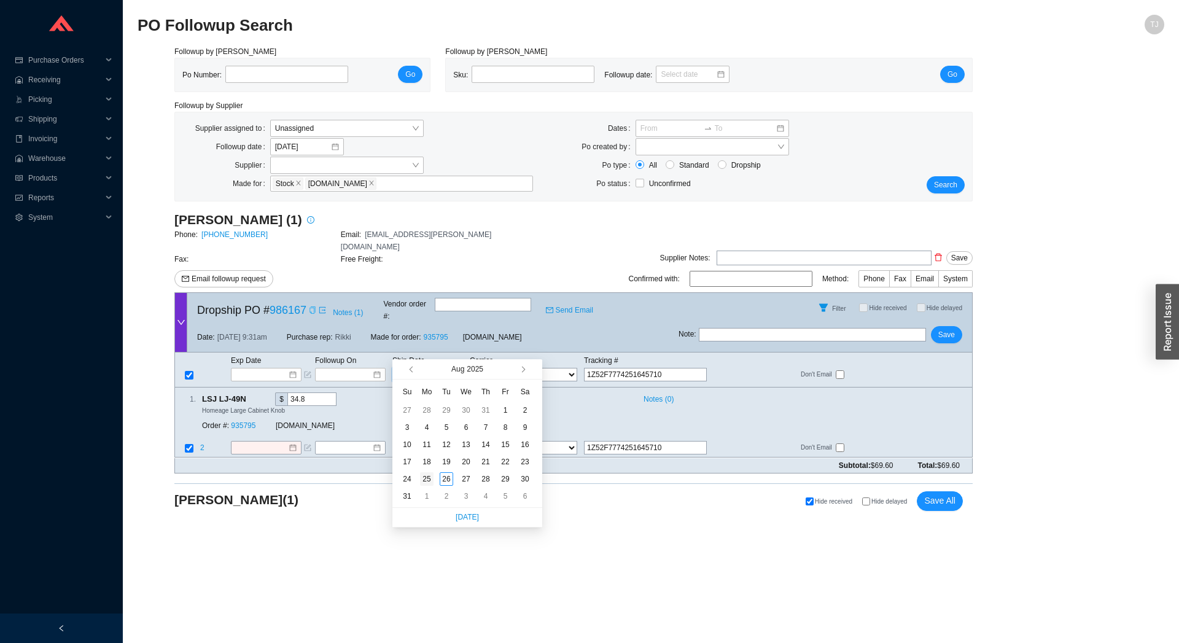
type input "8/25/2025"
click at [429, 478] on div "25" at bounding box center [427, 479] width 14 height 14
type input "8/25/2025"
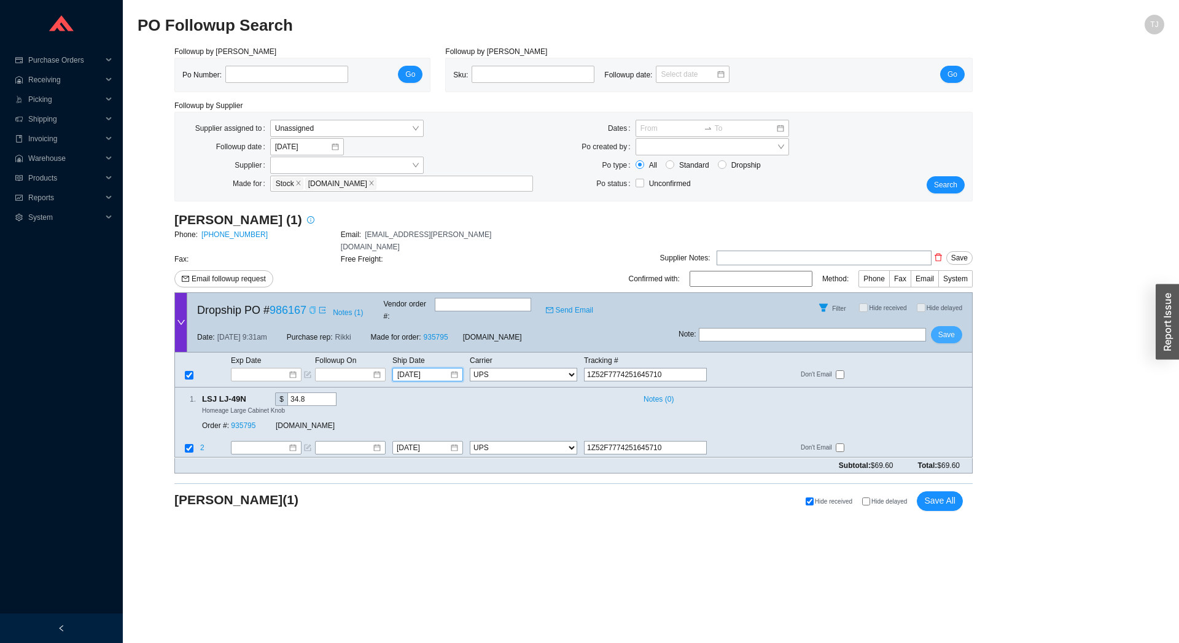
click at [955, 326] on button "Save" at bounding box center [946, 334] width 31 height 17
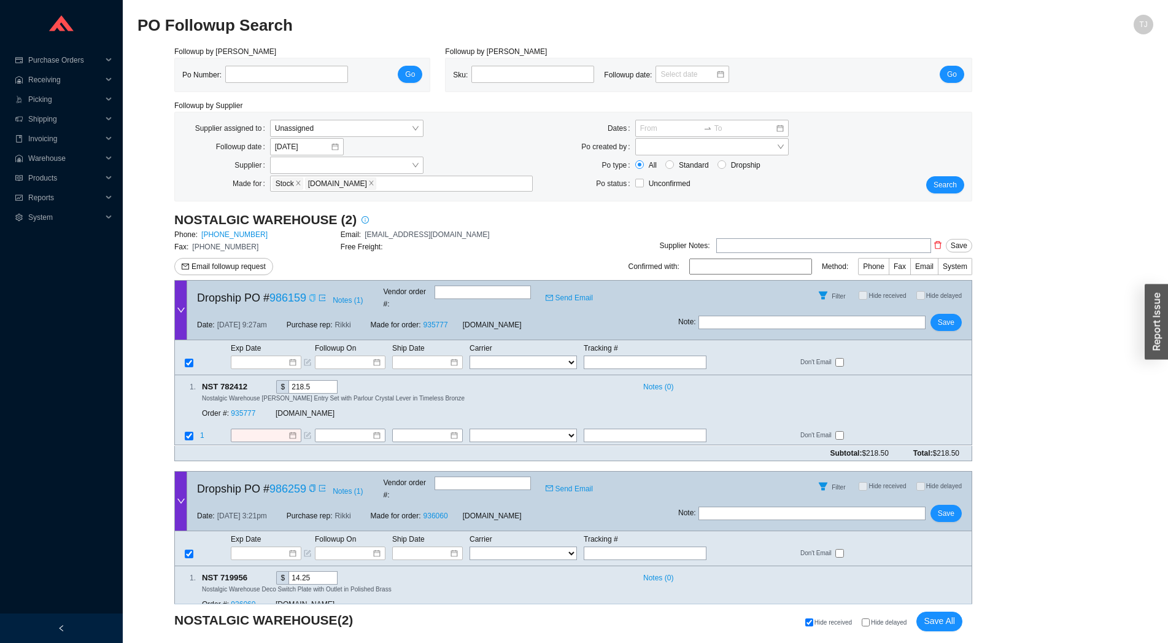
click at [312, 295] on icon "copy" at bounding box center [312, 297] width 7 height 7
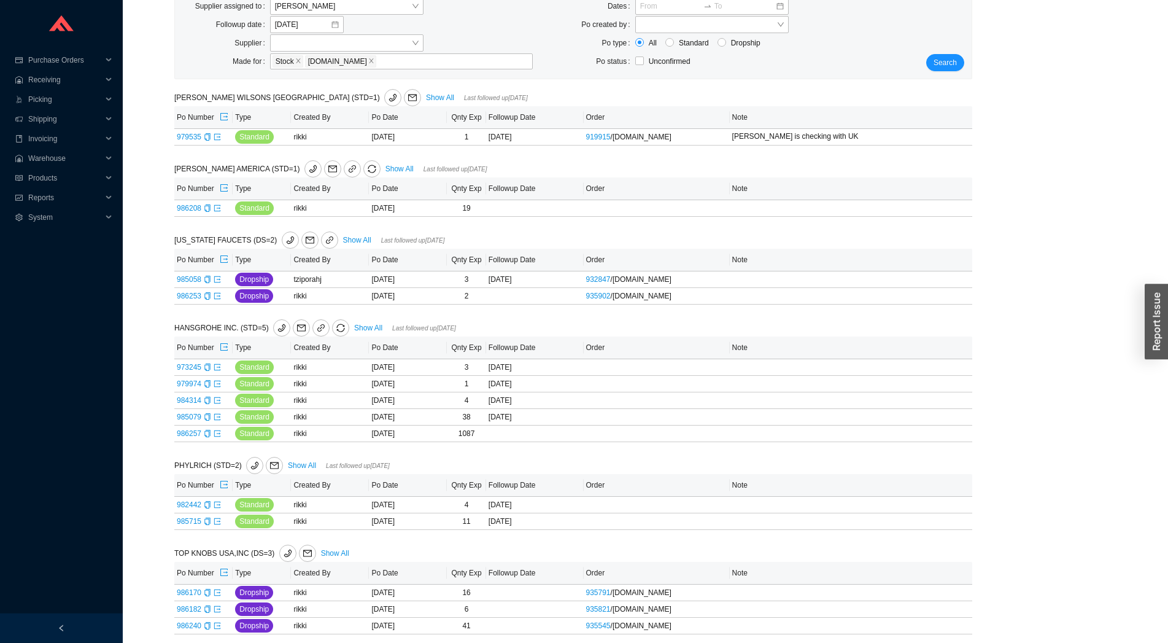
scroll to position [130, 0]
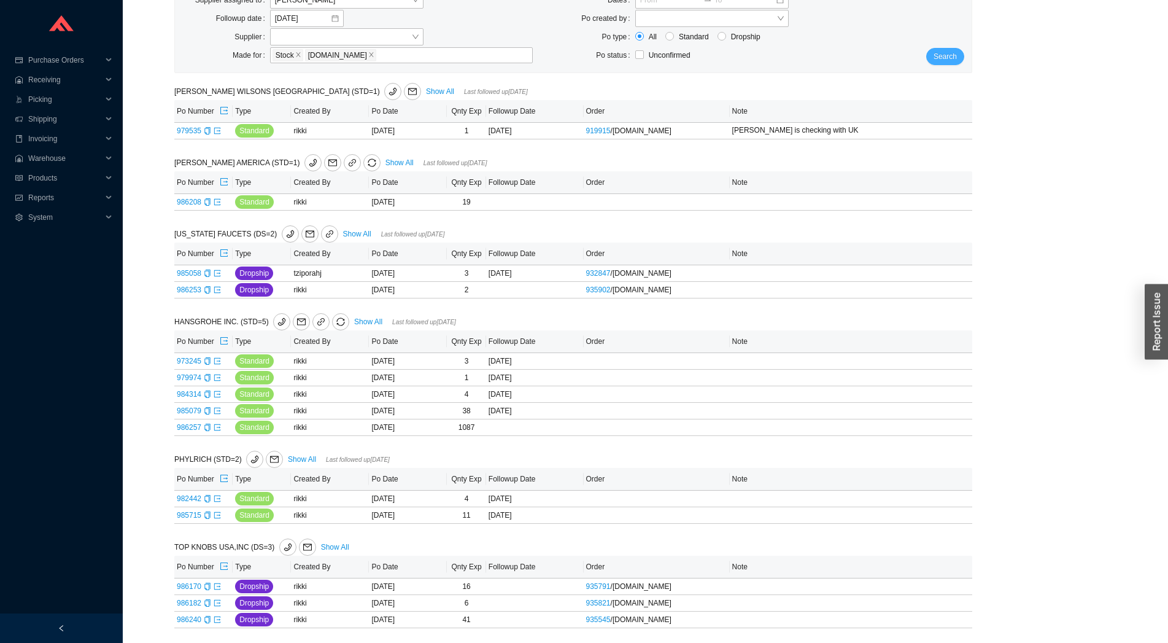
click at [940, 56] on span "Search" at bounding box center [945, 56] width 23 height 12
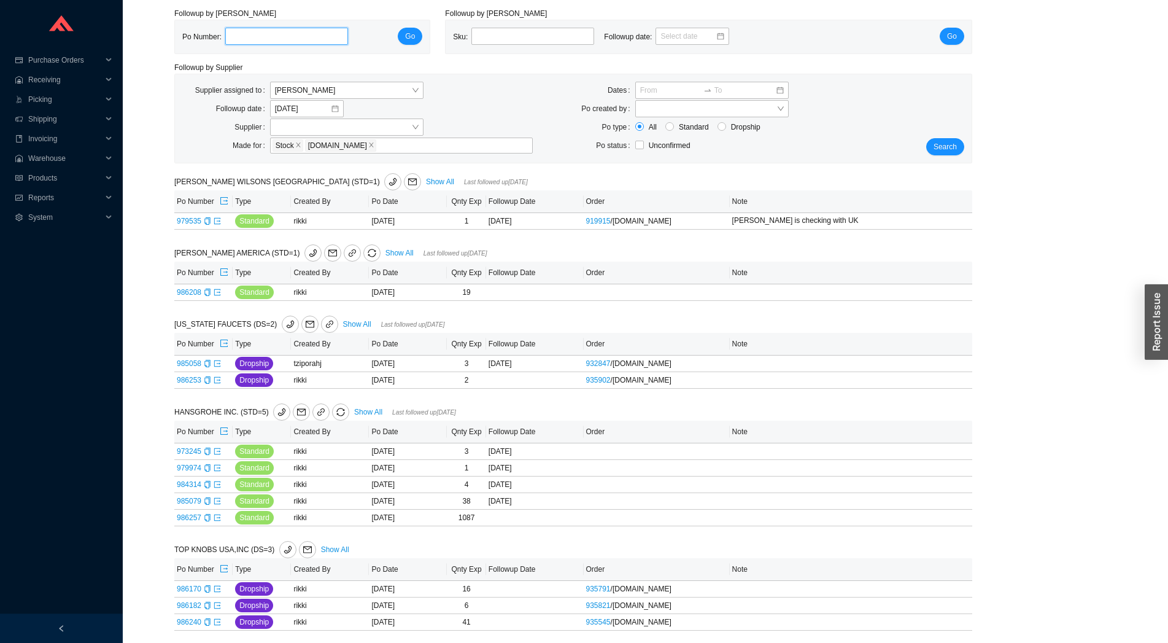
scroll to position [42, 0]
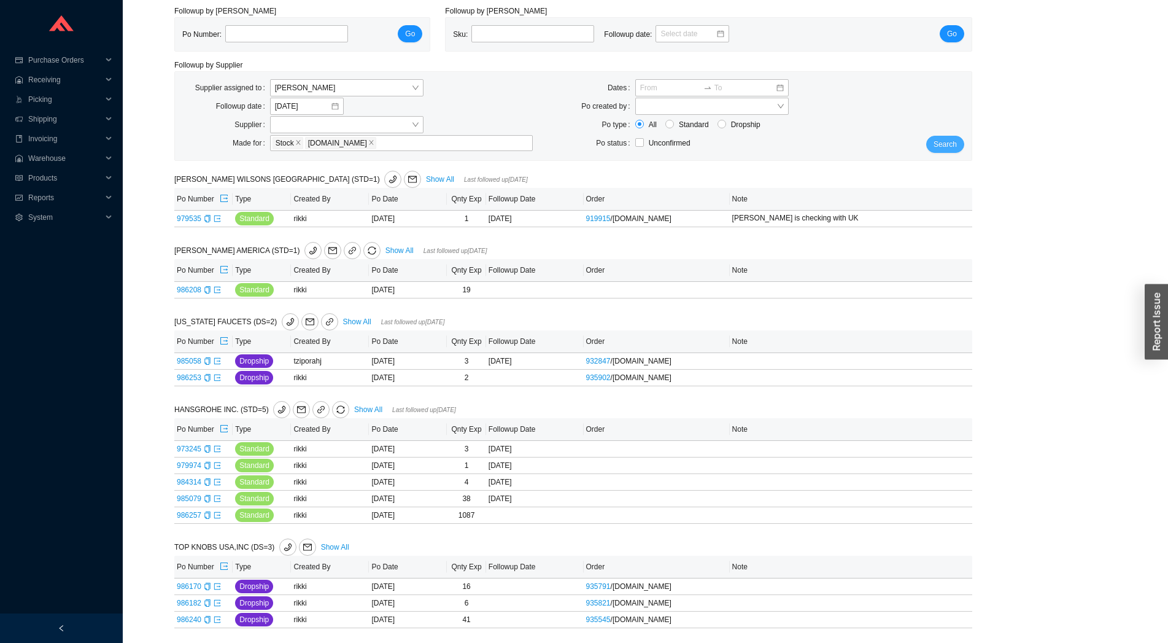
click at [944, 150] on button "Search" at bounding box center [946, 144] width 38 height 17
click at [206, 218] on icon "copy" at bounding box center [207, 218] width 7 height 7
click at [952, 144] on span "Search" at bounding box center [945, 144] width 23 height 12
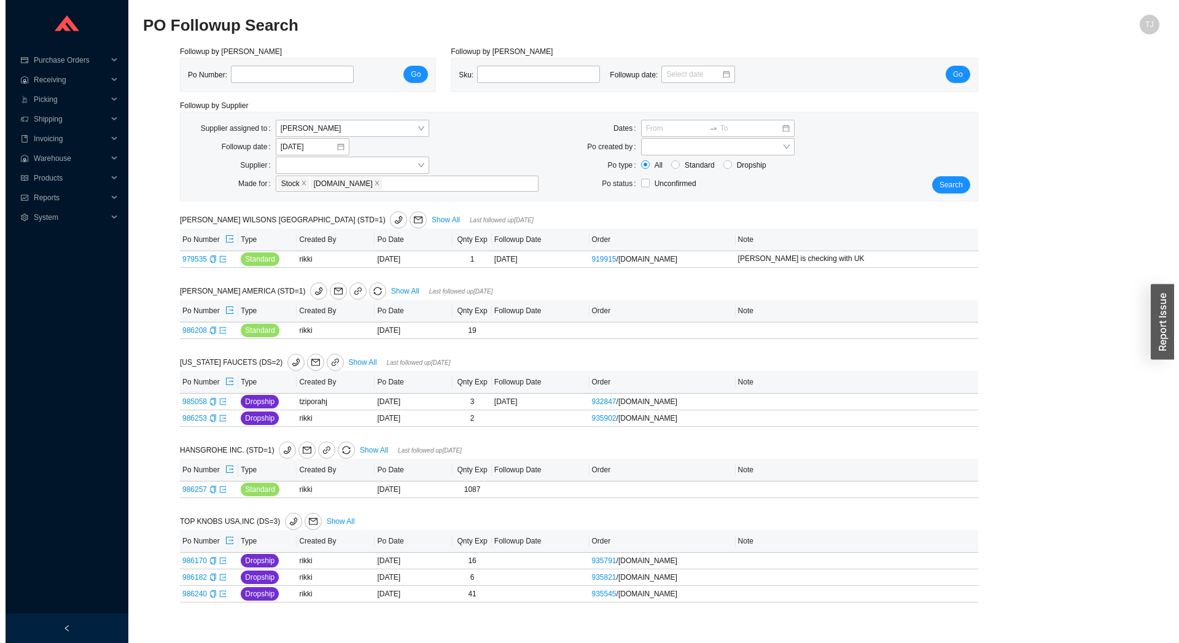
scroll to position [0, 0]
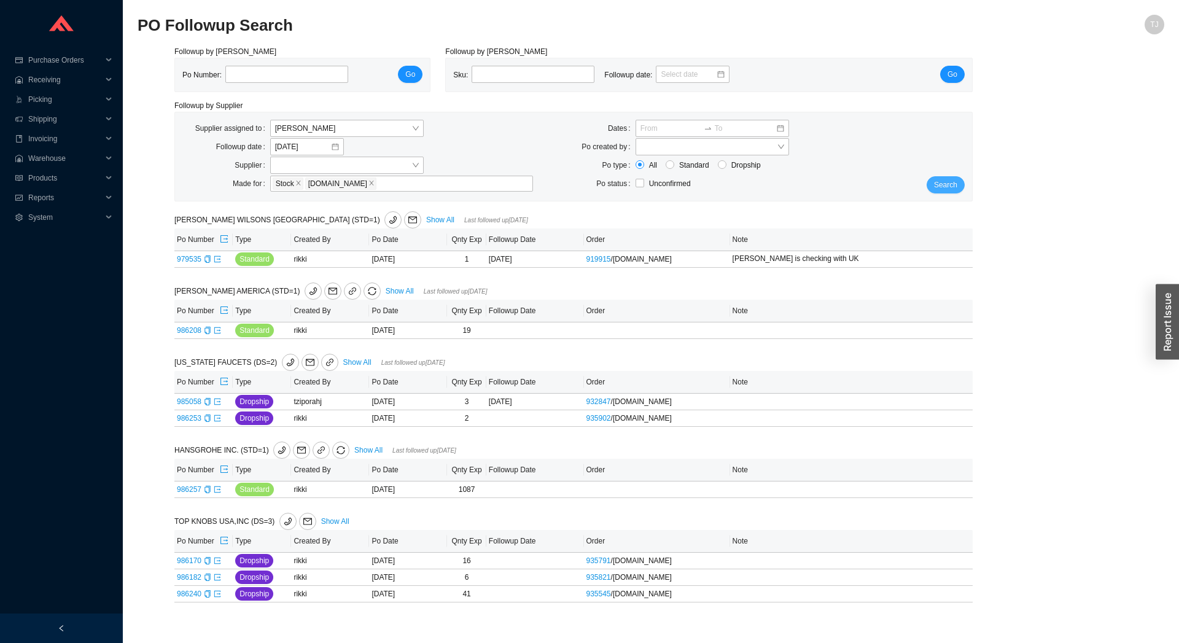
click at [962, 181] on button "Search" at bounding box center [946, 184] width 38 height 17
click at [947, 182] on span "Search" at bounding box center [945, 185] width 23 height 12
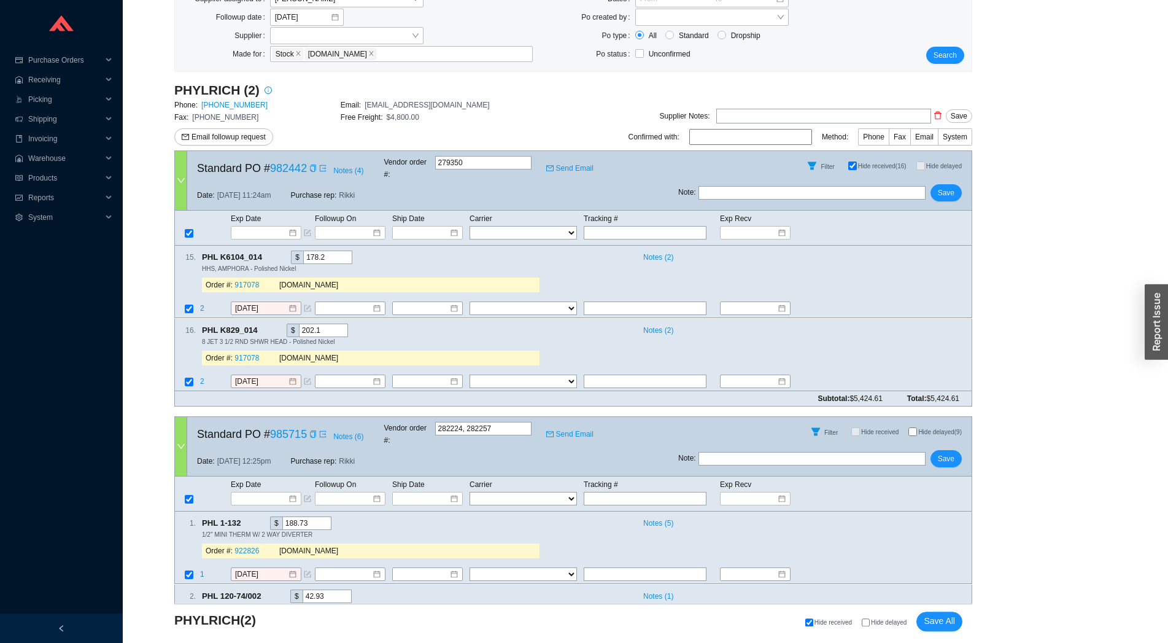
scroll to position [271, 0]
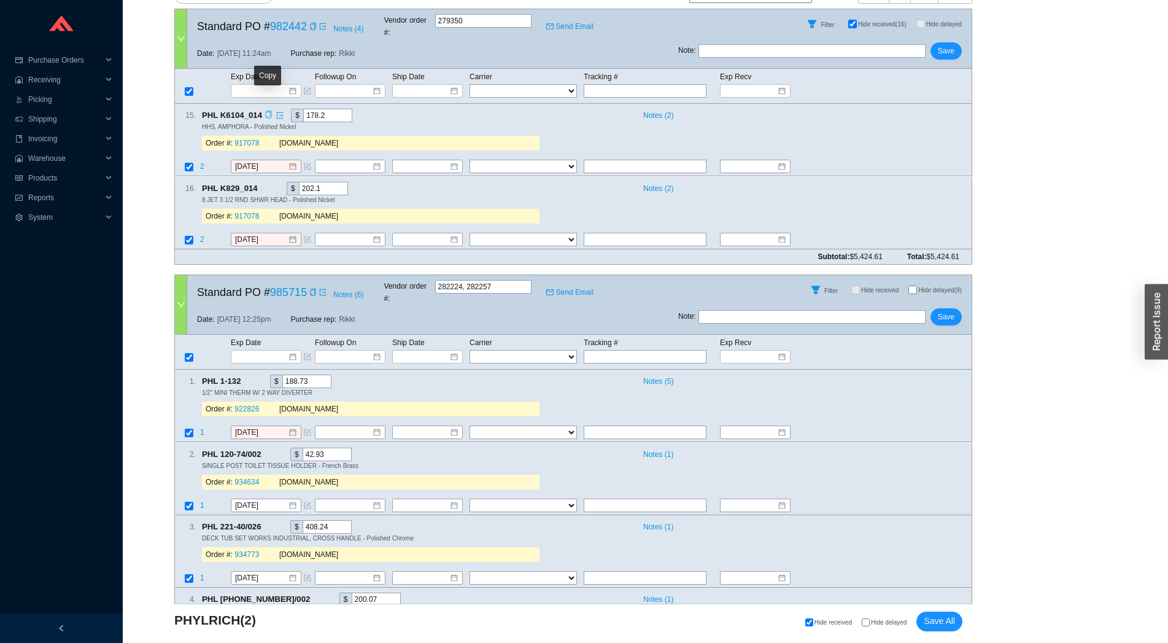
click at [266, 111] on icon "copy" at bounding box center [269, 115] width 8 height 8
click at [249, 139] on link "917078" at bounding box center [247, 143] width 25 height 9
click at [265, 85] on input at bounding box center [262, 91] width 52 height 12
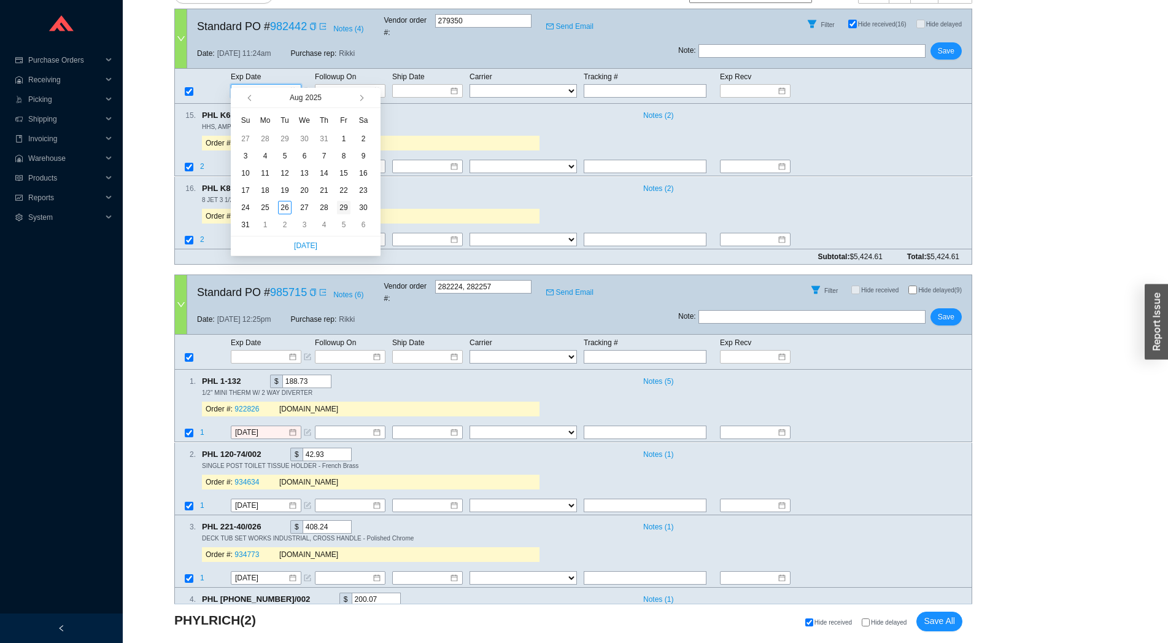
type input "8/29/2025"
click at [338, 209] on div "29" at bounding box center [344, 208] width 14 height 14
type input "8/29/2025"
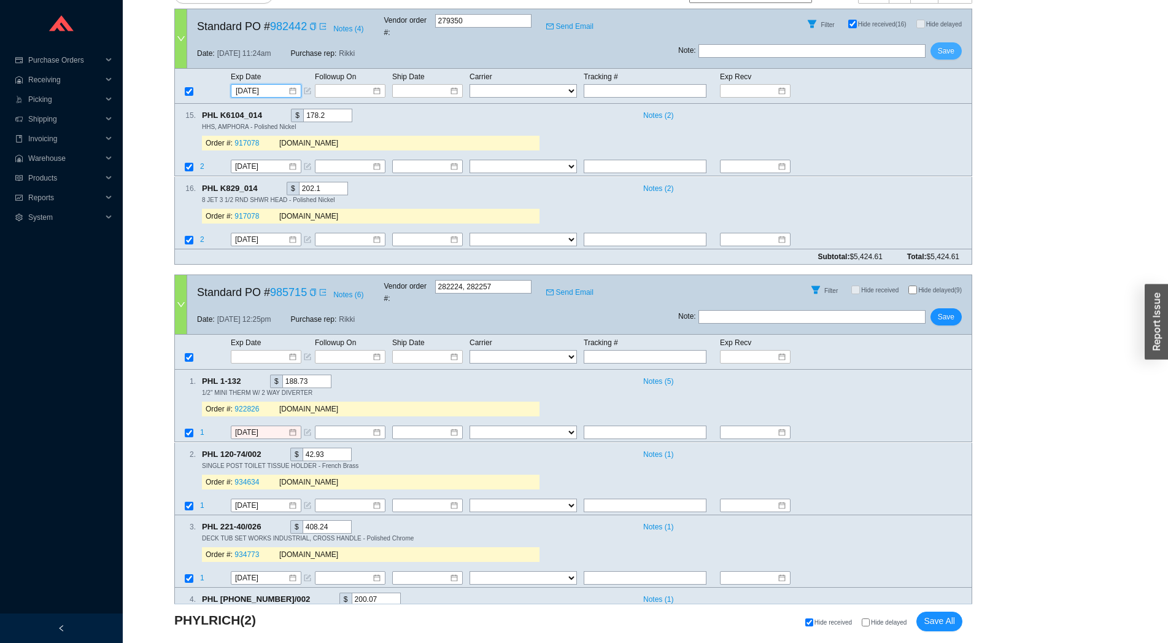
click at [947, 45] on span "Save" at bounding box center [946, 51] width 17 height 12
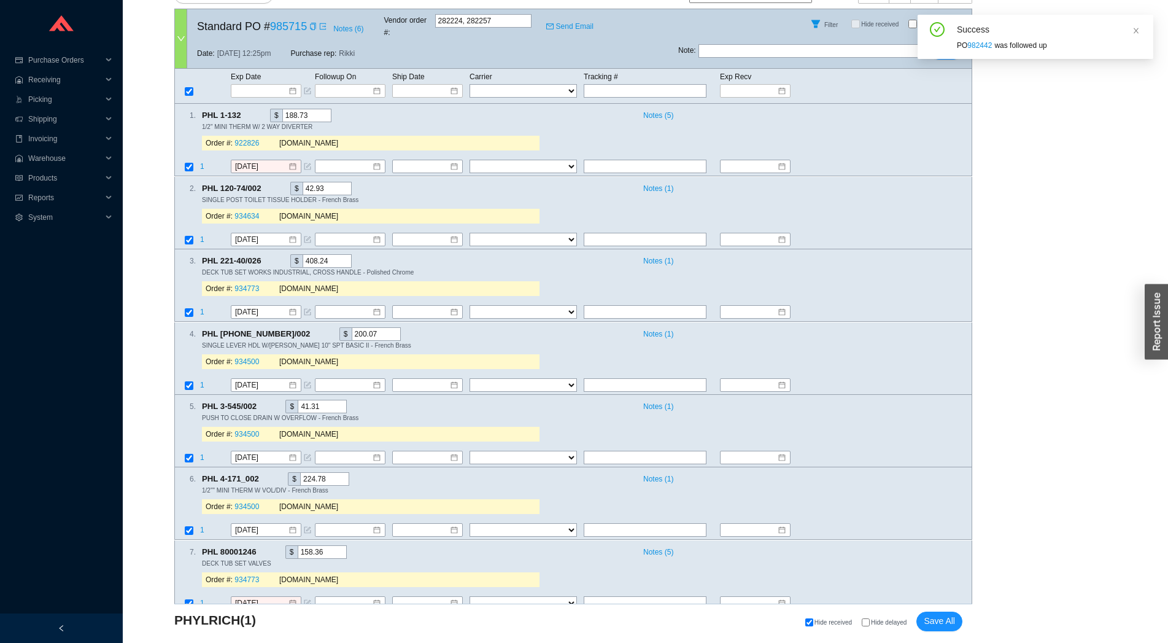
click at [913, 20] on input "Hide delayed (9)" at bounding box center [913, 24] width 9 height 9
checkbox input "true"
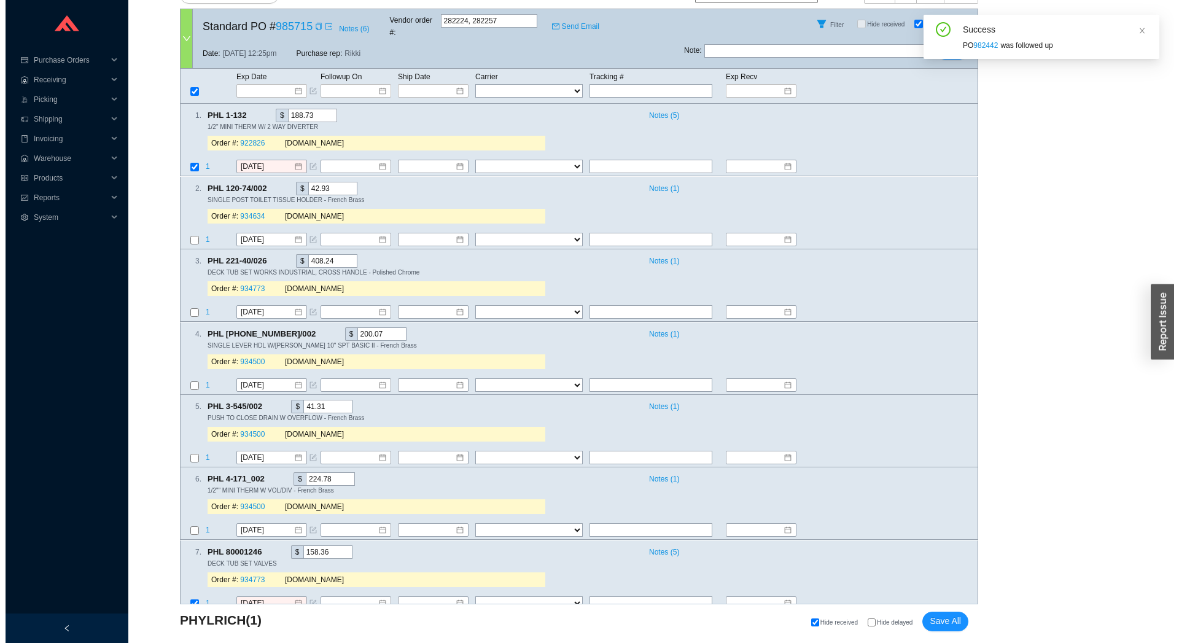
scroll to position [0, 0]
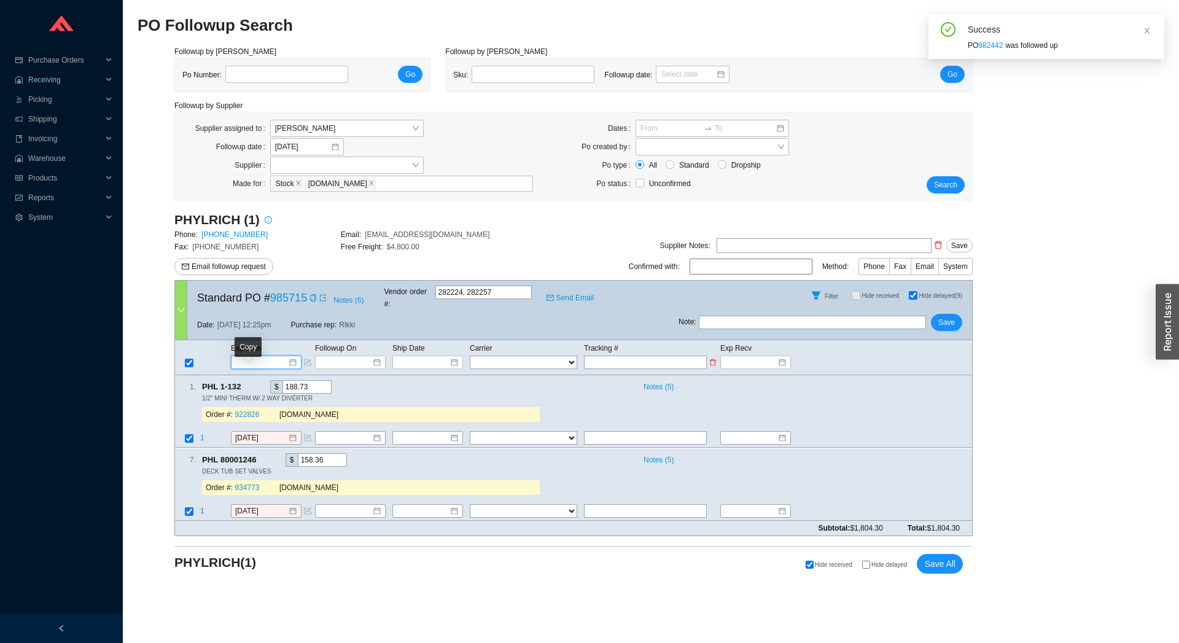
click at [267, 356] on input at bounding box center [262, 362] width 52 height 12
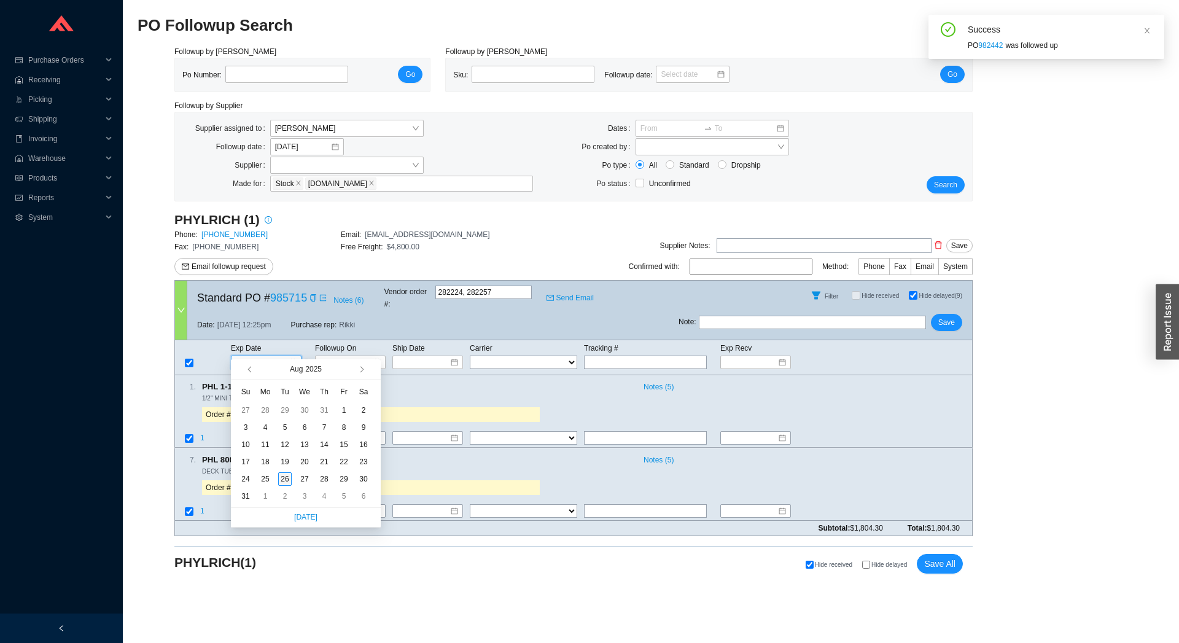
type input "[DATE]"
click at [284, 475] on div "26" at bounding box center [285, 479] width 14 height 14
type input "[DATE]"
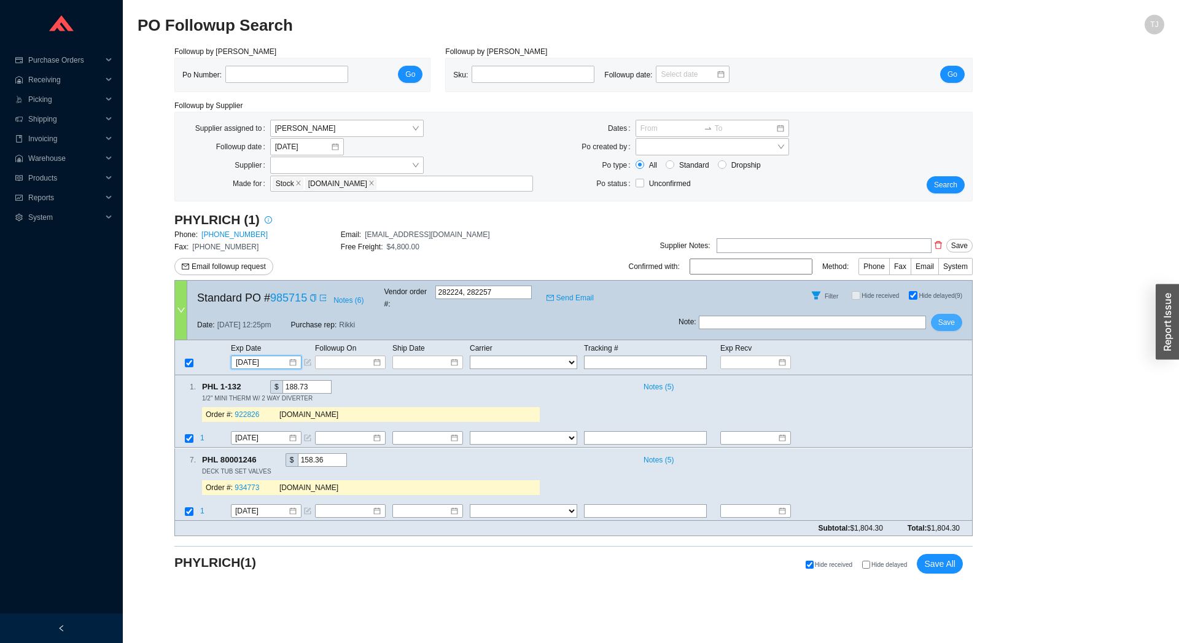
click at [939, 314] on button "Save" at bounding box center [946, 322] width 31 height 17
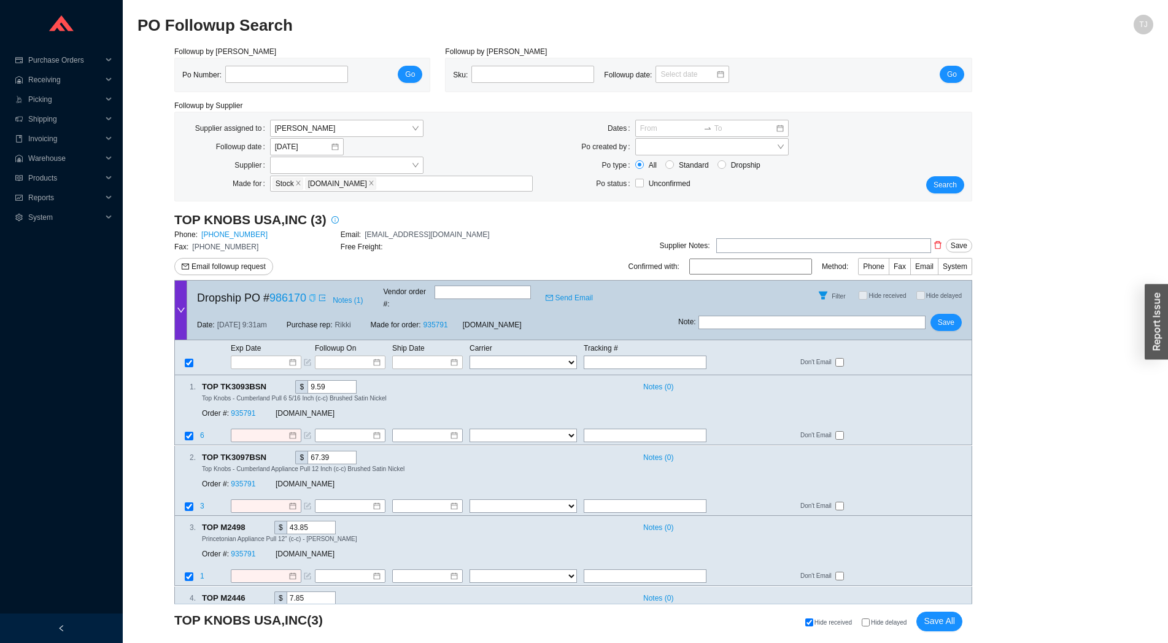
click at [309, 298] on icon "copy" at bounding box center [312, 297] width 6 height 7
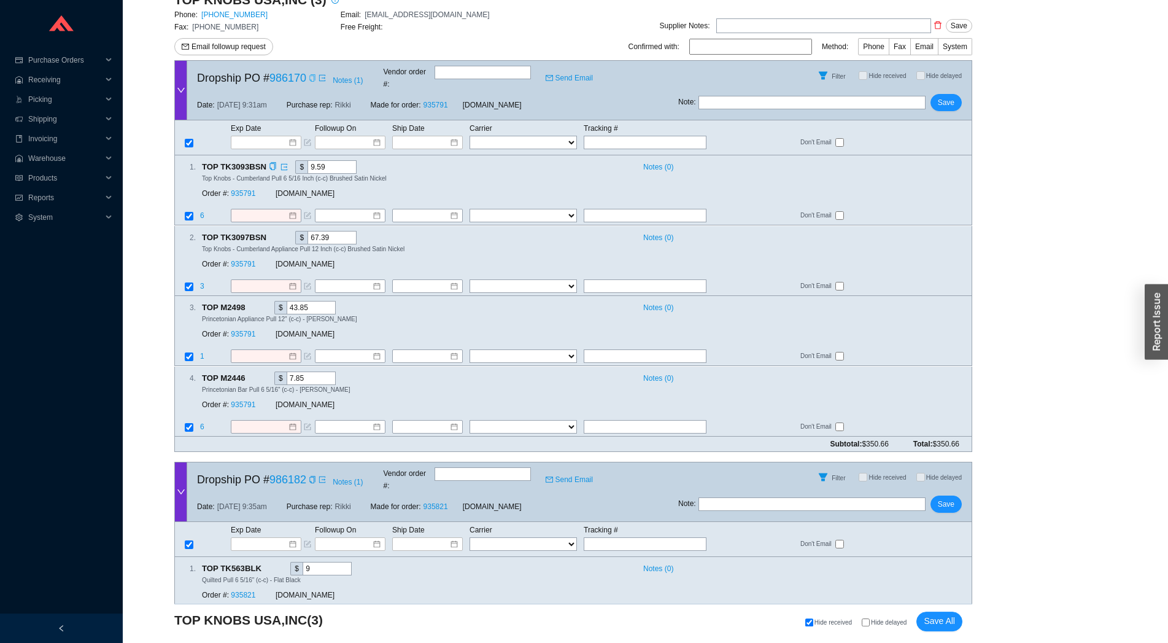
scroll to position [424, 0]
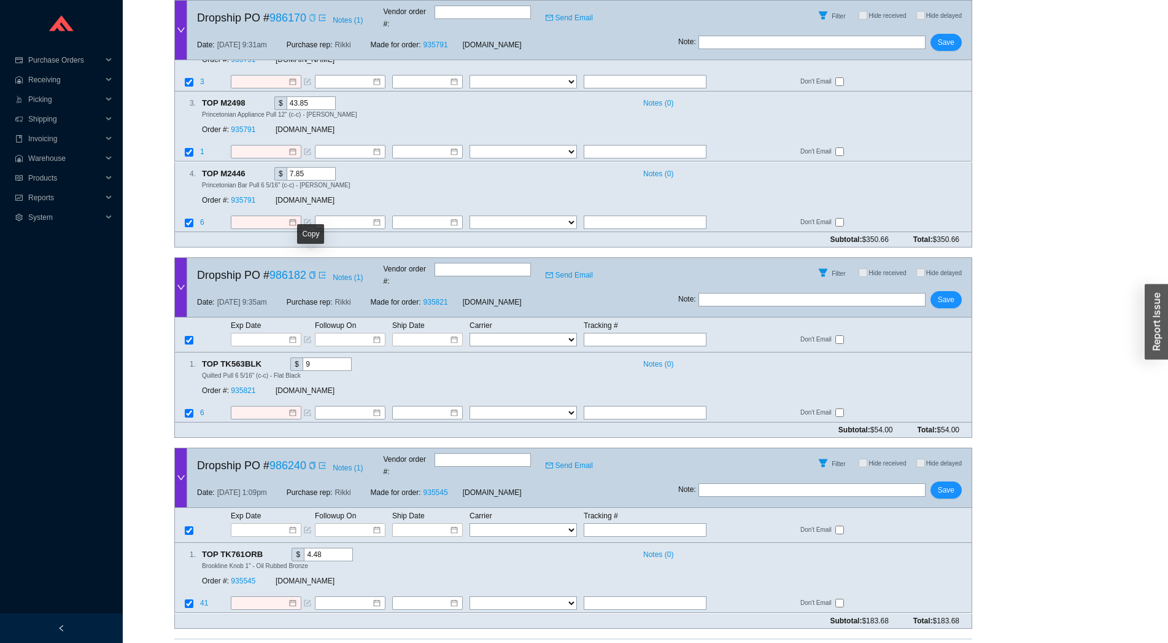
drag, startPoint x: 312, startPoint y: 264, endPoint x: 522, endPoint y: 247, distance: 210.7
click at [312, 271] on icon "copy" at bounding box center [312, 274] width 7 height 7
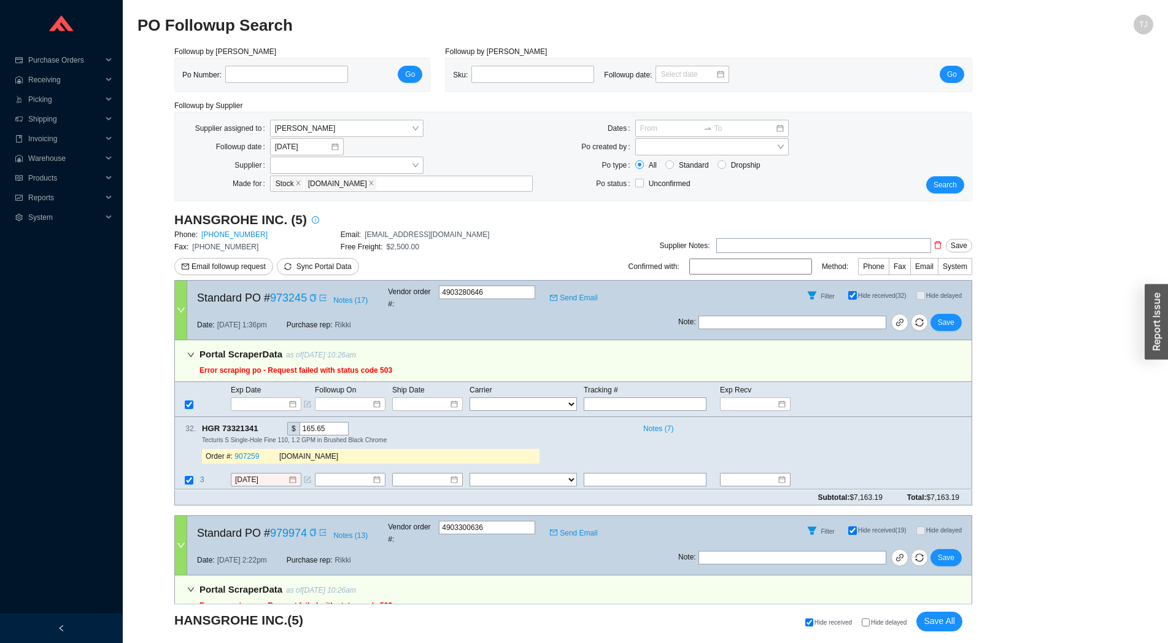
click at [882, 620] on span "Hide delayed" at bounding box center [889, 622] width 36 height 7
click at [870, 620] on input "Hide delayed" at bounding box center [866, 622] width 8 height 8
checkbox input "true"
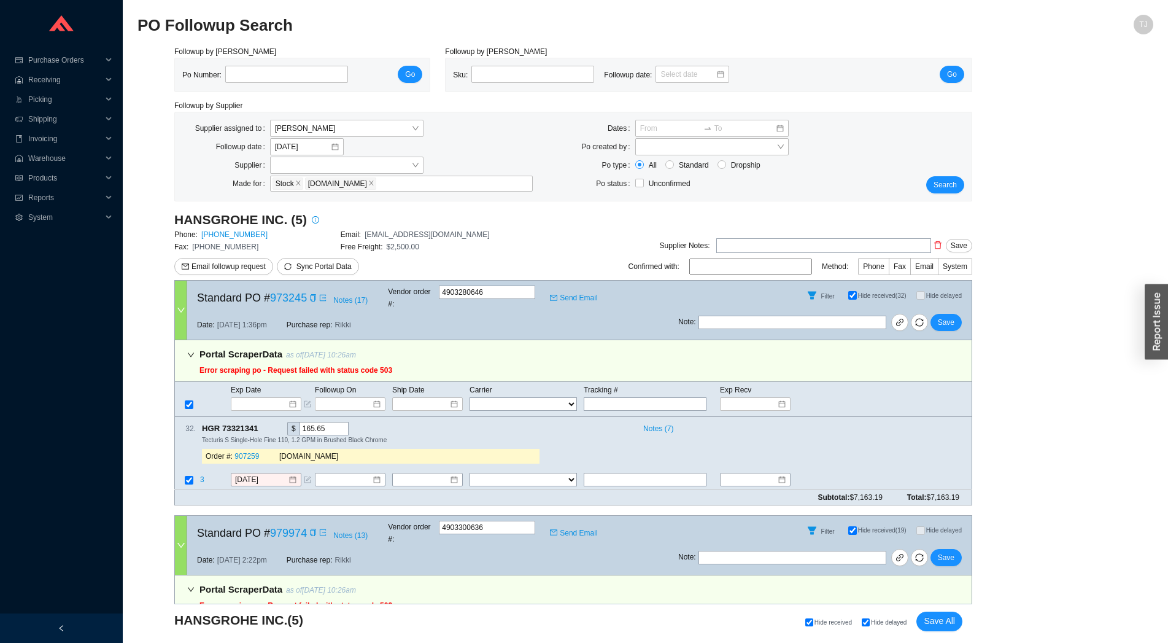
checkbox input "true"
click at [263, 424] on icon "copy" at bounding box center [265, 428] width 6 height 8
click at [201, 476] on span "3" at bounding box center [203, 480] width 6 height 9
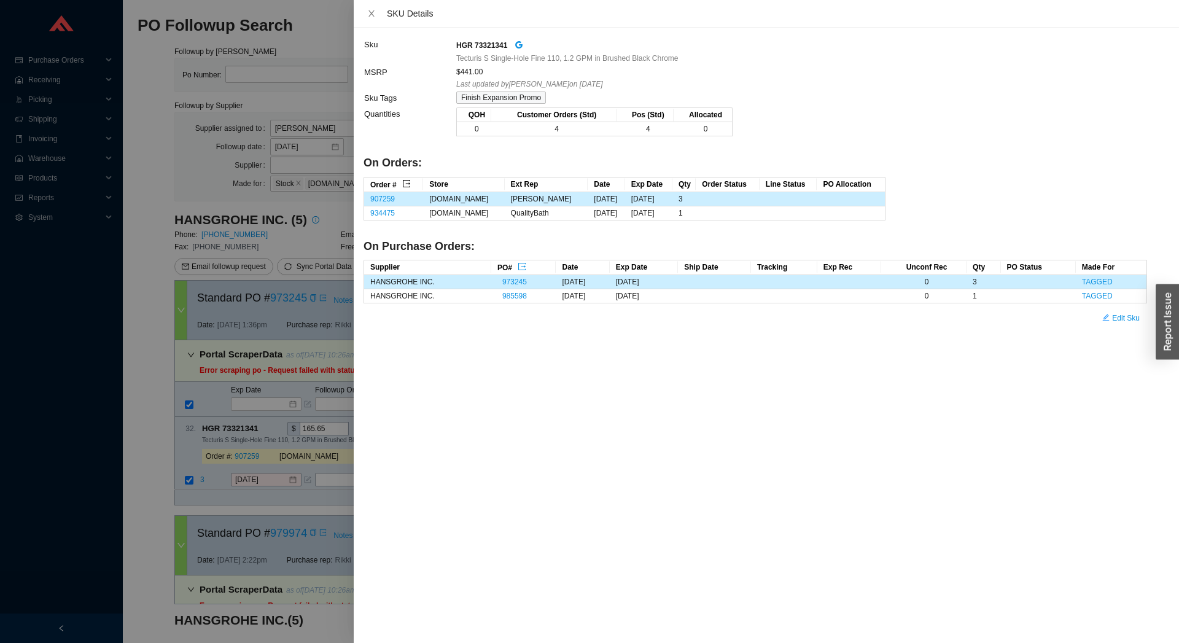
click at [410, 183] on icon "export" at bounding box center [406, 183] width 9 height 9
click at [265, 462] on div at bounding box center [589, 321] width 1179 height 643
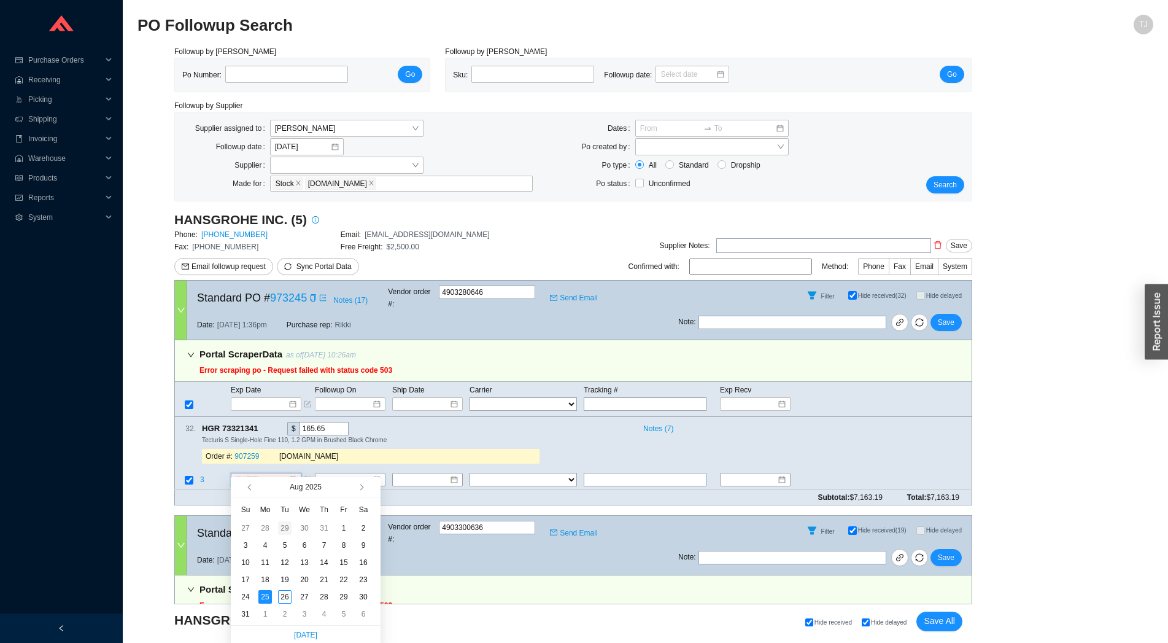
scroll to position [271, 0]
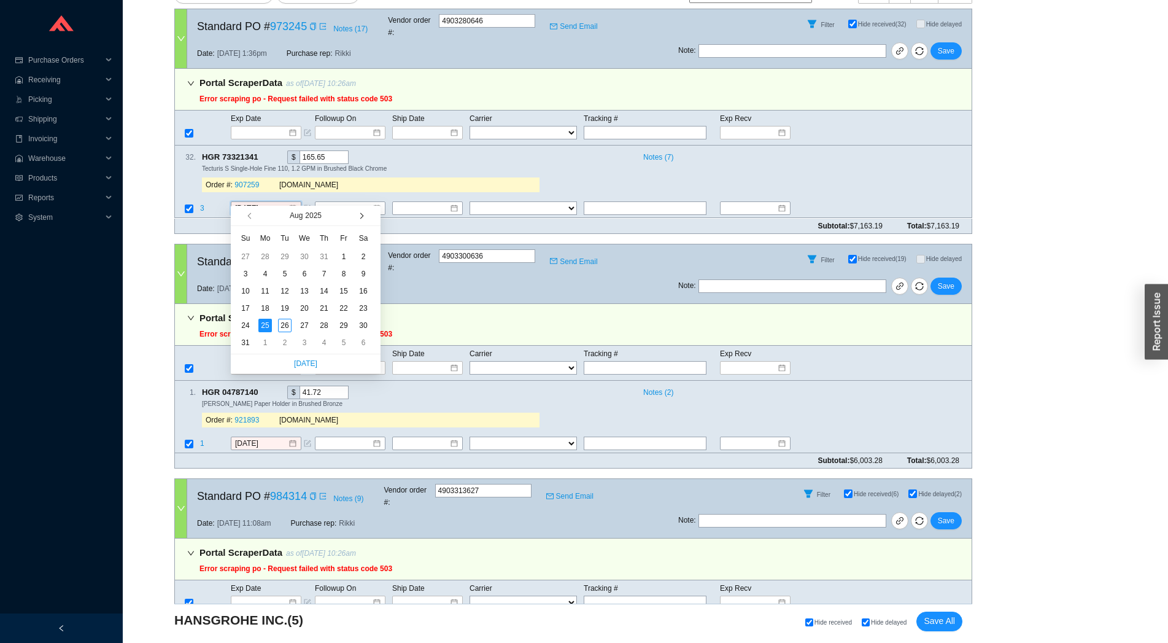
click at [361, 217] on span "button" at bounding box center [360, 216] width 6 height 6
type input "9/9/2025"
click at [280, 276] on div "9" at bounding box center [285, 274] width 14 height 14
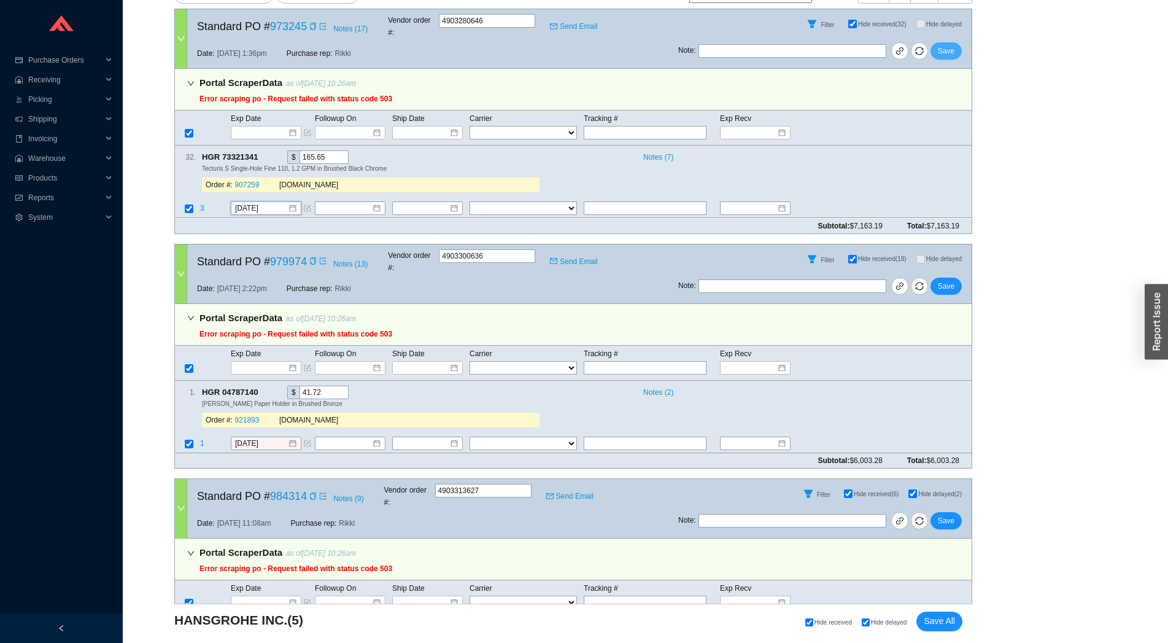
click at [954, 45] on span "Save" at bounding box center [946, 51] width 17 height 12
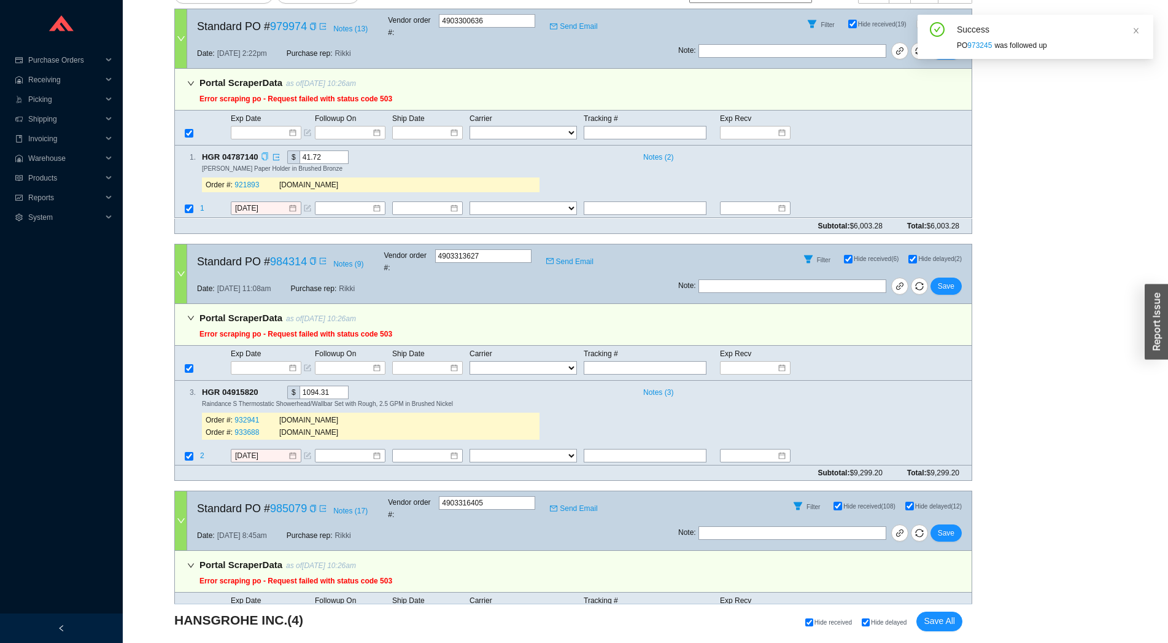
click at [267, 153] on icon "copy" at bounding box center [265, 157] width 6 height 8
click at [208, 201] on td "1" at bounding box center [215, 209] width 31 height 17
click at [206, 201] on td "1" at bounding box center [215, 209] width 31 height 17
click at [204, 204] on span "1" at bounding box center [202, 208] width 4 height 9
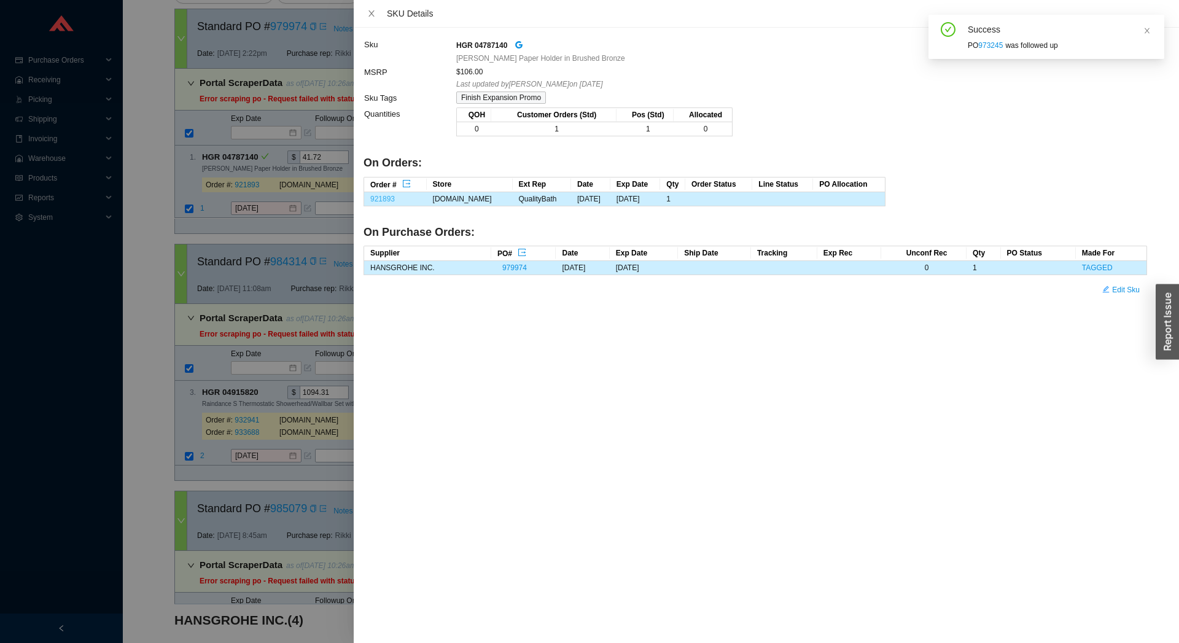
click at [383, 196] on link "921893" at bounding box center [382, 199] width 25 height 9
click at [268, 198] on div at bounding box center [589, 321] width 1179 height 643
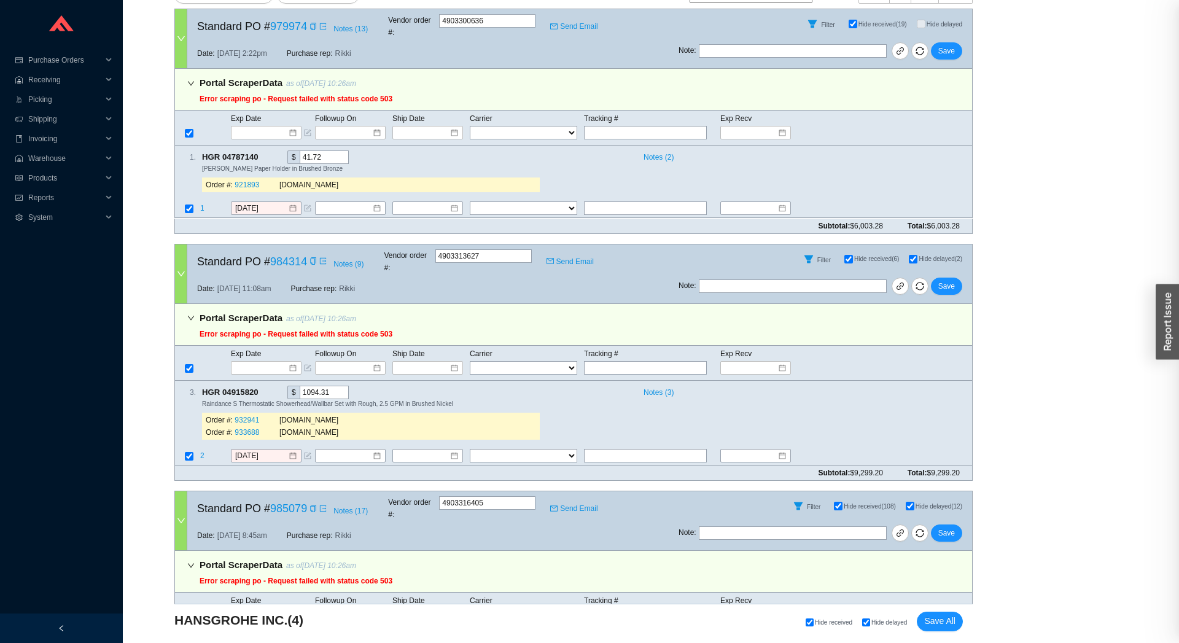
click at [258, 190] on div at bounding box center [589, 321] width 1179 height 643
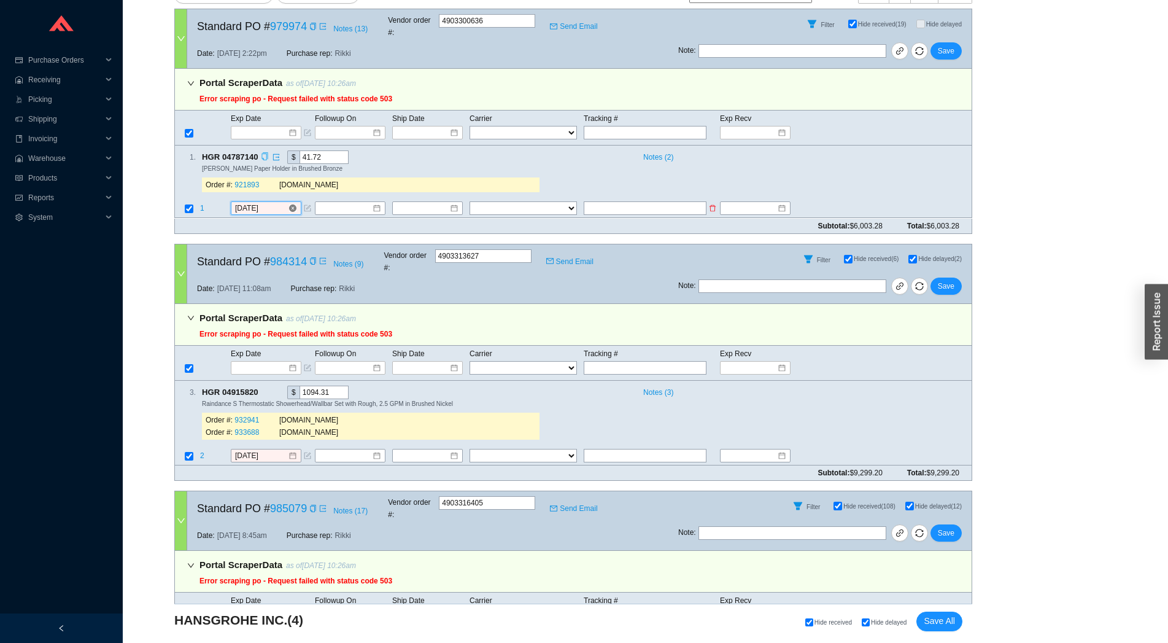
click at [258, 203] on input "8/25/2025" at bounding box center [261, 209] width 53 height 12
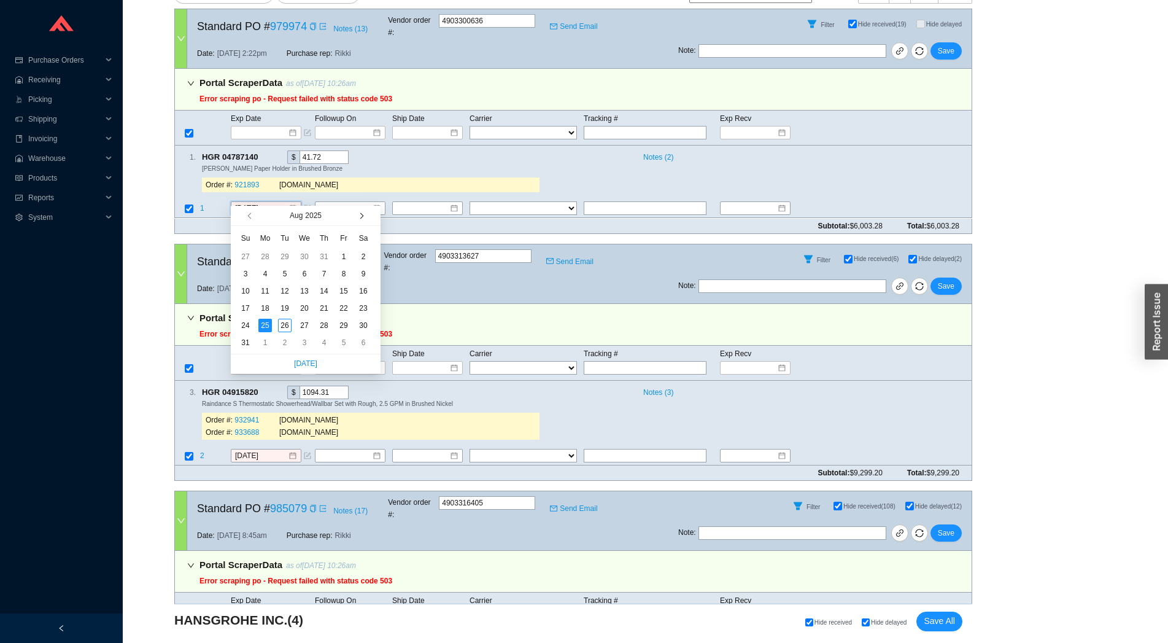
click at [357, 221] on button "button" at bounding box center [361, 216] width 12 height 20
type input "10/6/2025"
click at [266, 274] on div "6" at bounding box center [265, 274] width 14 height 14
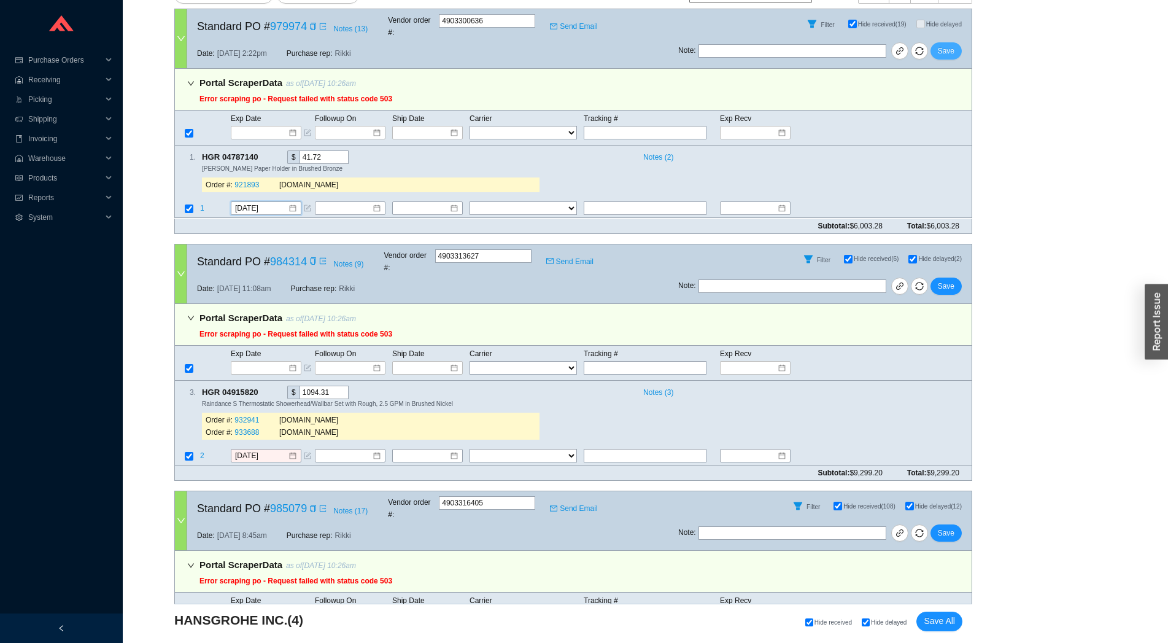
click at [947, 47] on span "Save" at bounding box center [946, 51] width 17 height 12
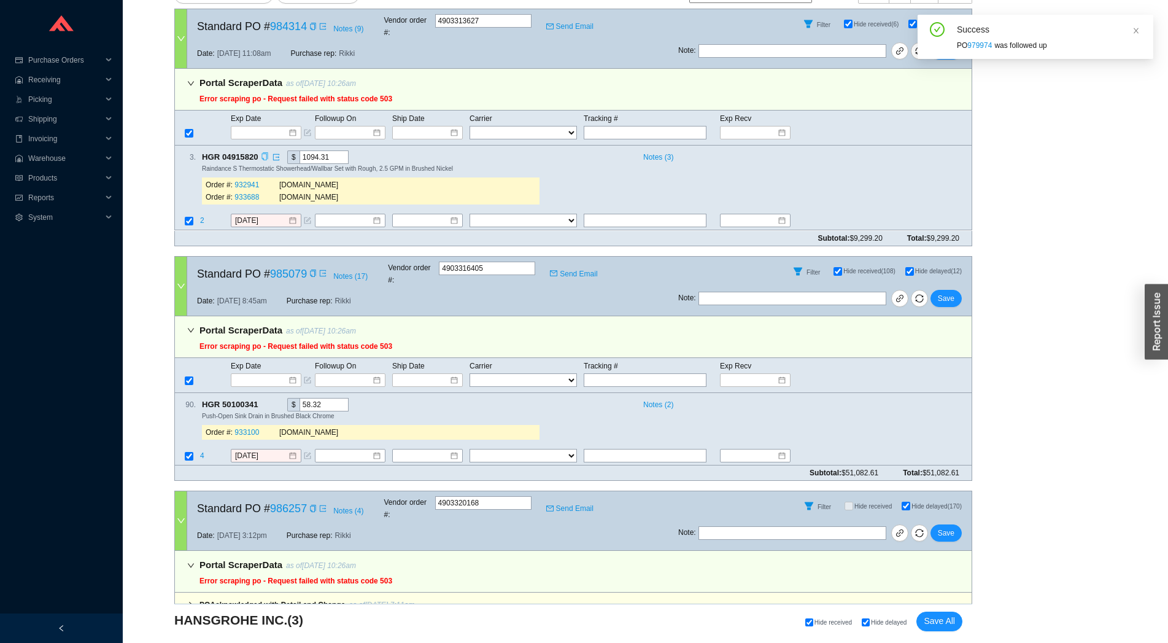
click at [262, 153] on icon "copy" at bounding box center [265, 157] width 8 height 8
click at [200, 217] on span "2" at bounding box center [203, 221] width 6 height 9
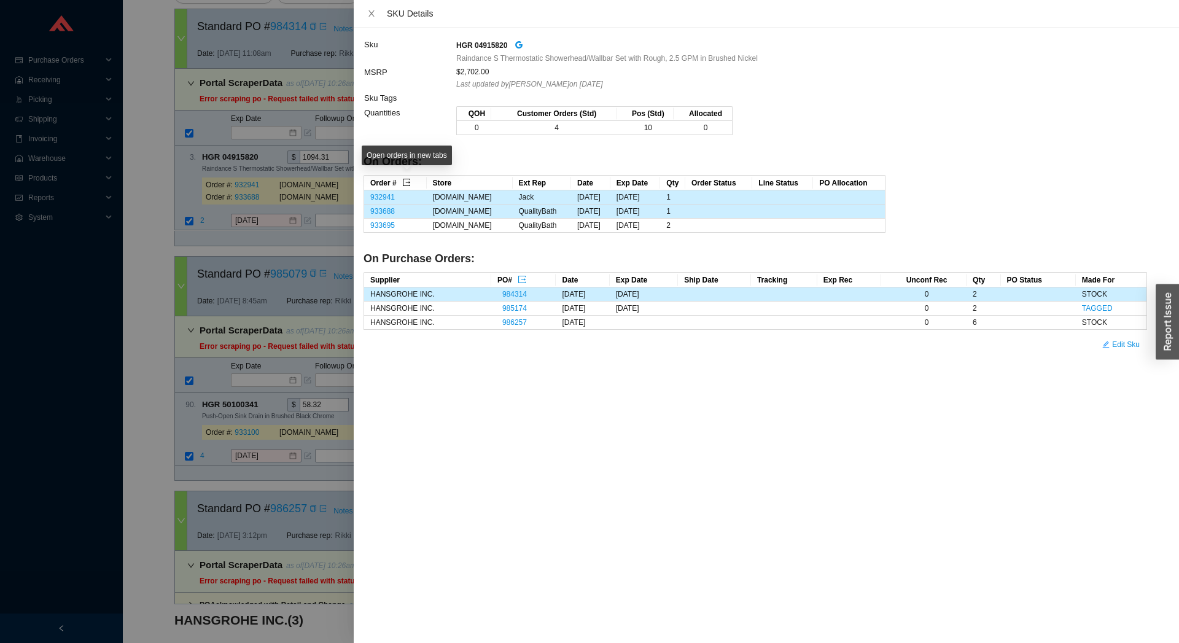
click at [405, 181] on icon "export" at bounding box center [406, 182] width 9 height 9
drag, startPoint x: 244, startPoint y: 427, endPoint x: 249, endPoint y: 436, distance: 10.4
click at [244, 427] on div at bounding box center [589, 321] width 1179 height 643
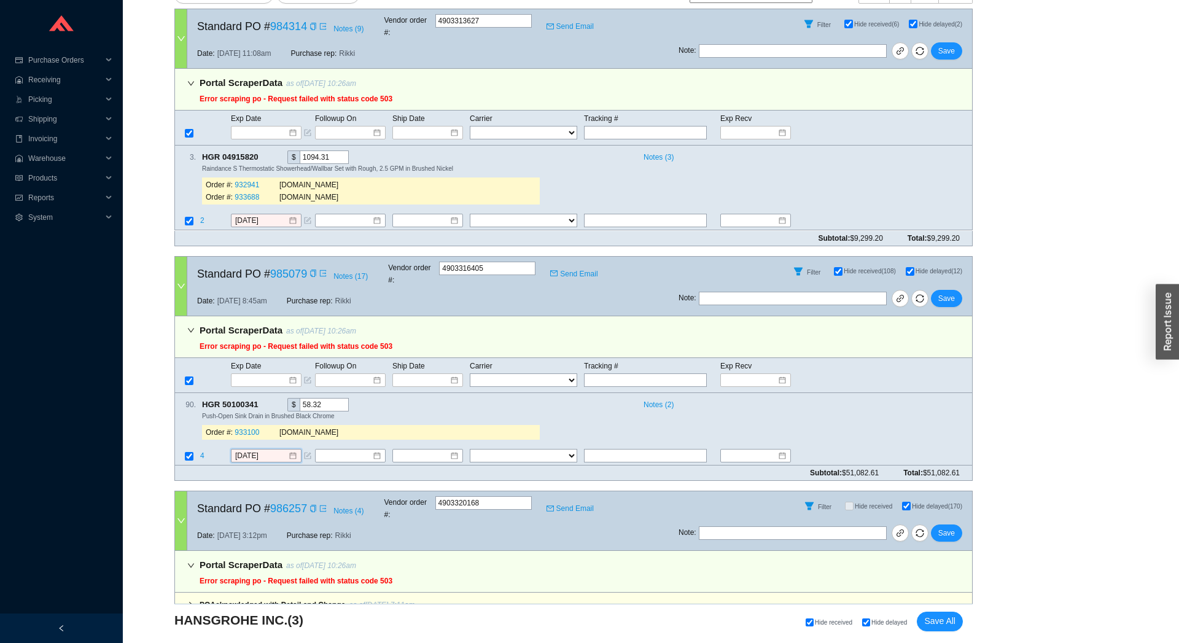
click at [254, 449] on input "8/25/2025" at bounding box center [261, 455] width 53 height 12
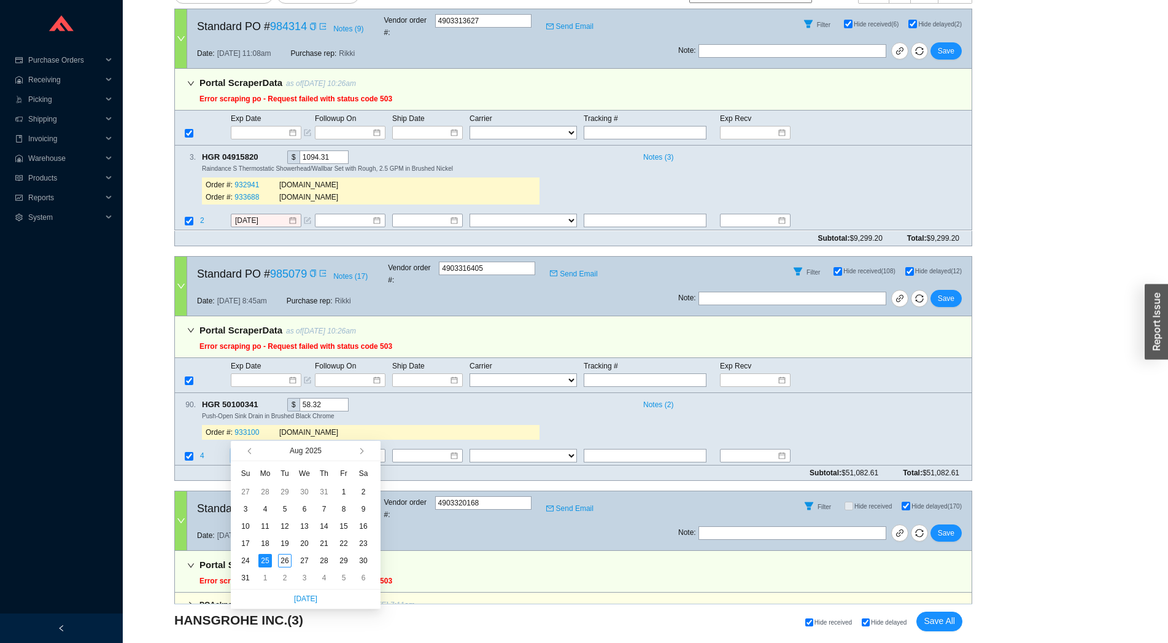
type input "8/25/2025"
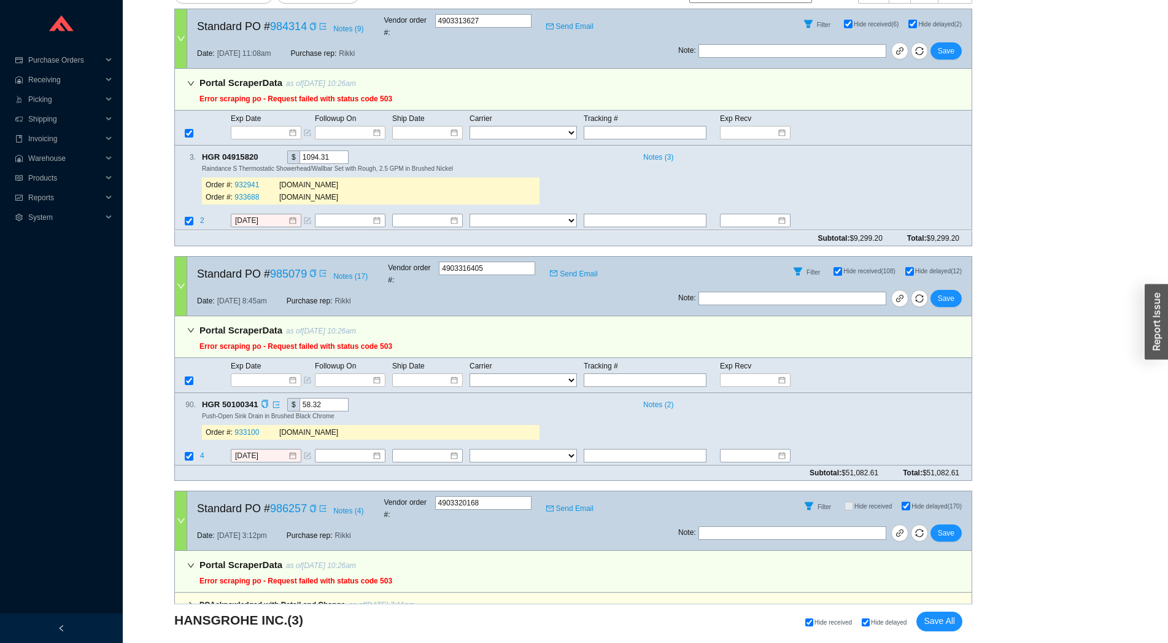
click at [208, 420] on div "Order #: 933100 QualityBath.com" at bounding box center [371, 432] width 338 height 25
click at [278, 400] on icon "export" at bounding box center [276, 403] width 7 height 7
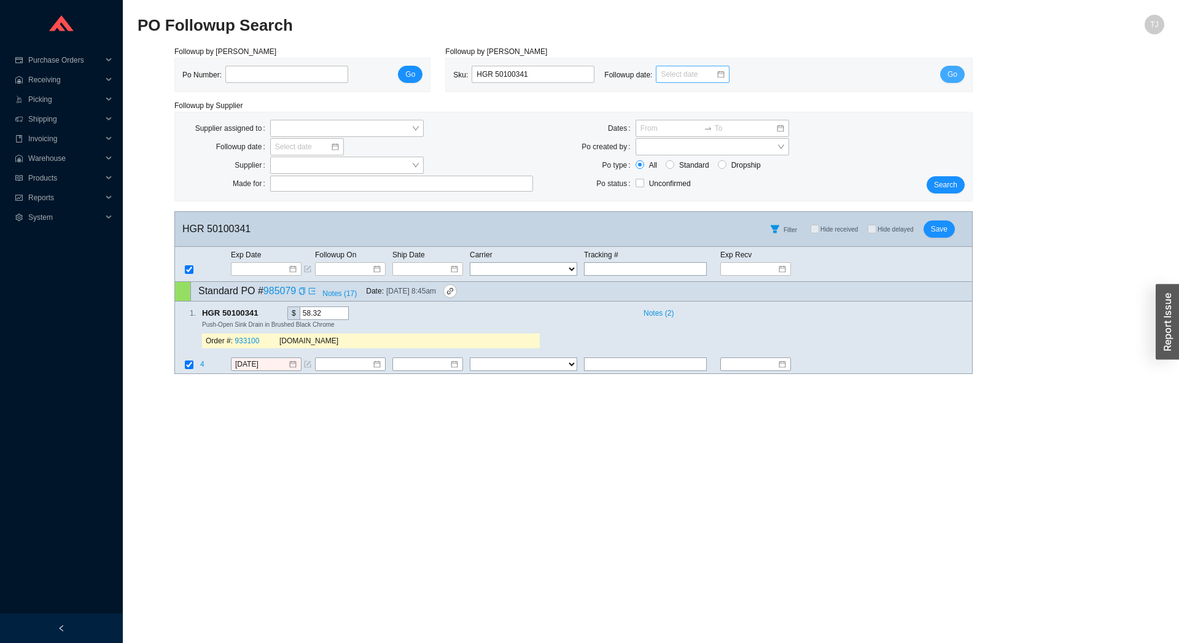
click at [959, 71] on button "Go" at bounding box center [952, 74] width 25 height 17
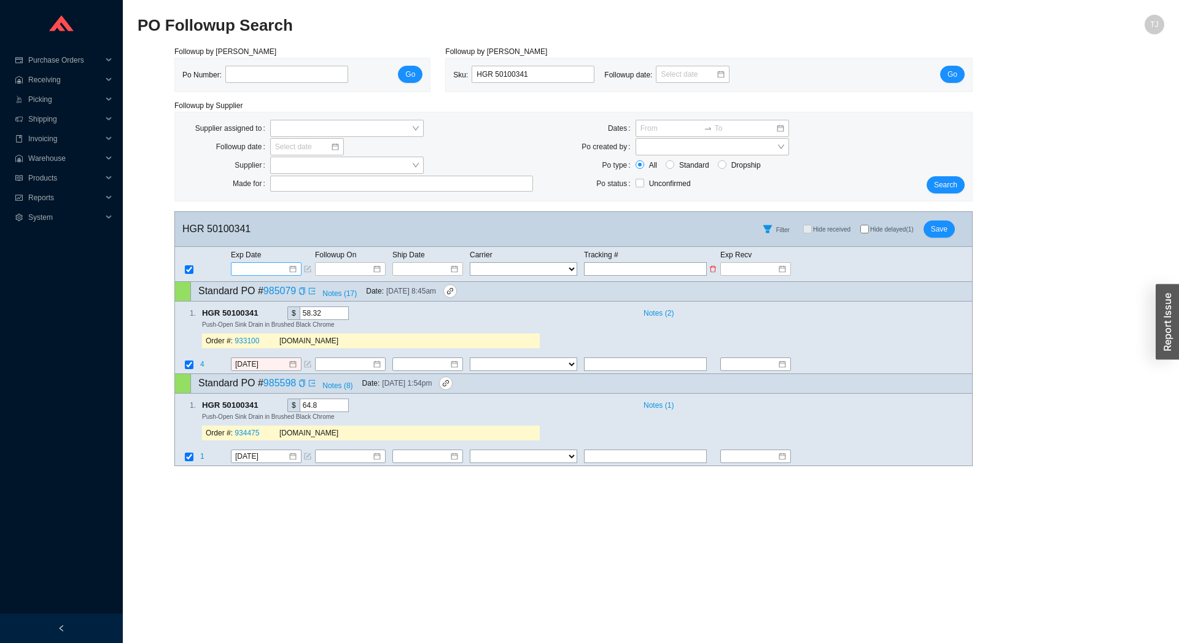
click at [256, 274] on input at bounding box center [262, 269] width 52 height 12
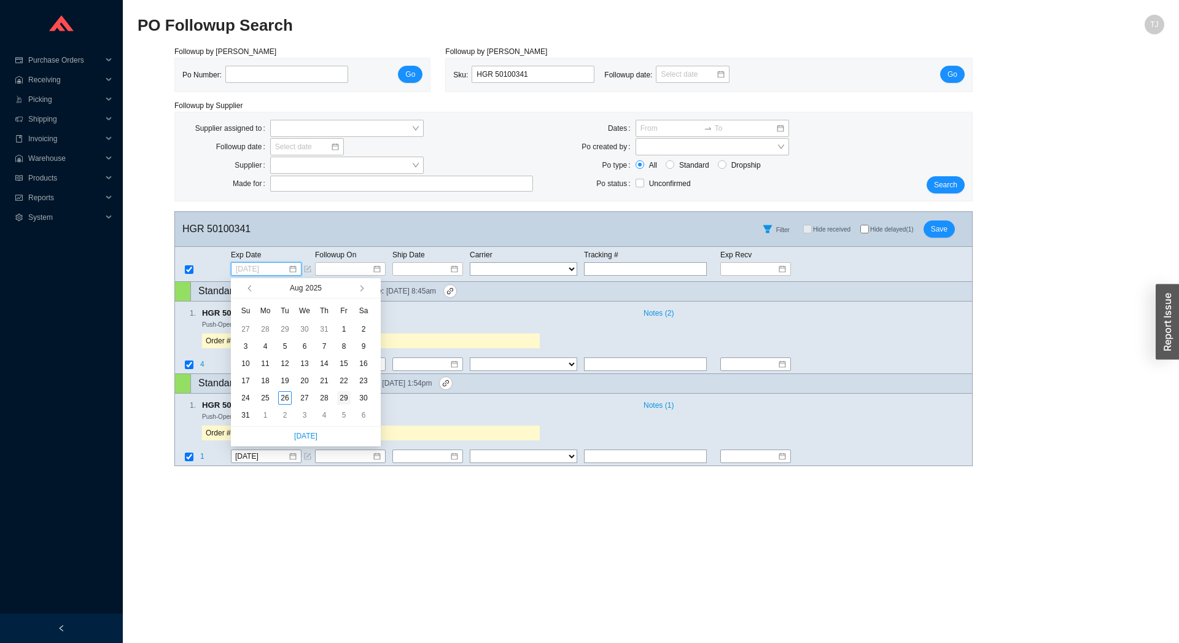
type input "[DATE]"
click at [336, 397] on td "29" at bounding box center [344, 397] width 20 height 17
type input "[DATE]"
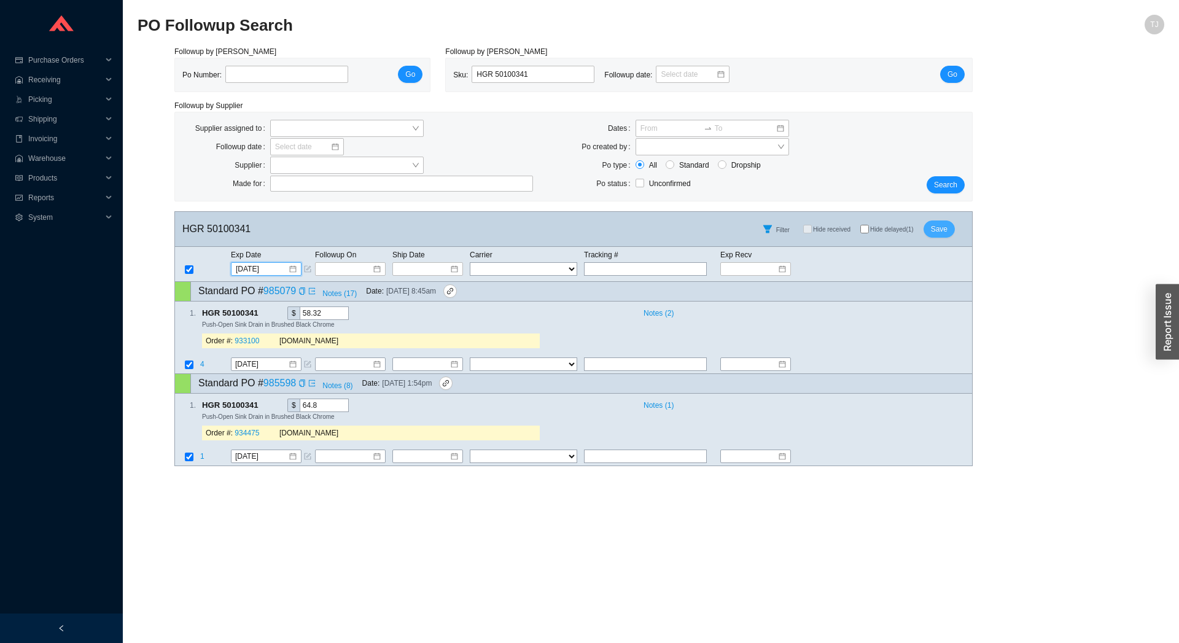
click at [931, 222] on button "Save" at bounding box center [938, 228] width 31 height 17
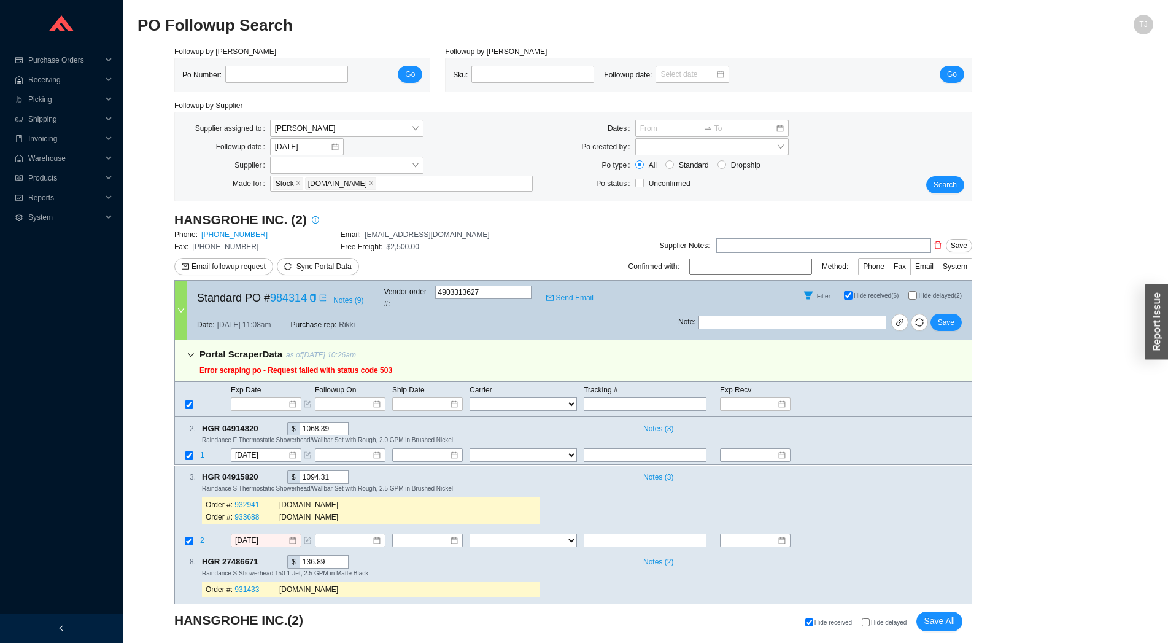
click at [876, 624] on span "Hide delayed" at bounding box center [889, 622] width 36 height 7
click at [870, 624] on input "Hide delayed" at bounding box center [866, 622] width 8 height 8
checkbox input "true"
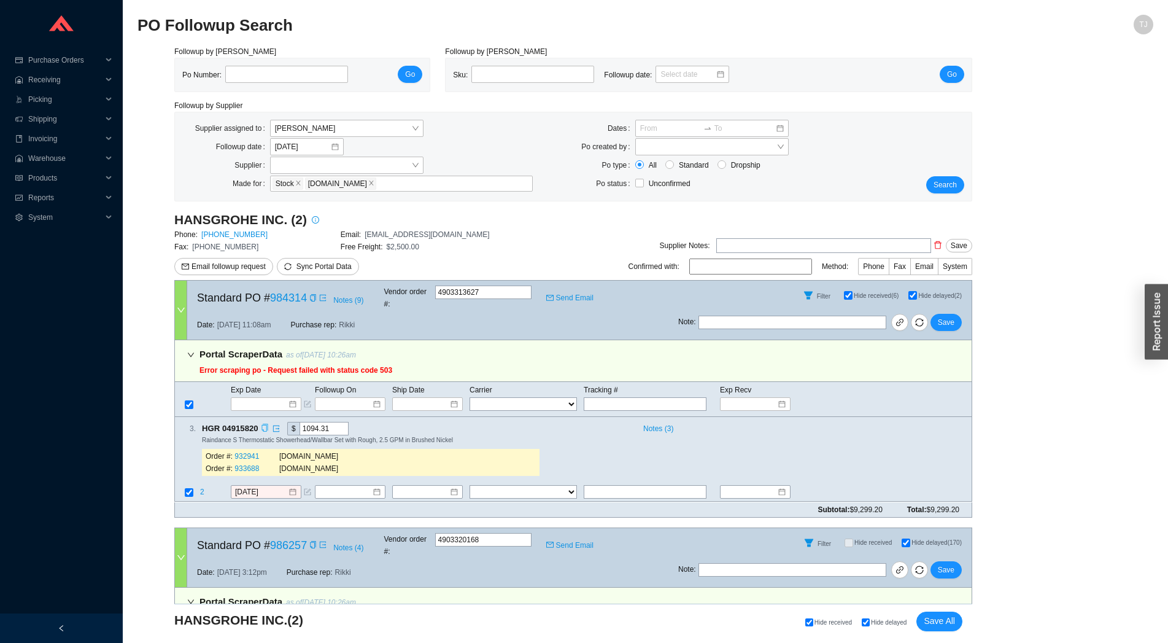
click at [266, 424] on icon "copy" at bounding box center [265, 428] width 8 height 8
drag, startPoint x: 203, startPoint y: 480, endPoint x: 201, endPoint y: 448, distance: 31.3
click at [201, 448] on div "3 . HGR 04915820 $ 1094.31 Notes ( 3 ) Raindance S Thermostatic Showerhead/Wall…" at bounding box center [573, 459] width 798 height 85
click at [203, 488] on span "2" at bounding box center [203, 492] width 6 height 9
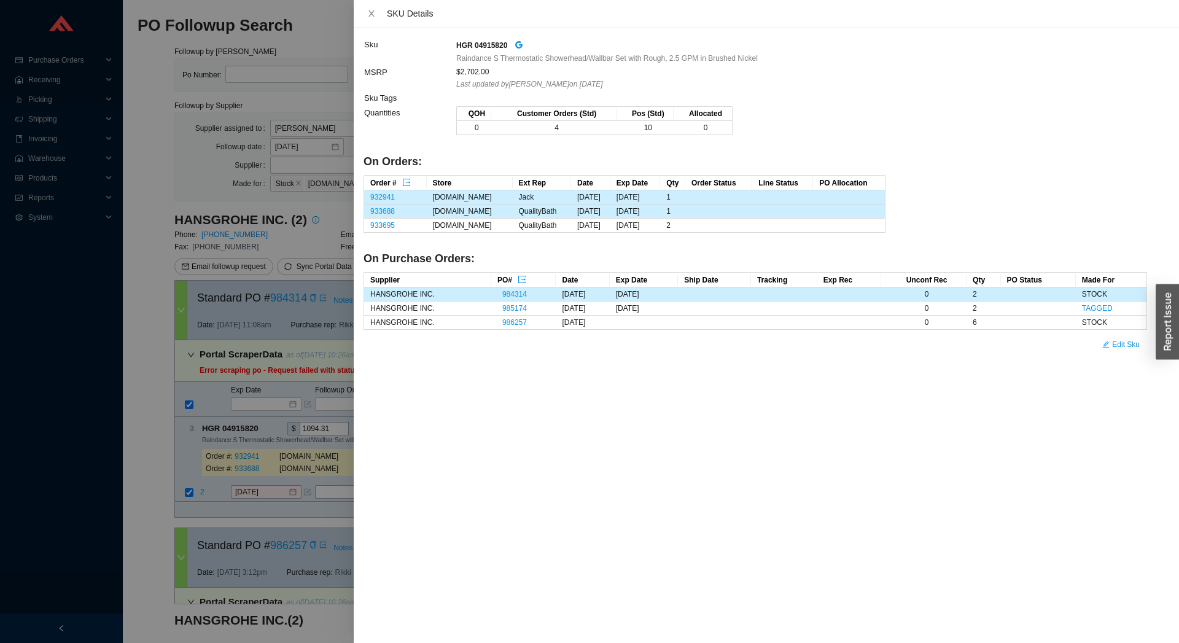
click at [437, 184] on th "Store" at bounding box center [470, 183] width 86 height 15
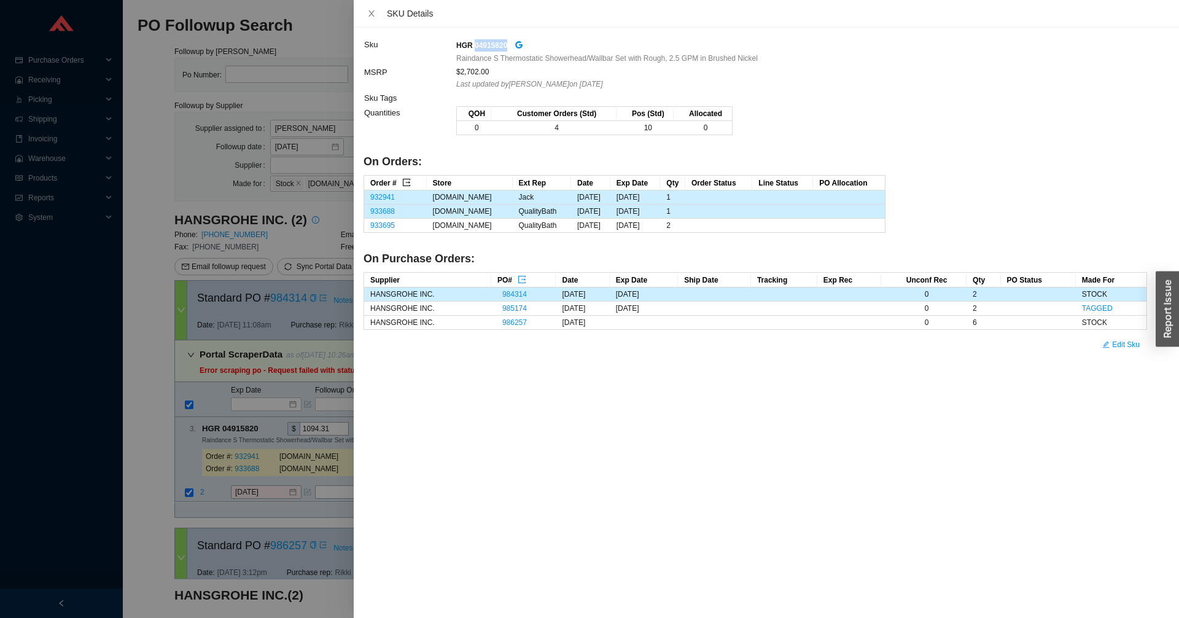
click at [407, 181] on icon "export" at bounding box center [406, 182] width 9 height 9
click at [244, 491] on div at bounding box center [589, 309] width 1179 height 618
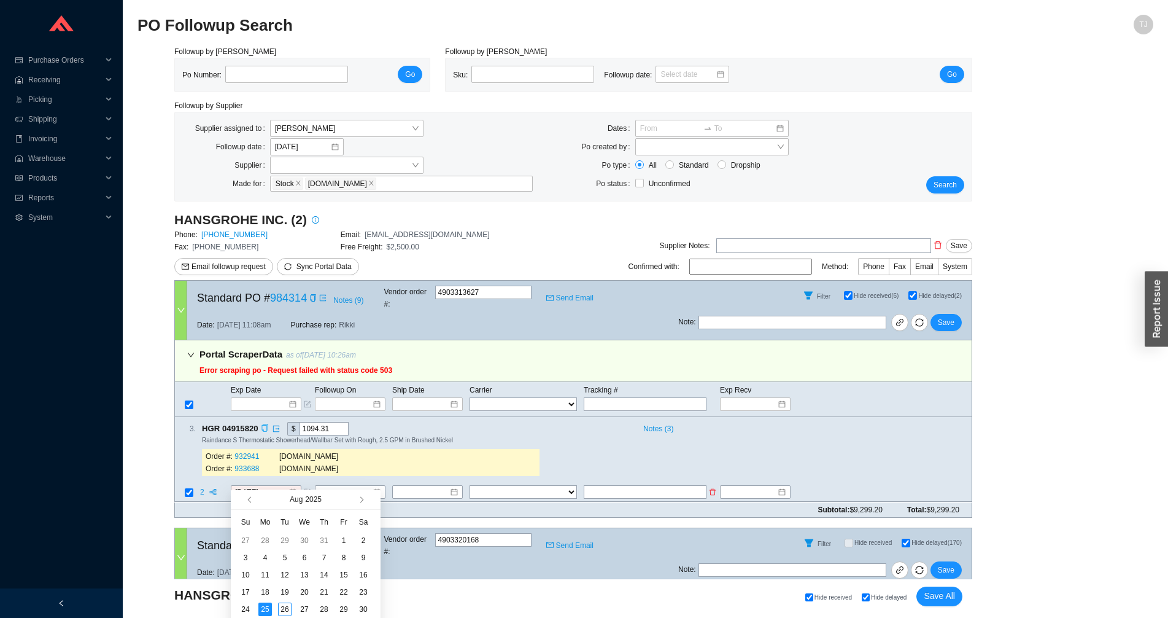
click at [201, 488] on span "2" at bounding box center [203, 492] width 6 height 9
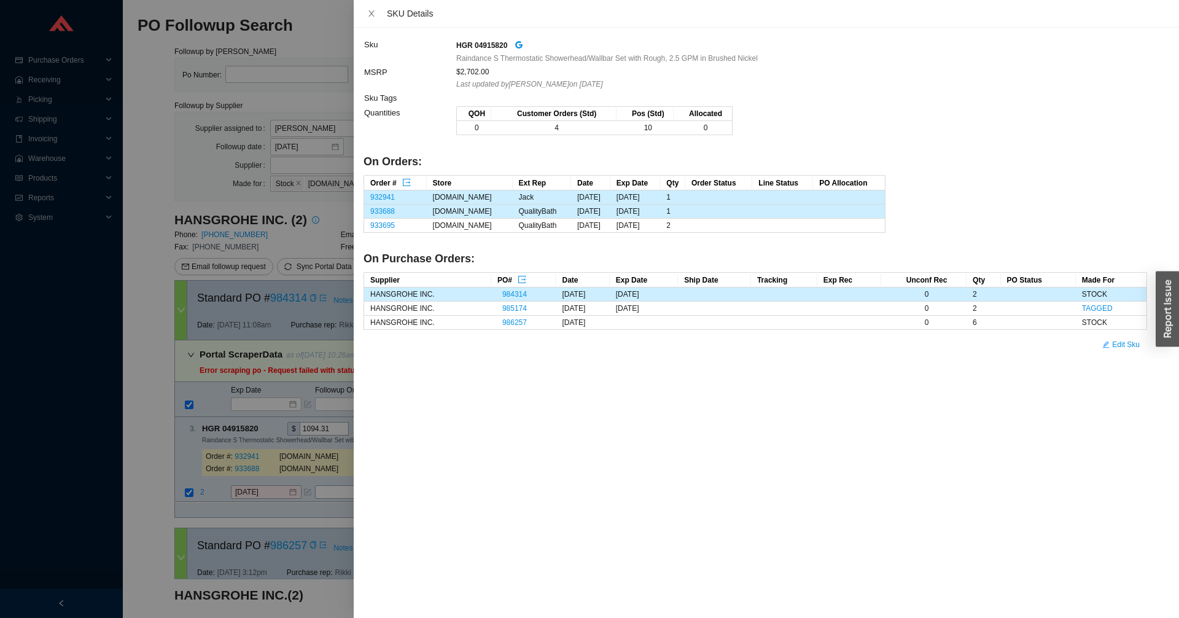
click at [256, 470] on div at bounding box center [589, 309] width 1179 height 618
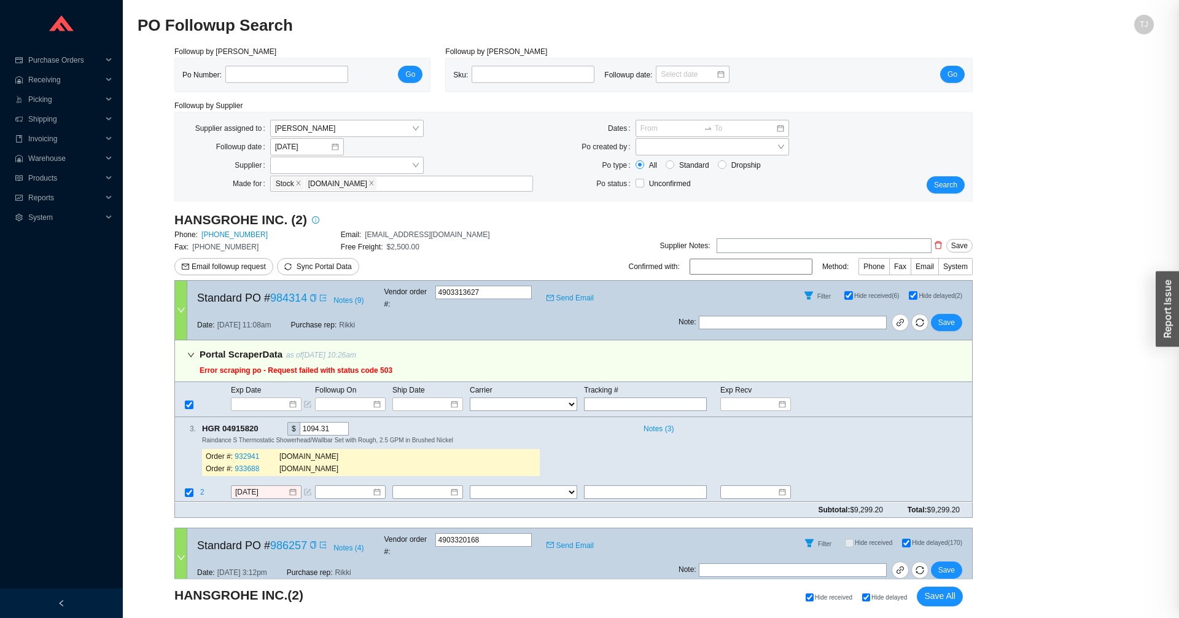
click at [257, 486] on input "8/25/2025" at bounding box center [261, 492] width 53 height 12
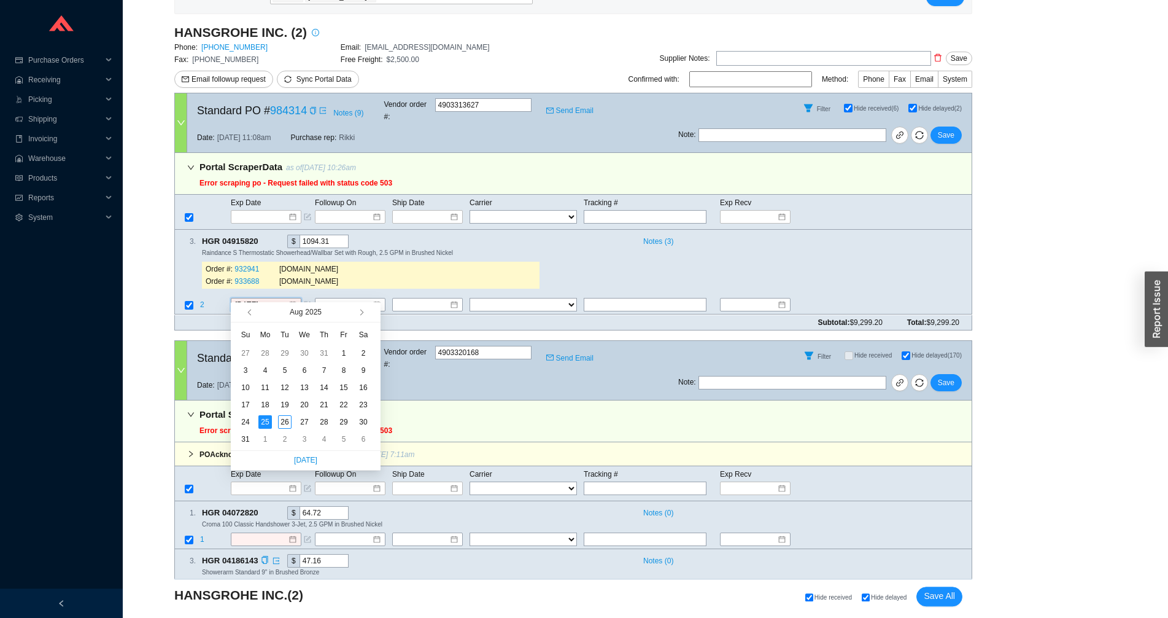
scroll to position [271, 0]
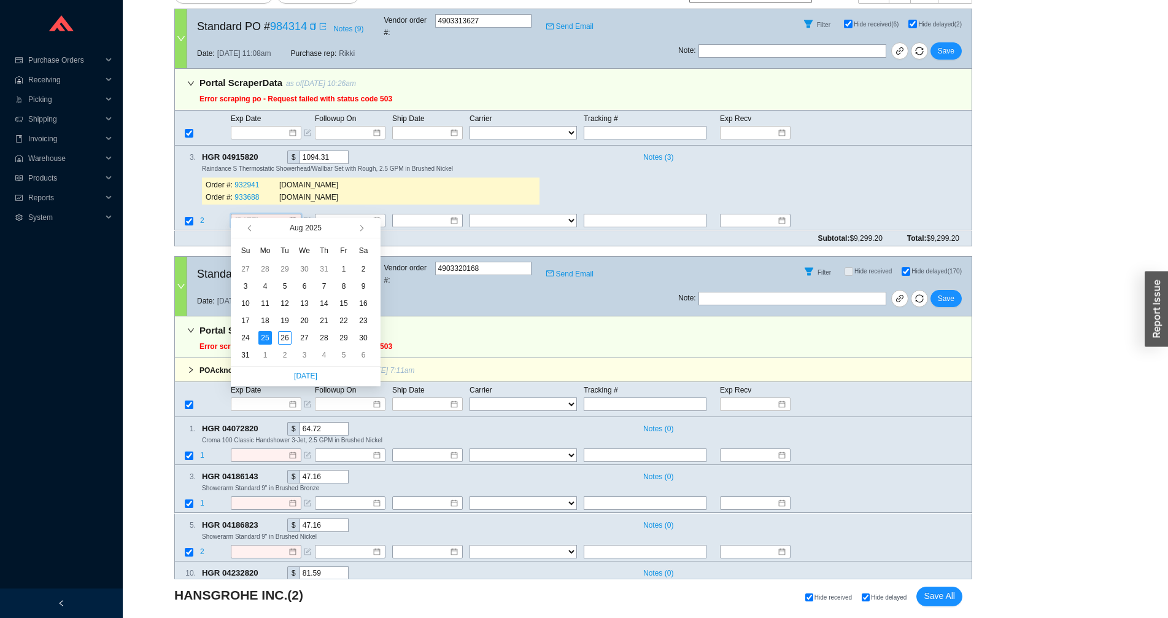
type input "8/25/2025"
click at [276, 151] on link at bounding box center [274, 157] width 11 height 12
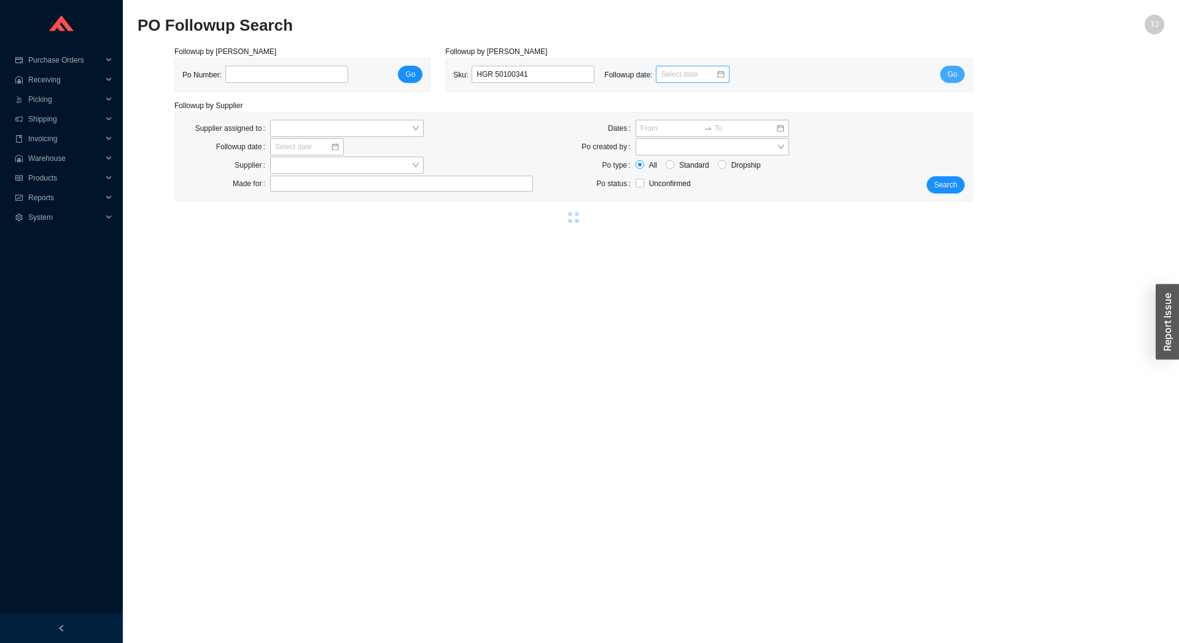
click at [943, 77] on button "Go" at bounding box center [952, 74] width 25 height 17
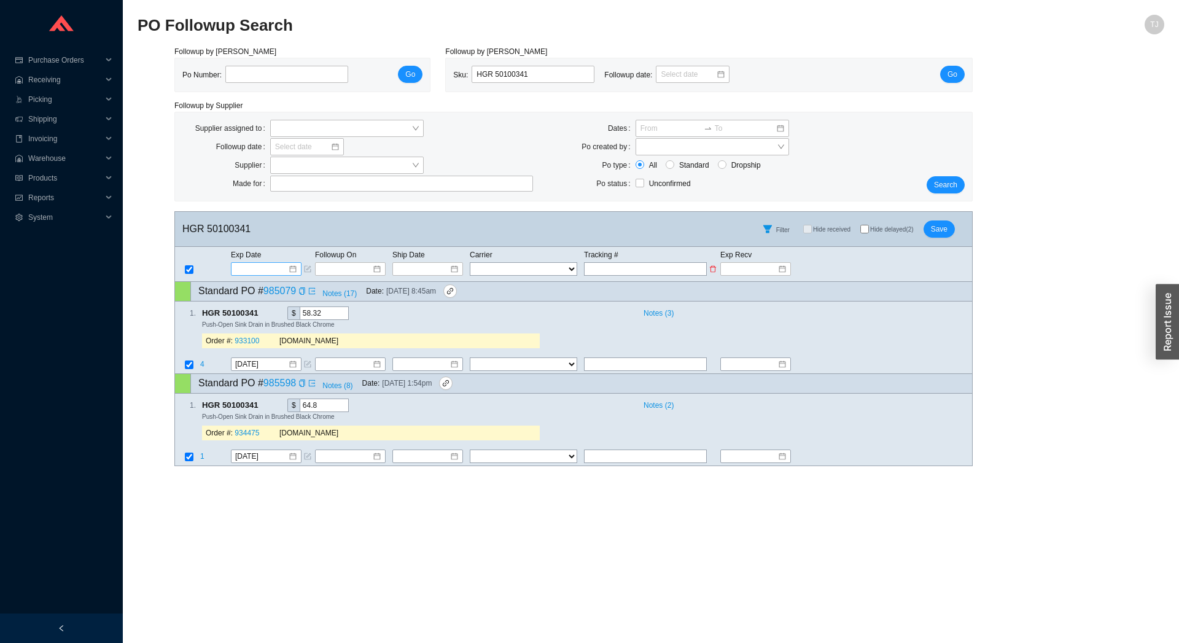
click at [243, 264] on input at bounding box center [262, 269] width 52 height 12
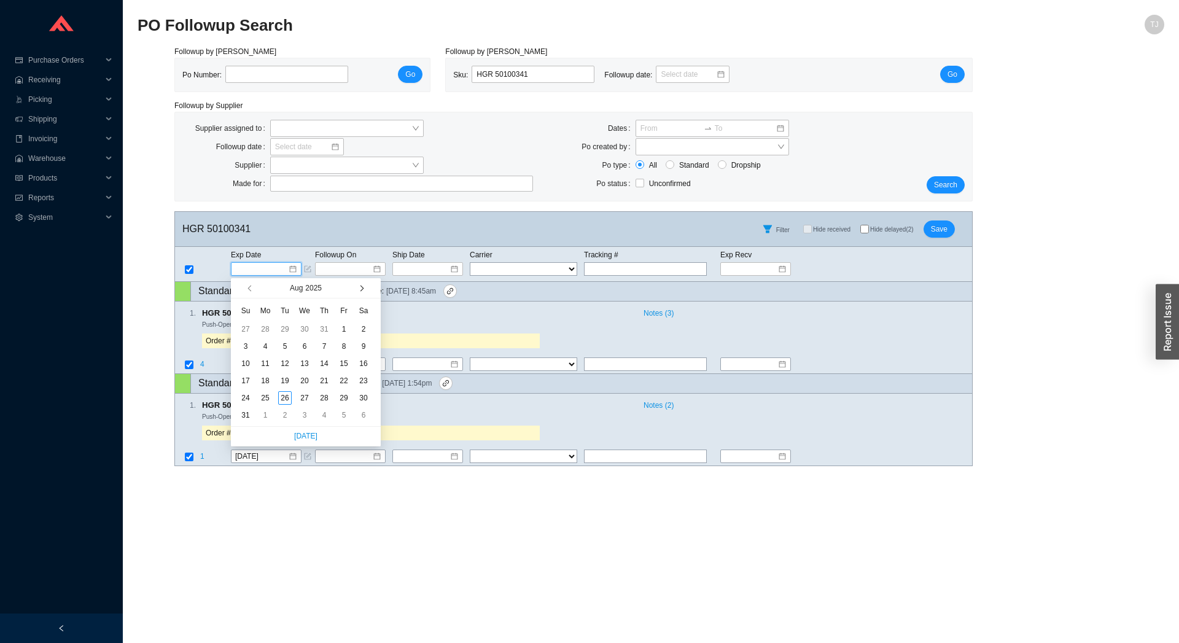
click at [362, 289] on span "button" at bounding box center [360, 289] width 6 height 6
type input "[DATE]"
click at [281, 366] on div "16" at bounding box center [285, 364] width 14 height 14
type input "[DATE]"
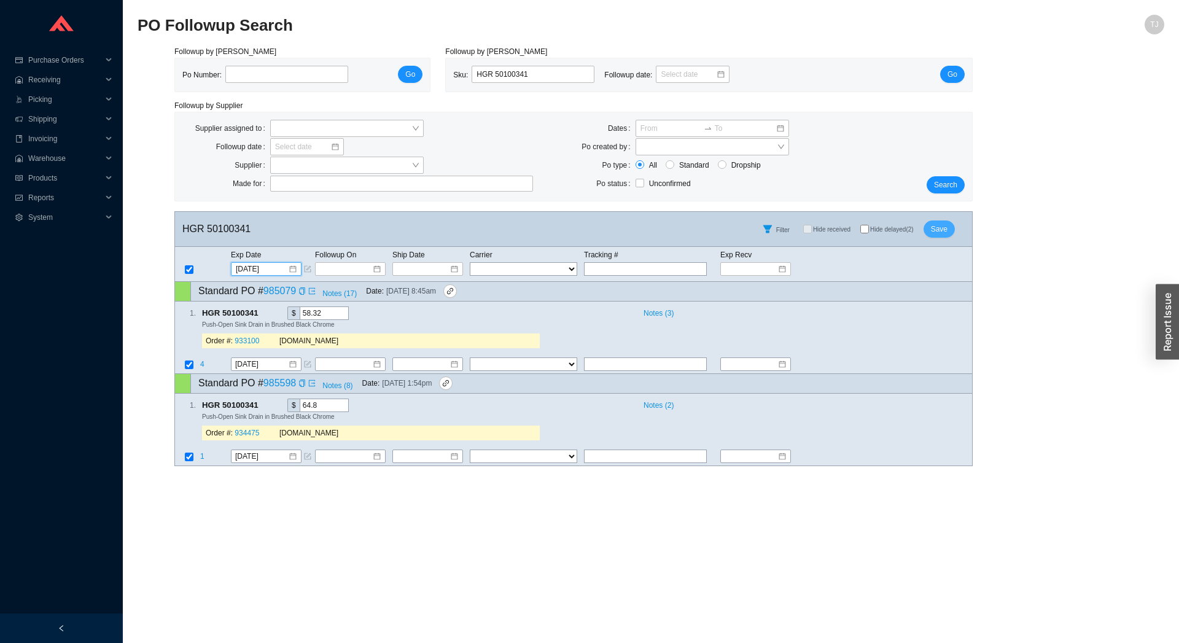
click at [939, 226] on span "Save" at bounding box center [939, 229] width 17 height 12
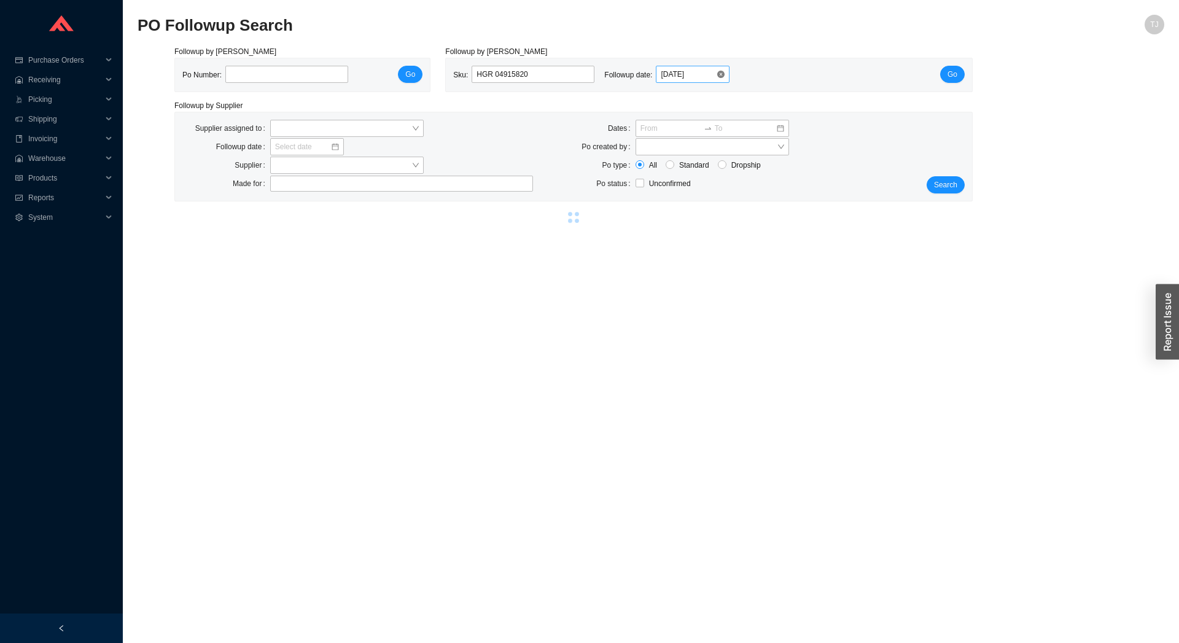
click at [721, 71] on div "[DATE]" at bounding box center [693, 74] width 64 height 12
click at [715, 74] on div "[DATE]" at bounding box center [693, 74] width 64 height 12
click at [943, 74] on button "Go" at bounding box center [952, 74] width 25 height 17
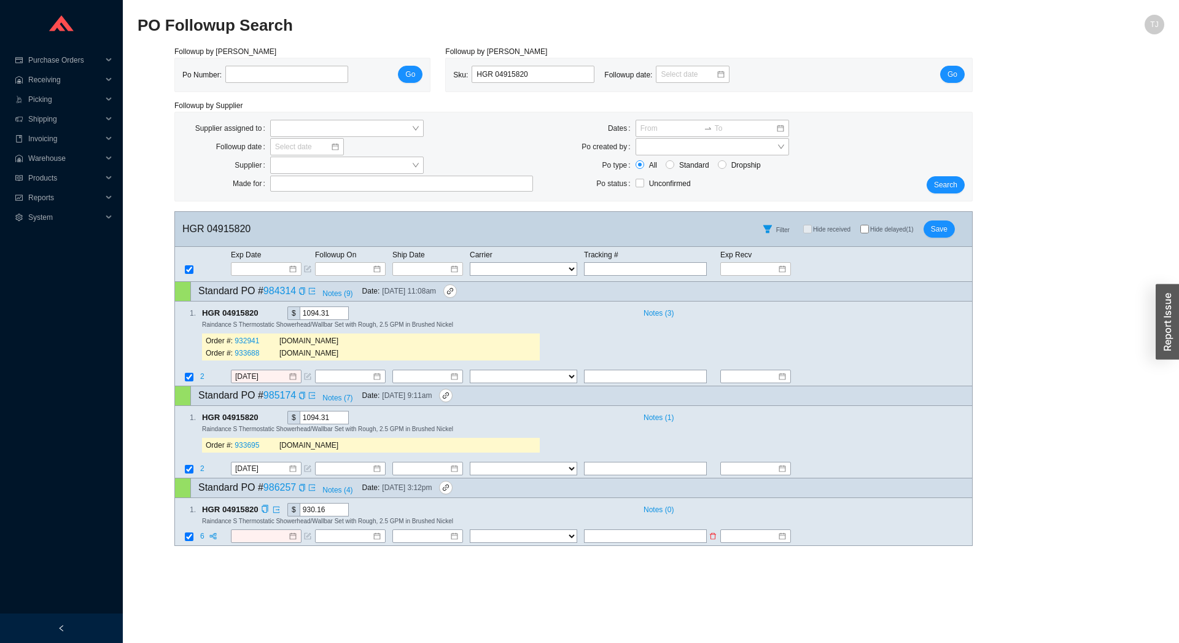
click at [189, 540] on input "checkbox" at bounding box center [189, 536] width 9 height 9
checkbox input "false"
click at [264, 262] on td "Exp Date" at bounding box center [272, 255] width 84 height 14
click at [263, 268] on input at bounding box center [262, 269] width 52 height 12
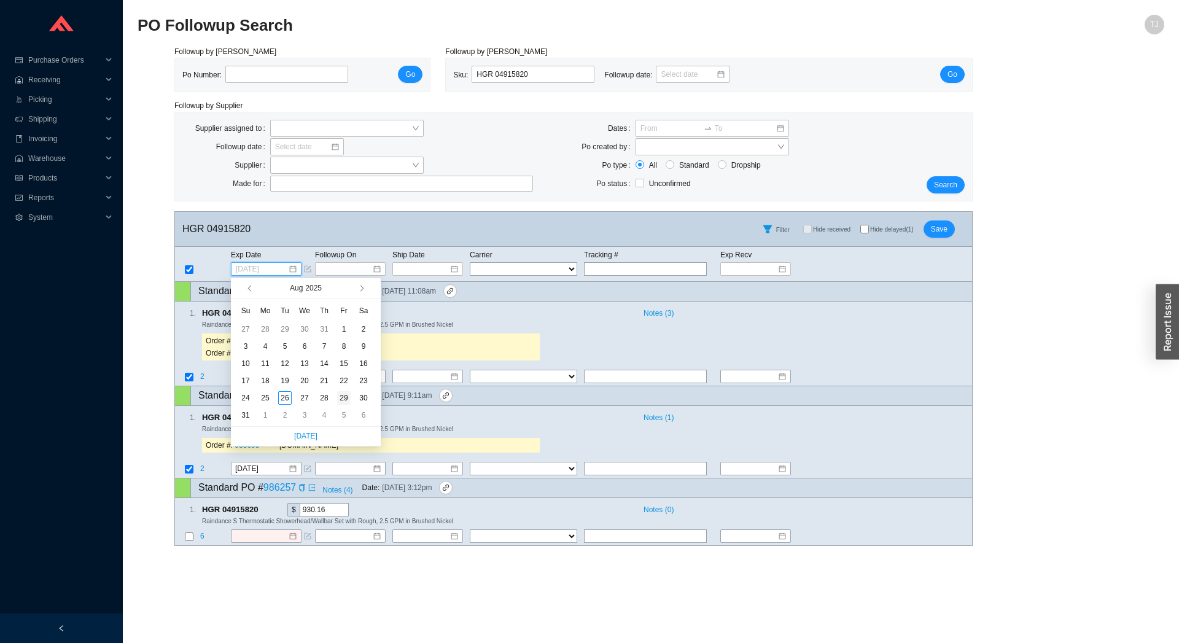
type input "[DATE]"
click at [343, 399] on div "29" at bounding box center [344, 398] width 14 height 14
type input "[DATE]"
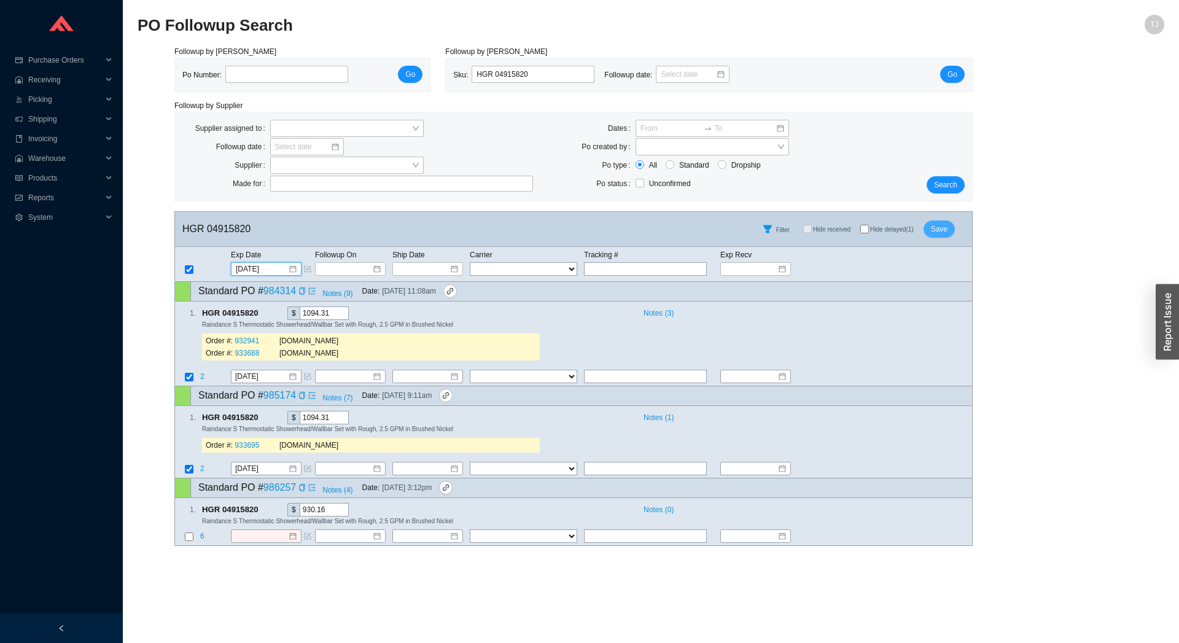
click at [951, 235] on button "Save" at bounding box center [938, 228] width 31 height 17
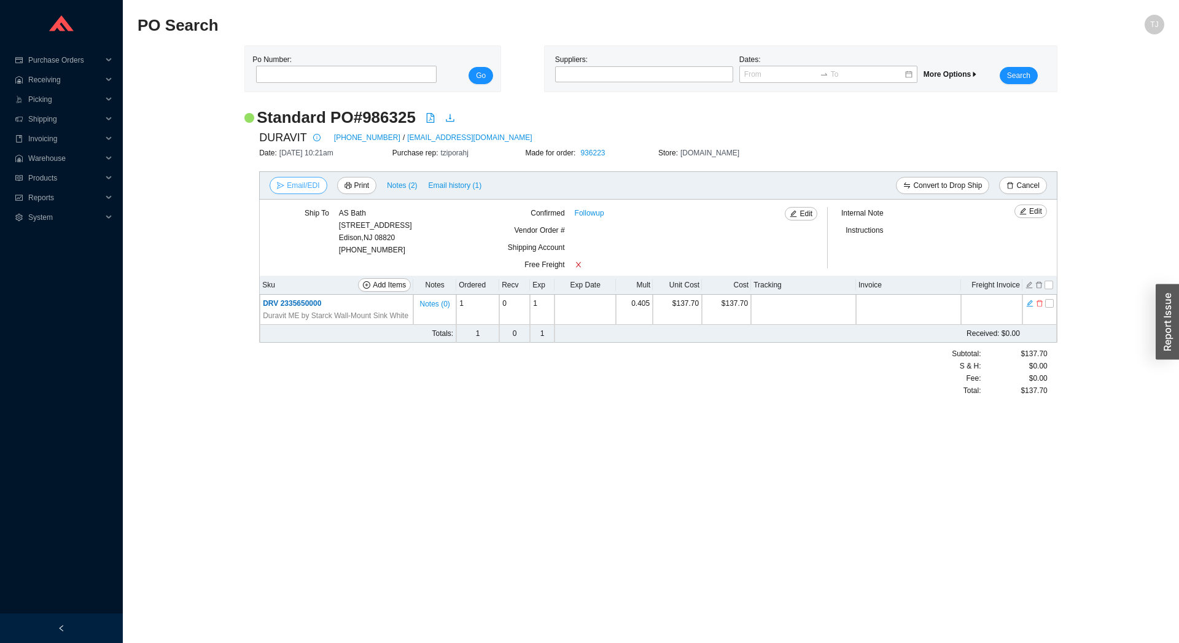
click at [299, 184] on span "Email/EDI" at bounding box center [303, 185] width 33 height 12
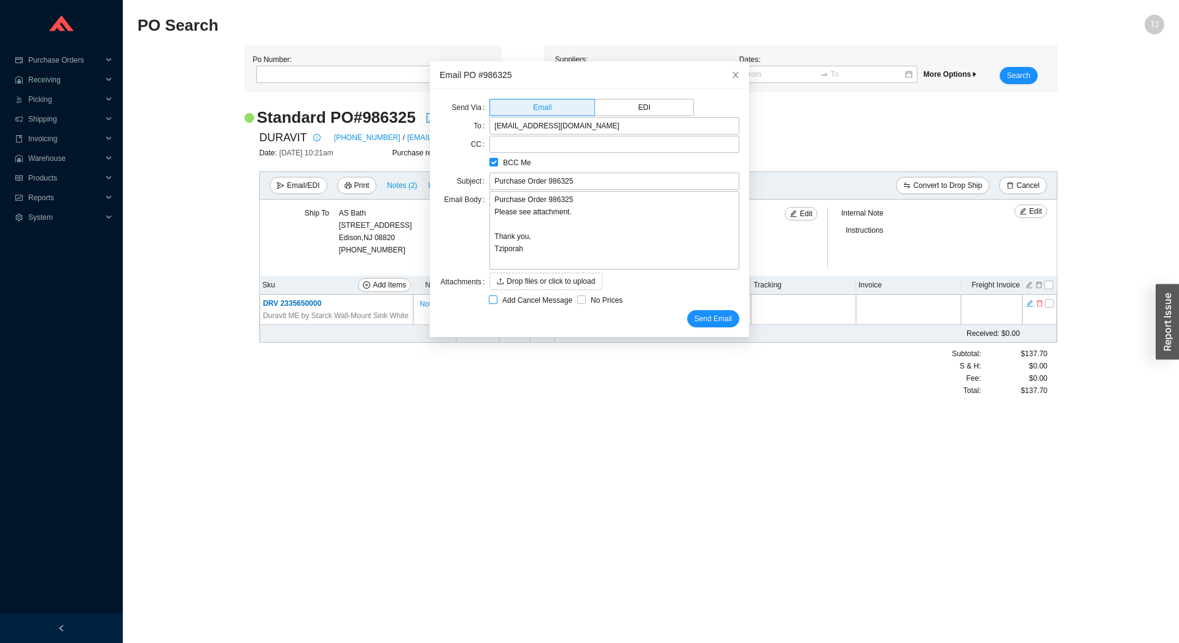
click at [509, 301] on span "Add Cancel Message" at bounding box center [537, 300] width 80 height 12
click at [497, 301] on input "Add Cancel Message" at bounding box center [493, 299] width 9 height 9
checkbox input "true"
type input "Purchase Order 986325 - PLEASE CANCEL"
type textarea "Please cancel and confirm via email. Thank you, Tziporah"
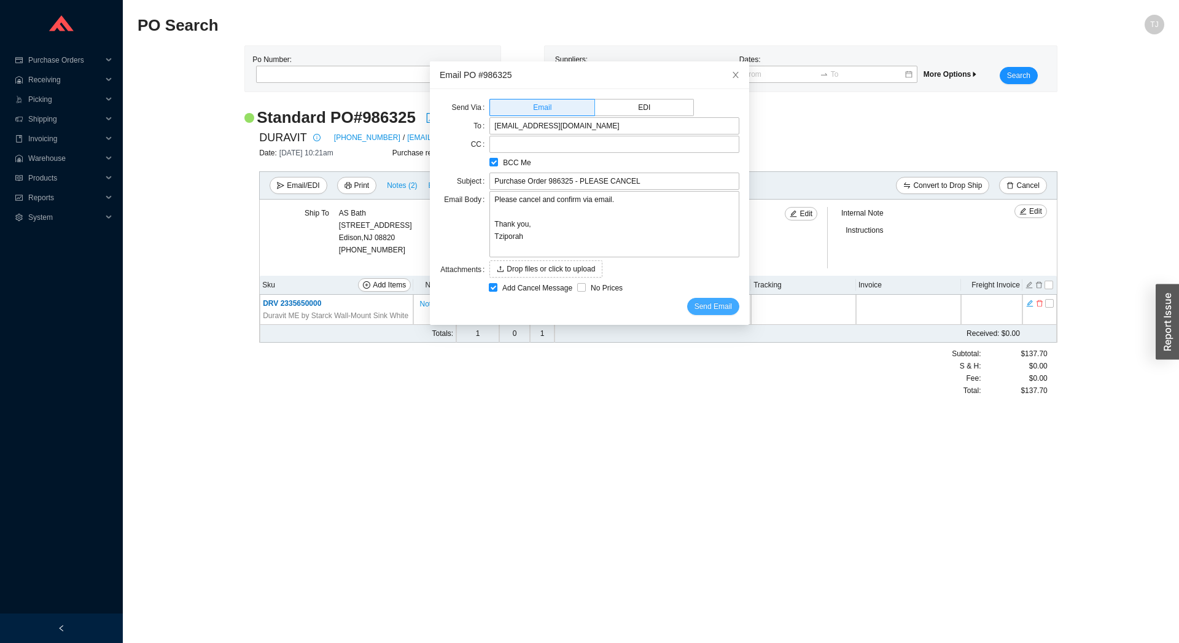
click at [709, 308] on span "Send Email" at bounding box center [712, 306] width 37 height 12
